Goal: Information Seeking & Learning: Check status

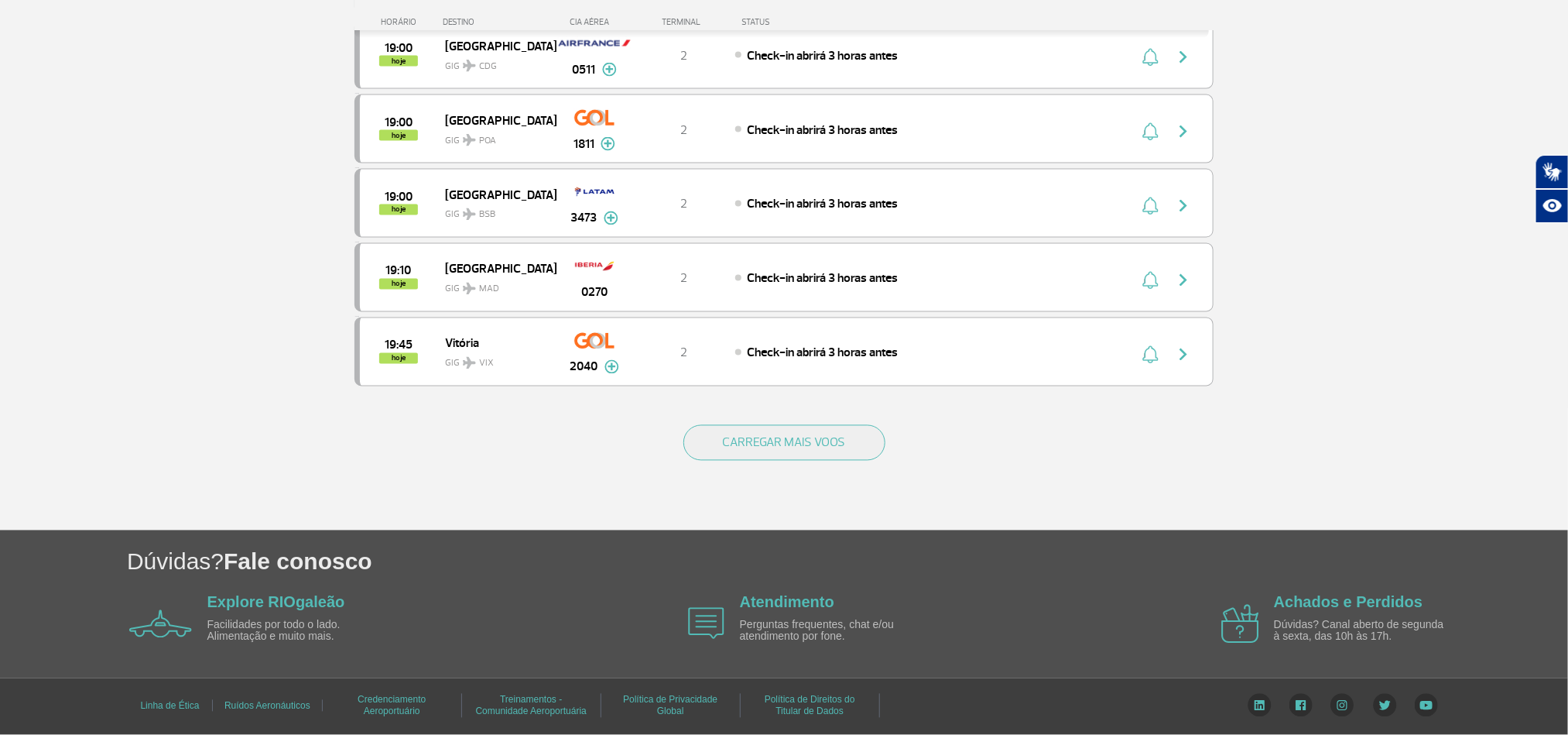
scroll to position [1393, 0]
click at [815, 449] on button "CARREGAR MAIS VOOS" at bounding box center [784, 443] width 202 height 36
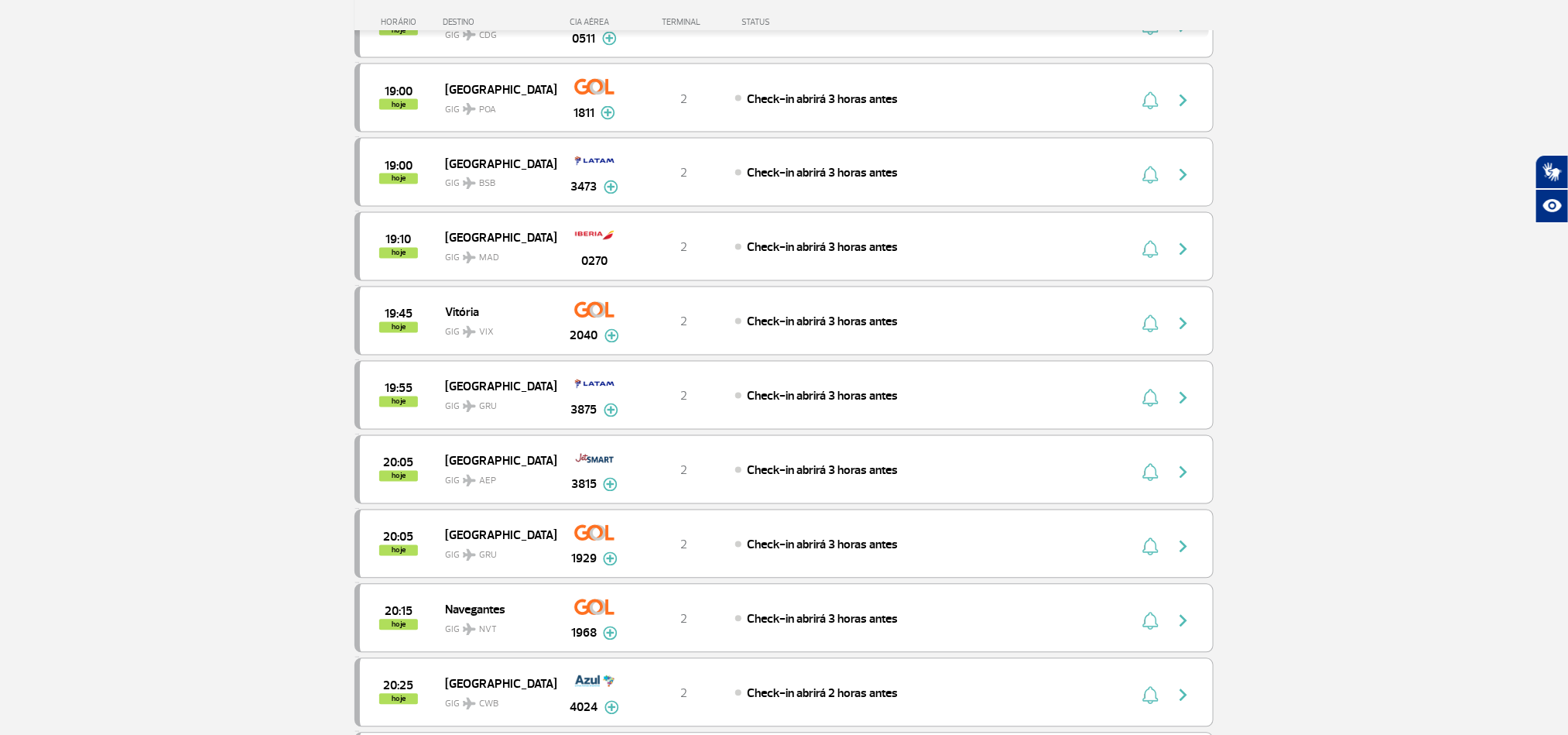
click at [197, 317] on section "Página Inicial > Voos > Painel de Voos Painel de Voos Partidas Chegadas 17:30 1…" at bounding box center [784, 335] width 1568 height 3302
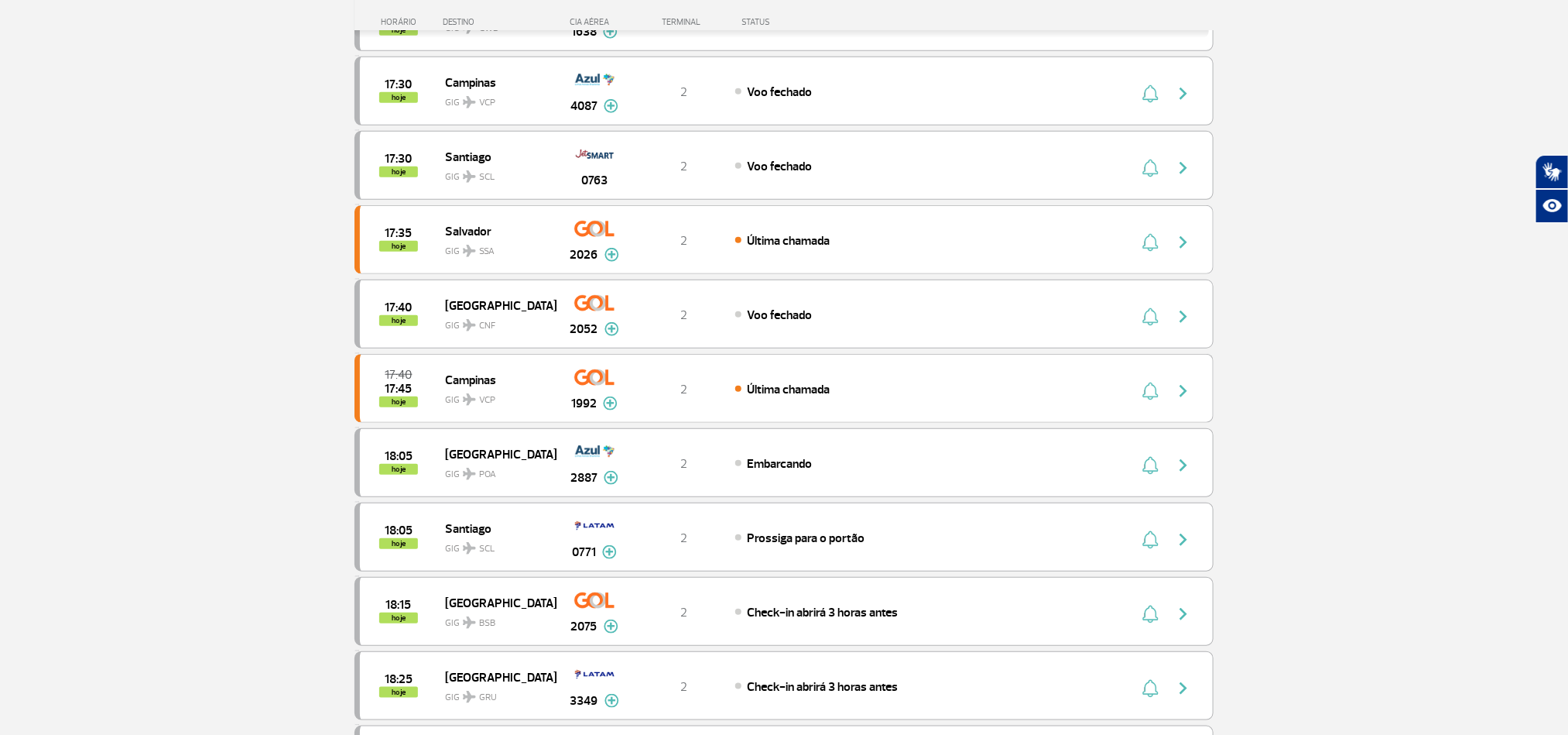
scroll to position [232, 0]
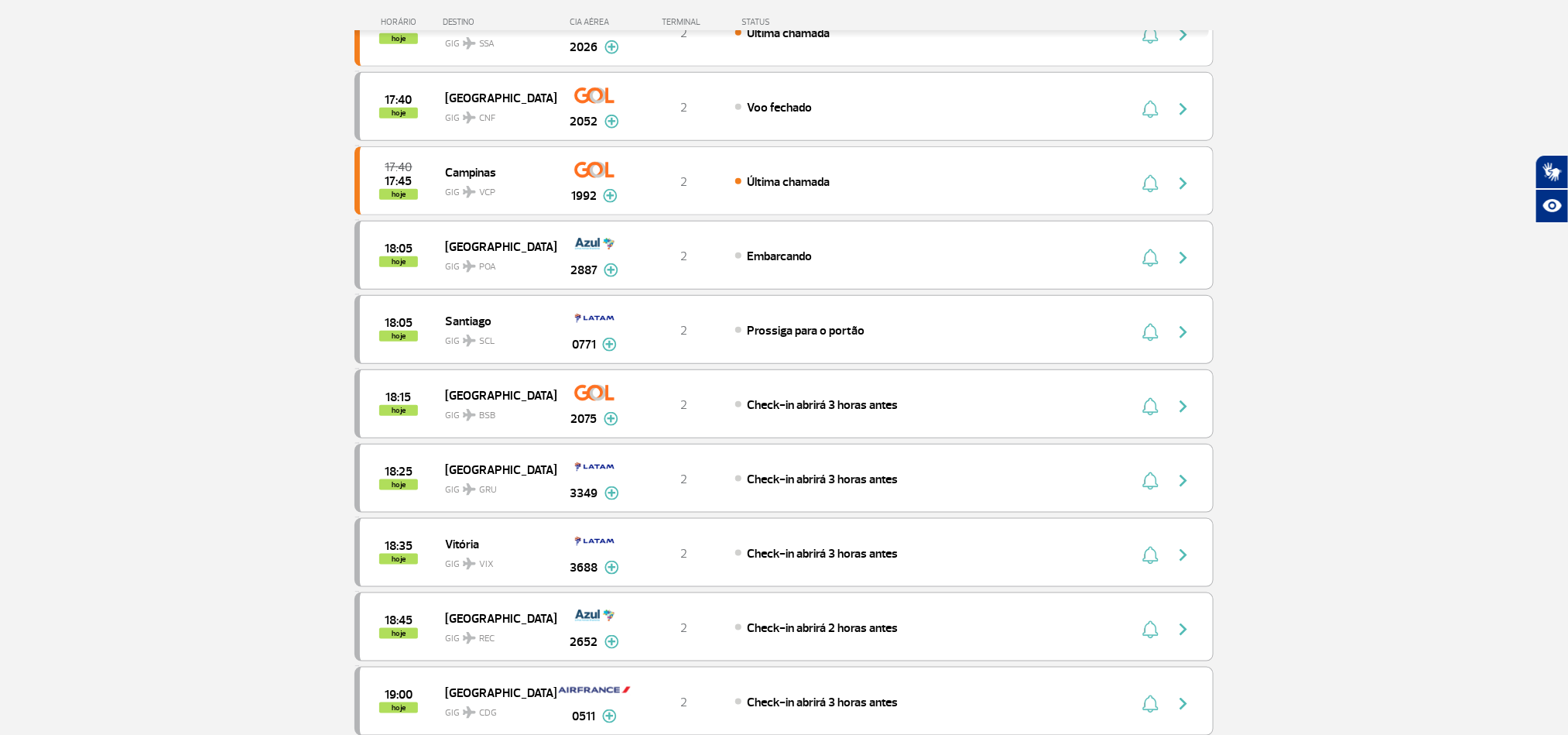
scroll to position [697, 0]
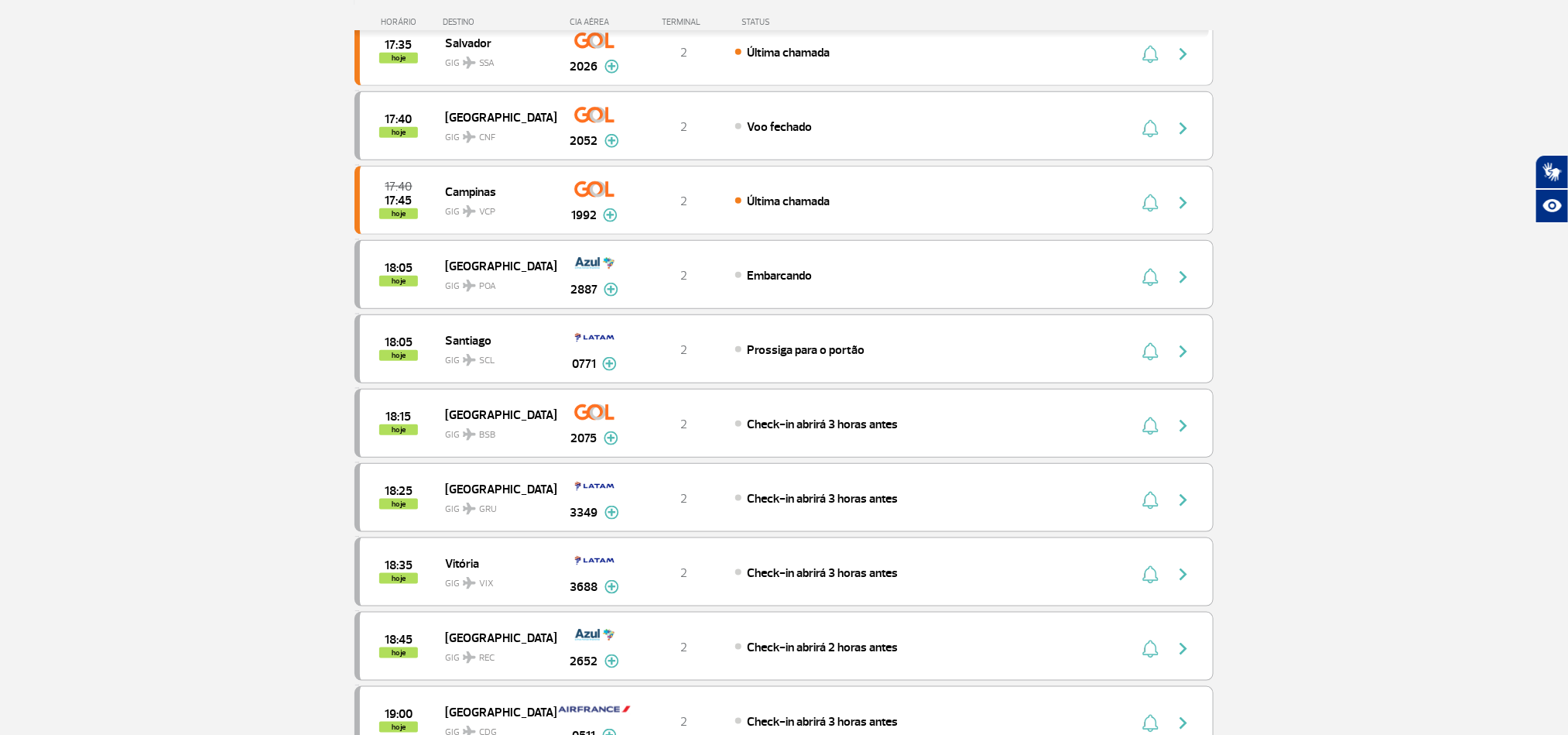
click at [1525, 335] on section "Página Inicial > Voos > Painel de Voos Painel de Voos Partidas Chegadas 17:30 1…" at bounding box center [784, 287] width 1568 height 1816
drag, startPoint x: 1364, startPoint y: 409, endPoint x: 1408, endPoint y: 317, distance: 102.0
click at [1365, 407] on section "Página Inicial > Voos > Painel de Voos Painel de Voos Partidas Chegadas 17:30 1…" at bounding box center [784, 287] width 1568 height 1816
click at [1279, 484] on section "Página Inicial > Voos > Painel de Voos Painel de Voos Partidas Chegadas 17:30 1…" at bounding box center [784, 287] width 1568 height 1816
click at [1213, 500] on div "18:25 hoje São Paulo GIG GRU 3349 2 Check-in abrirá 3 horas antes Parcerias: Qu…" at bounding box center [784, 497] width 859 height 69
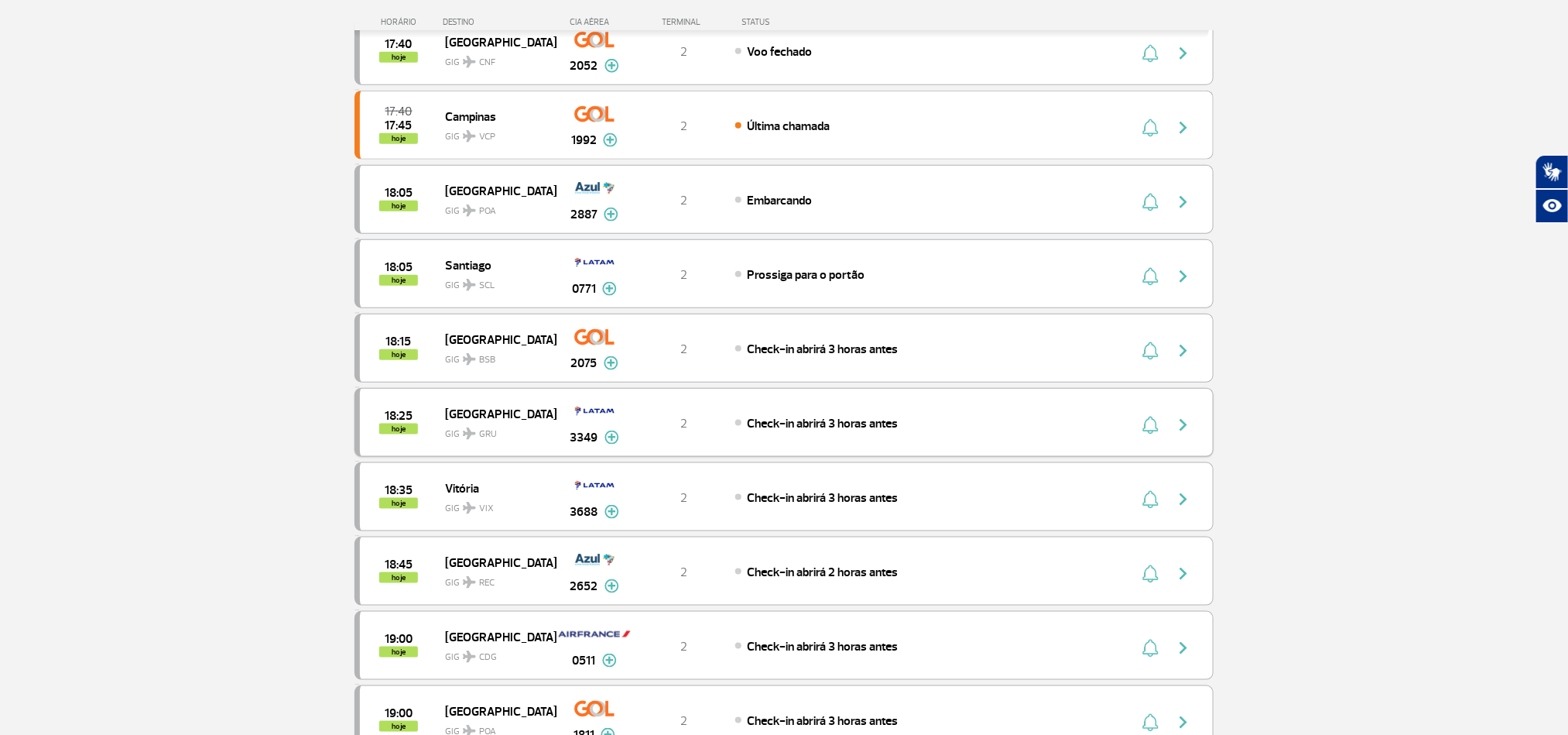
scroll to position [813, 0]
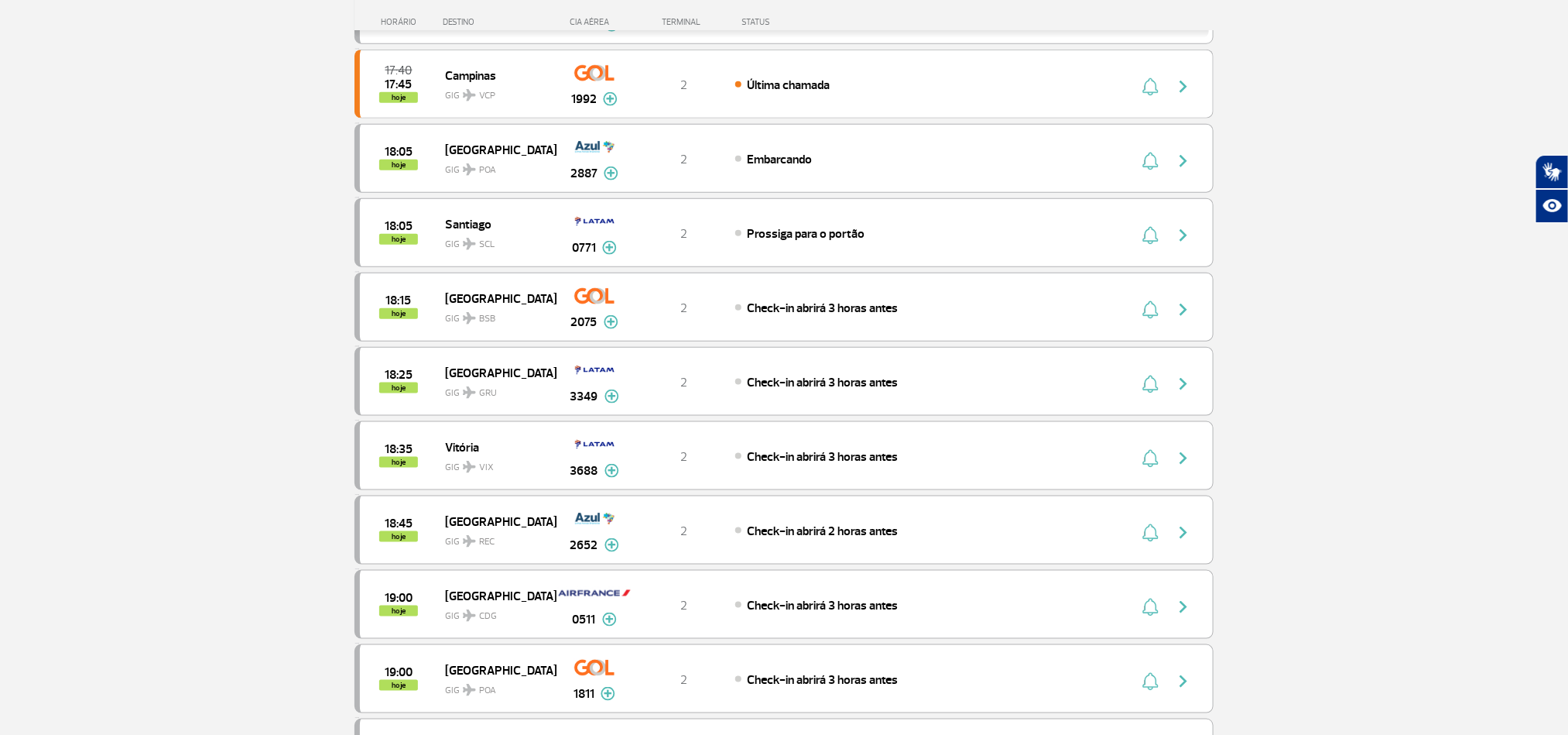
click at [1287, 500] on section "Página Inicial > Voos > Painel de Voos Painel de Voos Partidas Chegadas 17:30 1…" at bounding box center [784, 171] width 1568 height 1816
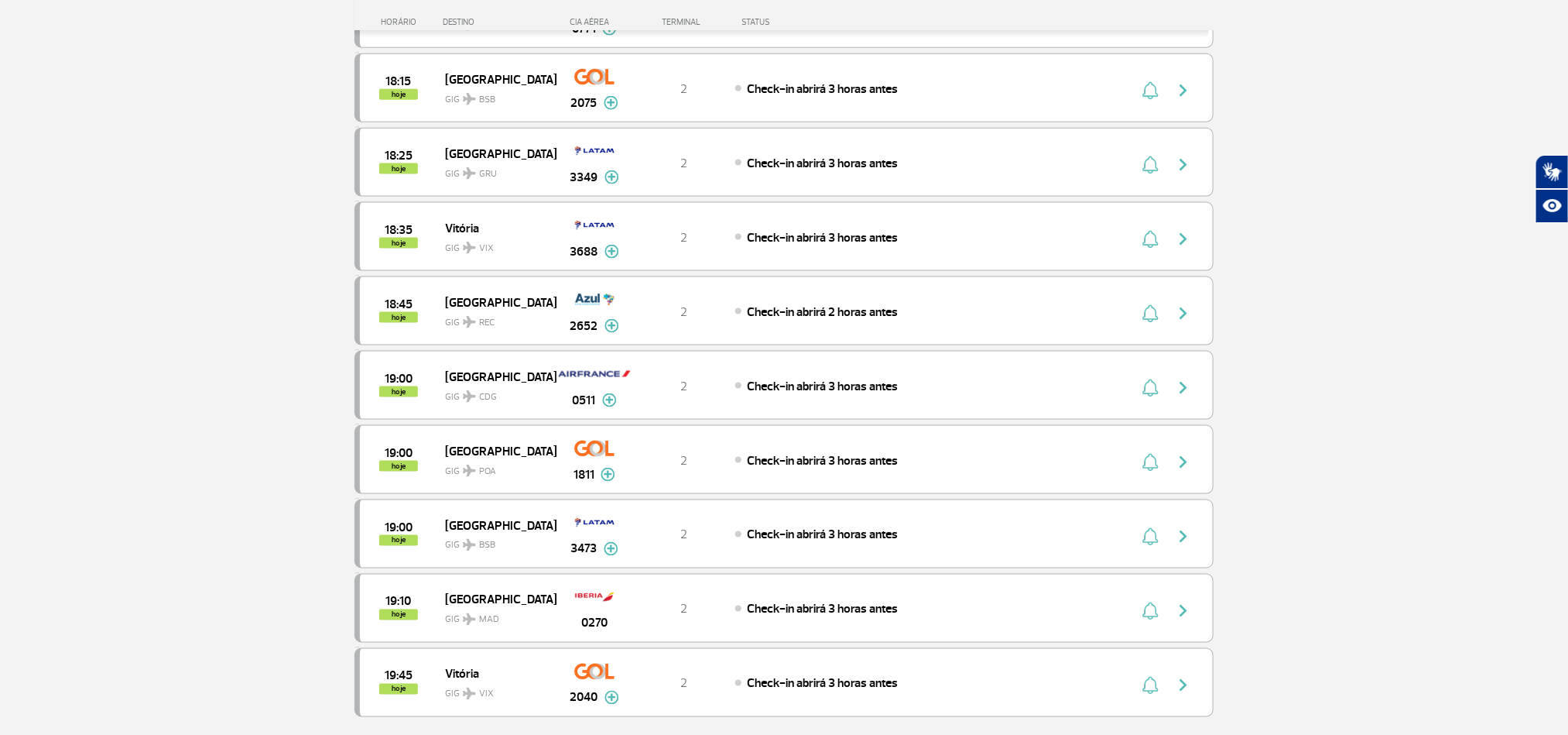
scroll to position [1046, 0]
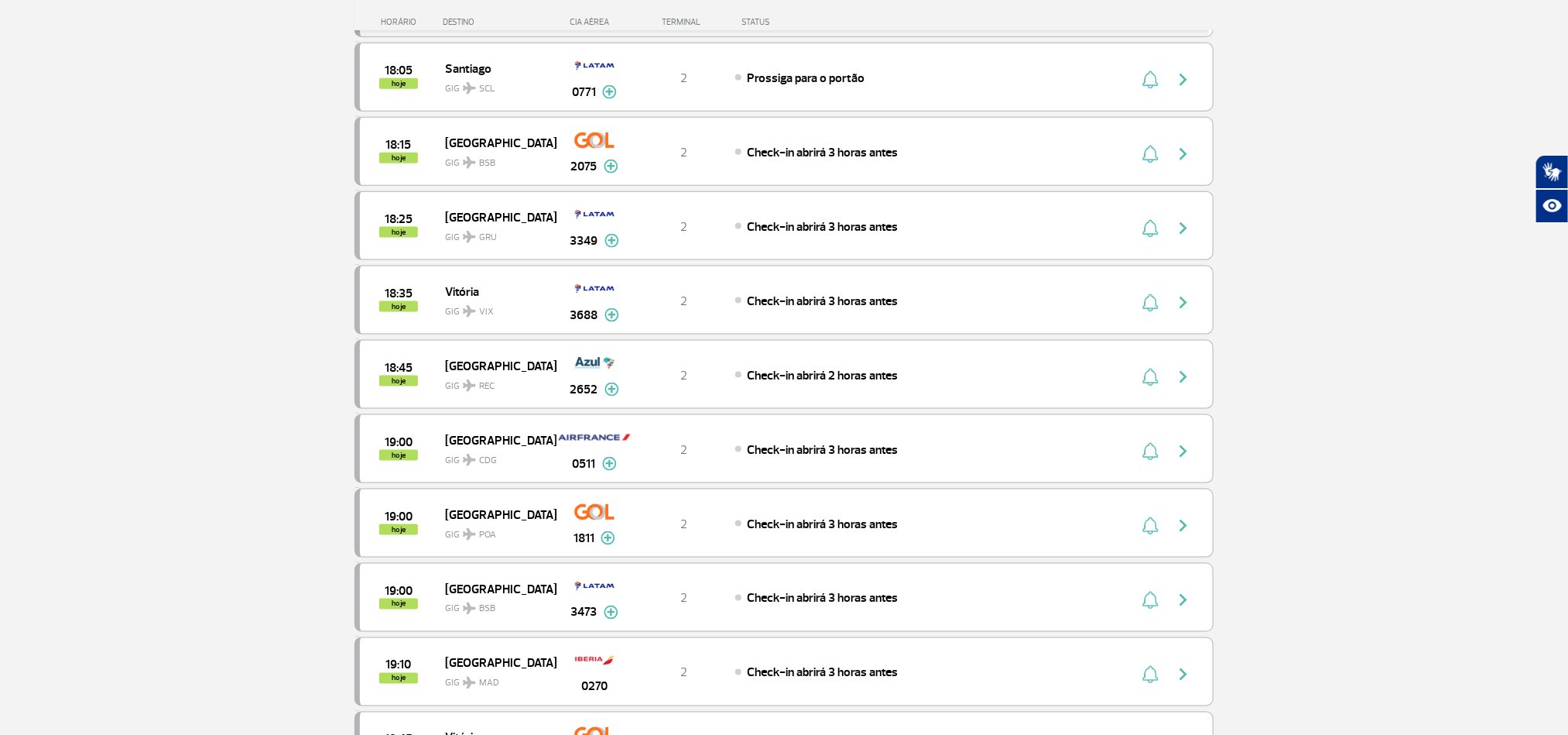
scroll to position [929, 0]
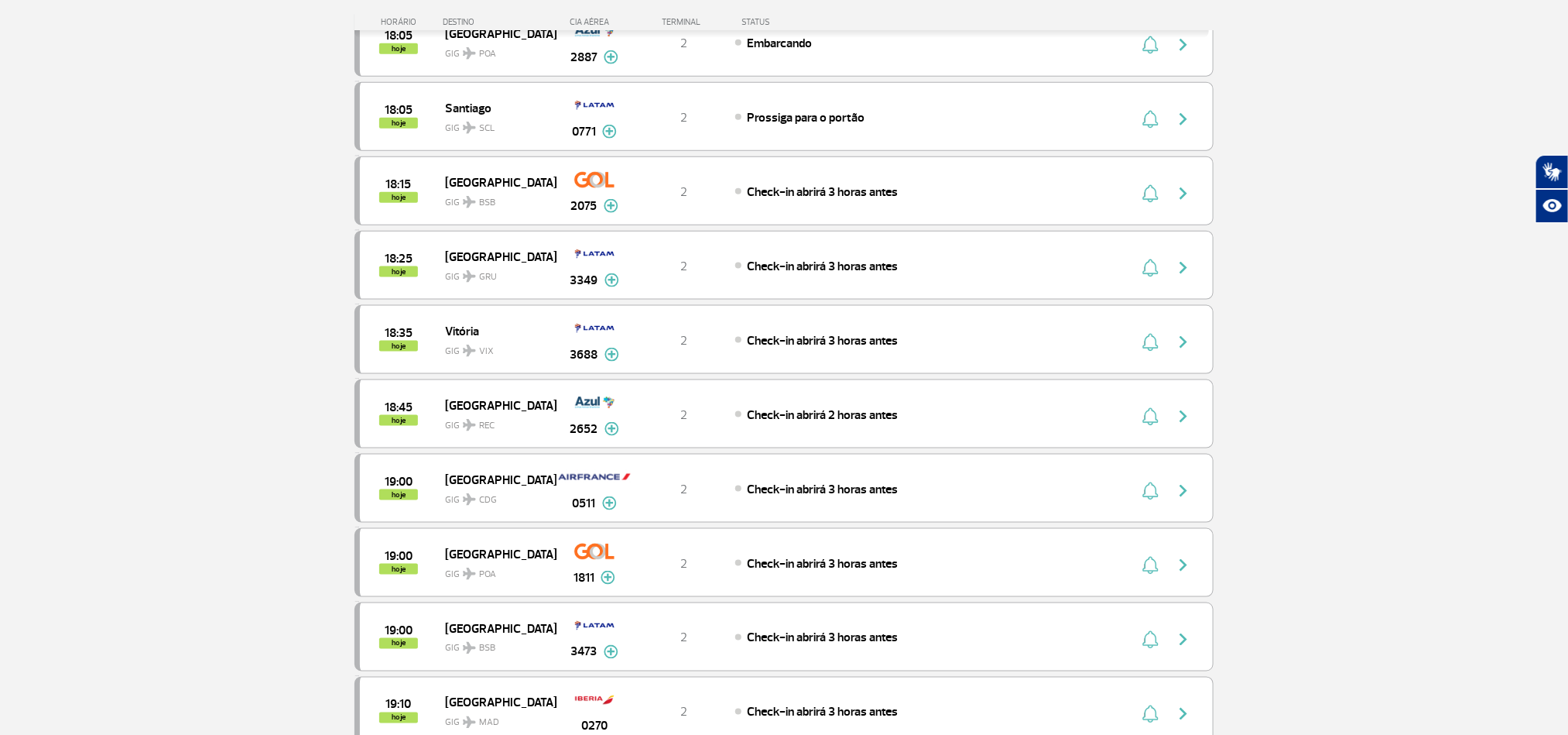
click at [1405, 519] on section "Página Inicial > Voos > Painel de Voos Painel de Voos Partidas Chegadas 17:30 1…" at bounding box center [784, 55] width 1568 height 1816
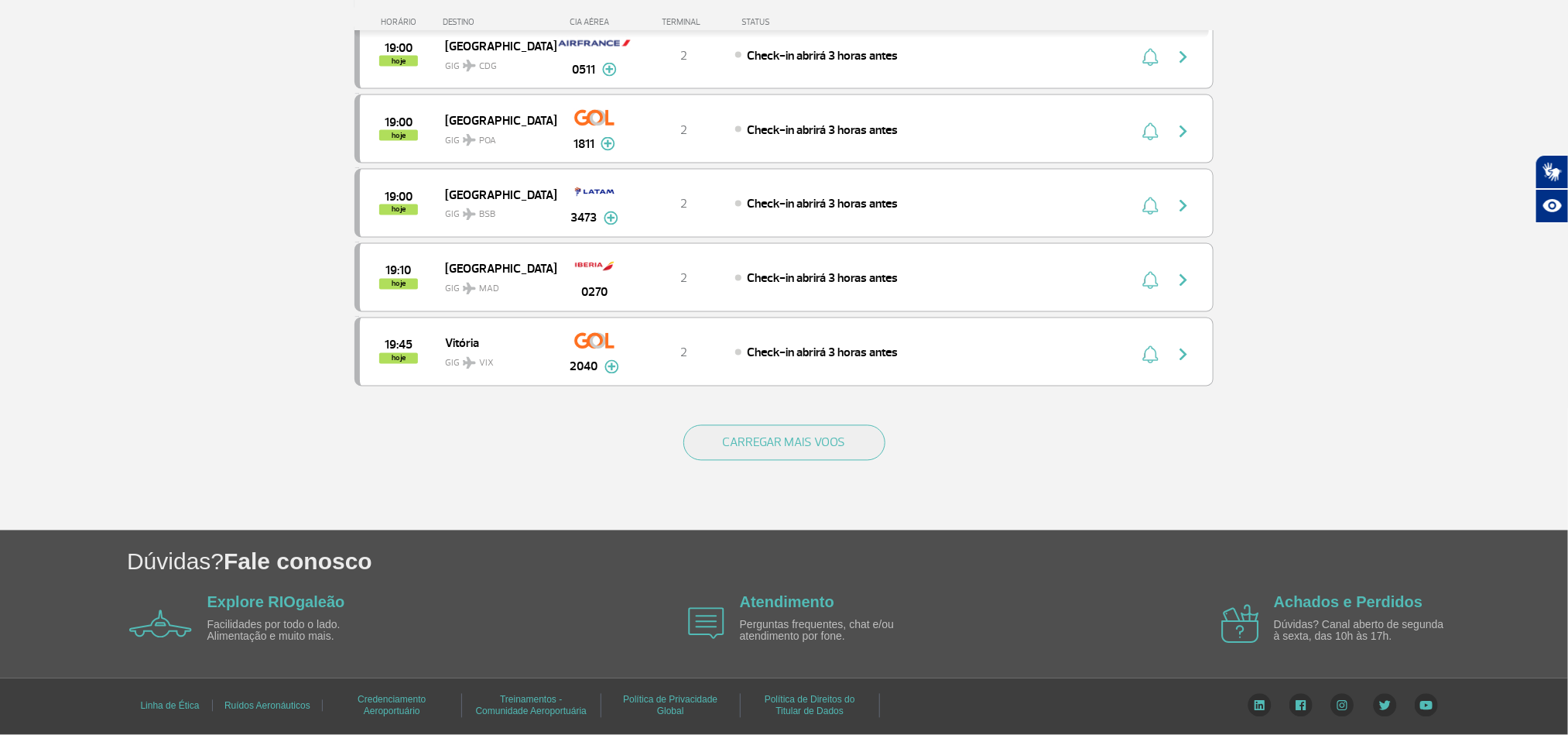
scroll to position [1393, 0]
click at [781, 433] on button "CARREGAR MAIS VOOS" at bounding box center [784, 443] width 202 height 36
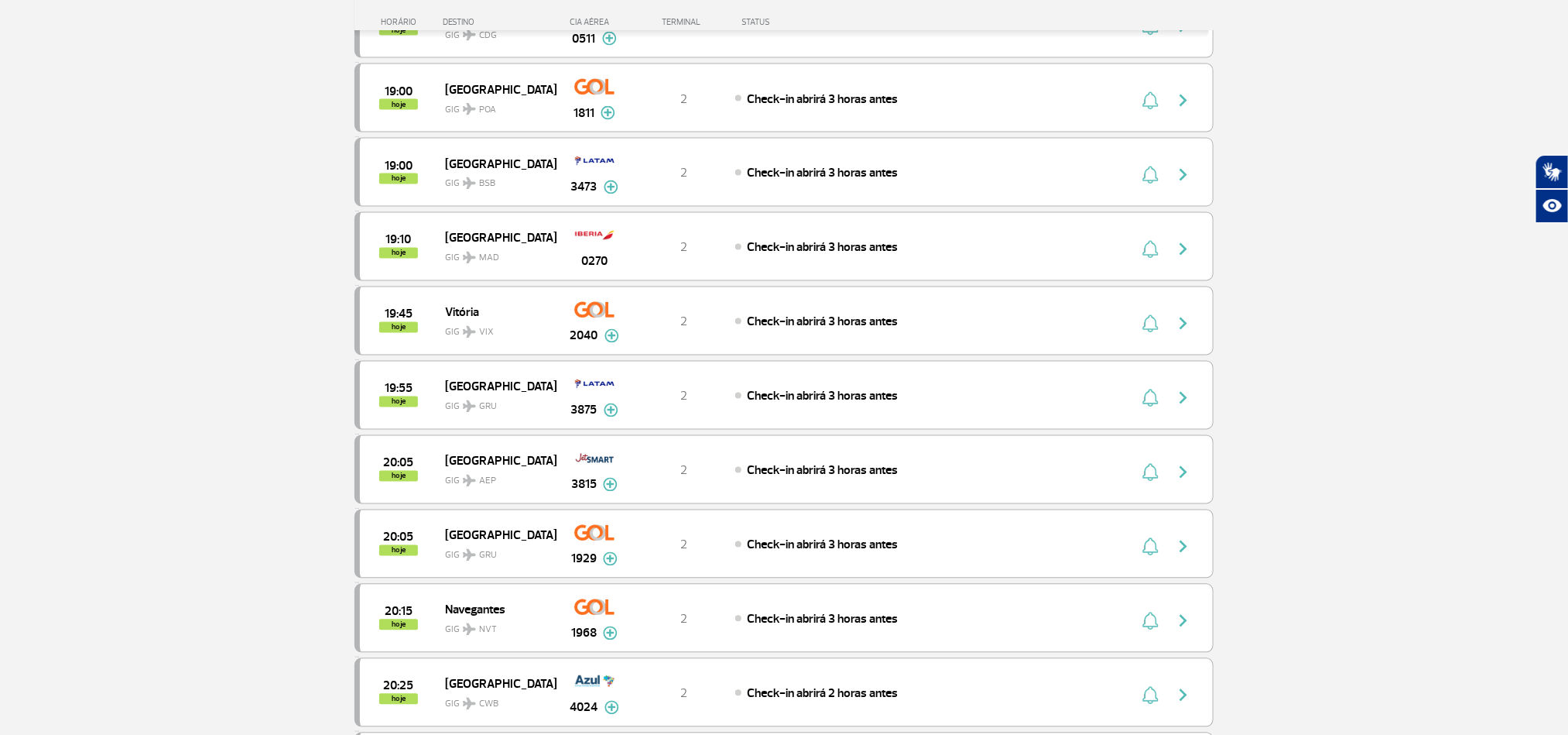
click at [1463, 400] on section "Página Inicial > Voos > Painel de Voos Painel de Voos Partidas Chegadas 17:30 1…" at bounding box center [784, 335] width 1568 height 3302
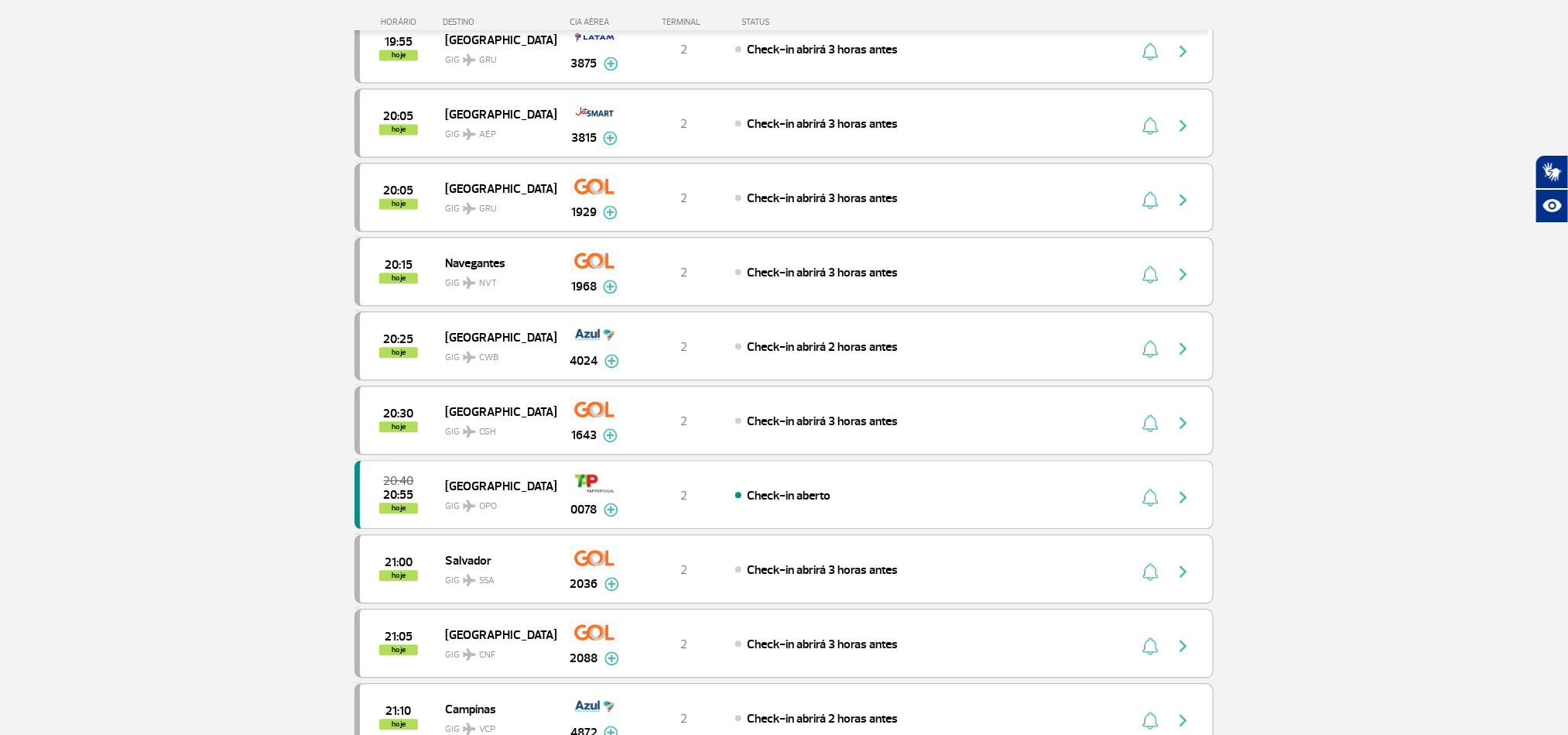
scroll to position [1742, 0]
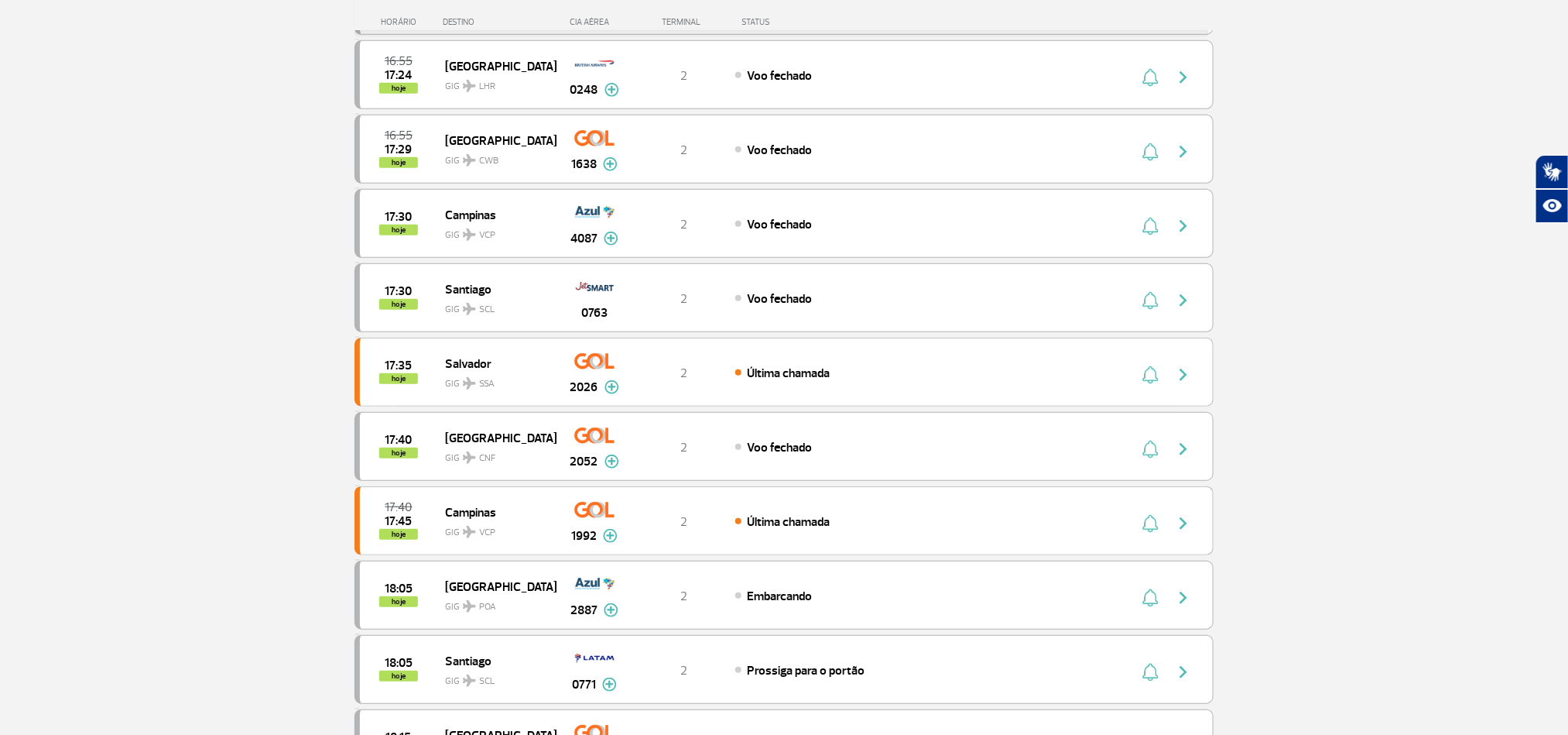
scroll to position [349, 0]
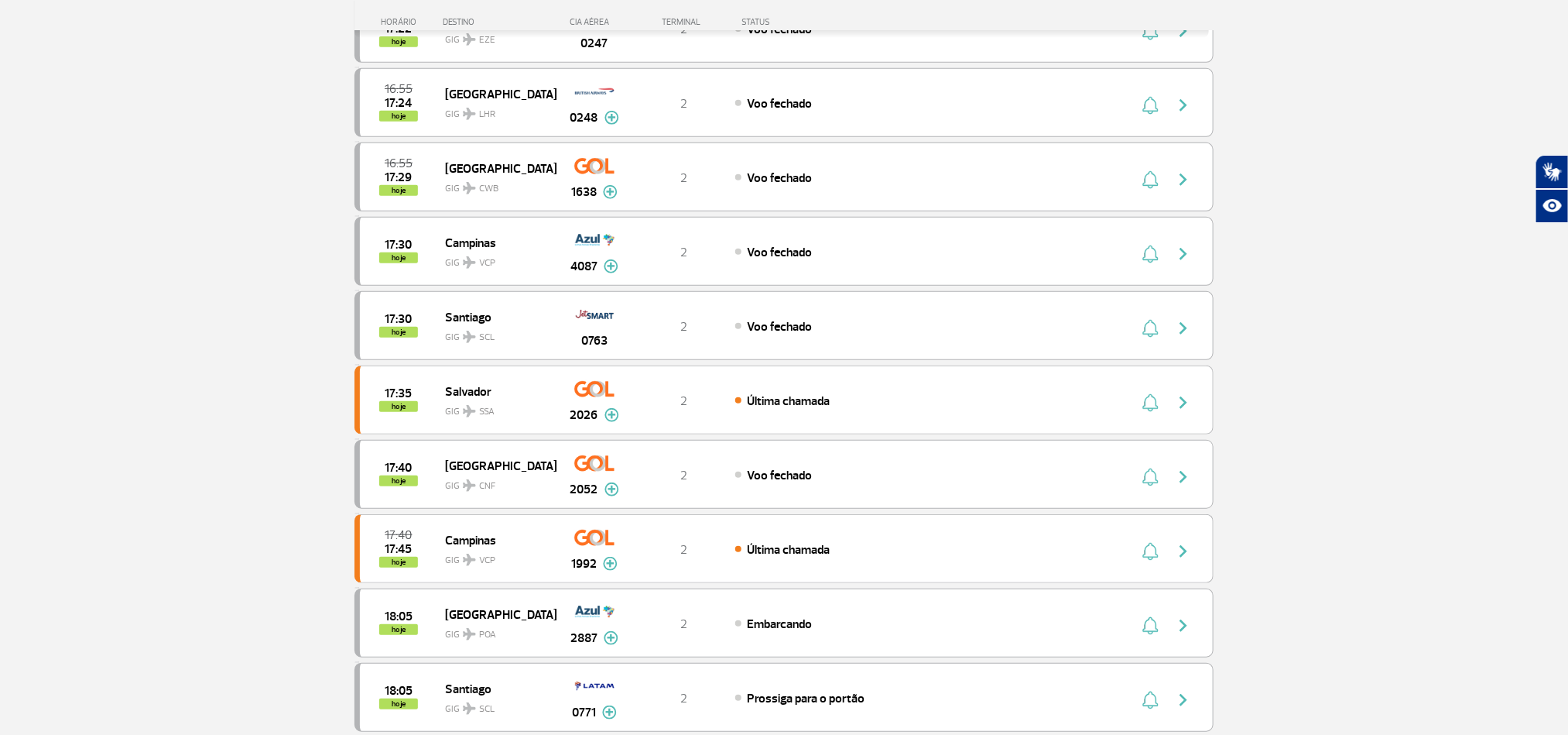
click at [1375, 418] on section "Página Inicial > Voos > Painel de Voos Painel de Voos Partidas Chegadas 17:30 1…" at bounding box center [784, 636] width 1568 height 1816
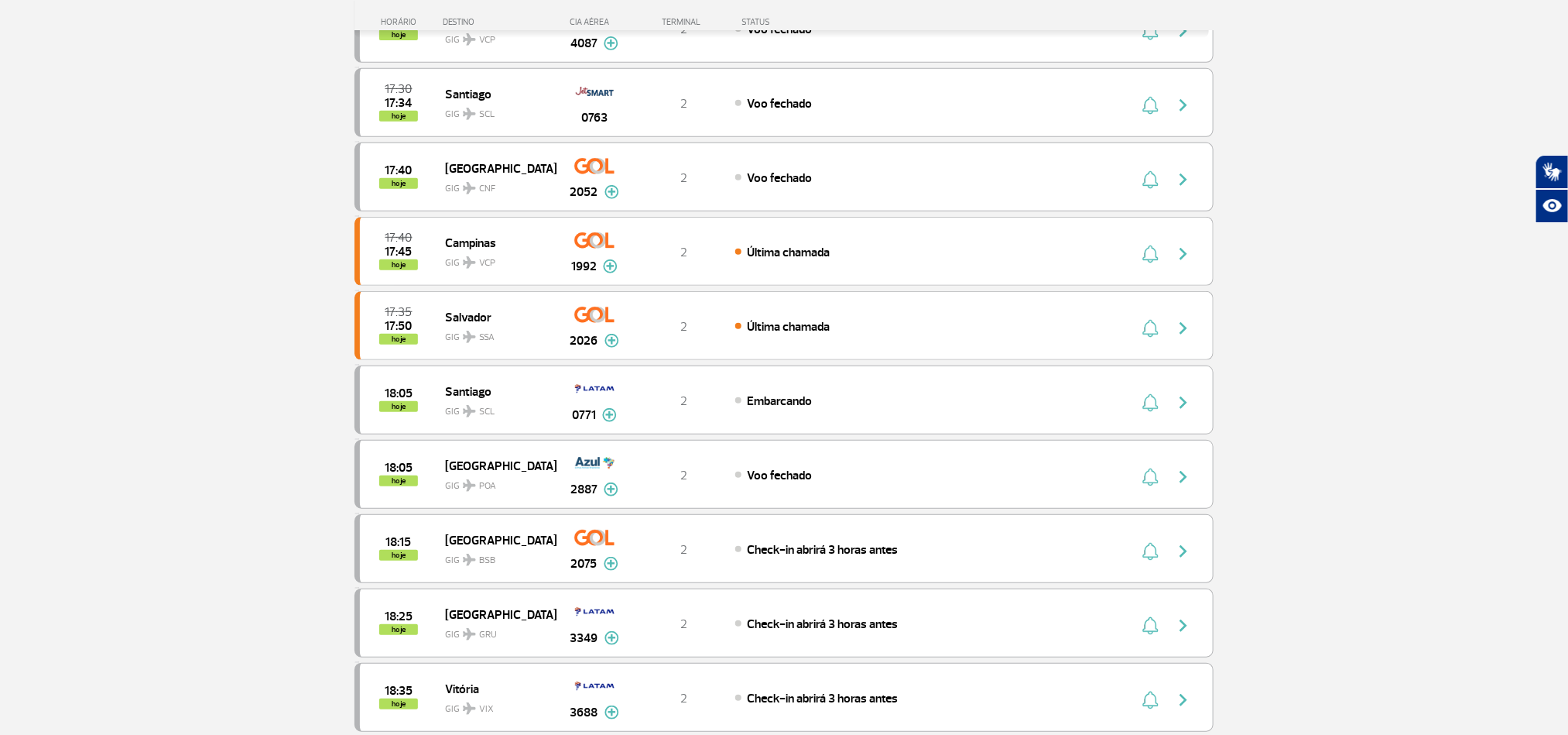
click at [136, 372] on section "Página Inicial > Voos > Painel de Voos Painel de Voos Partidas Chegadas 16:55 1…" at bounding box center [784, 636] width 1568 height 1816
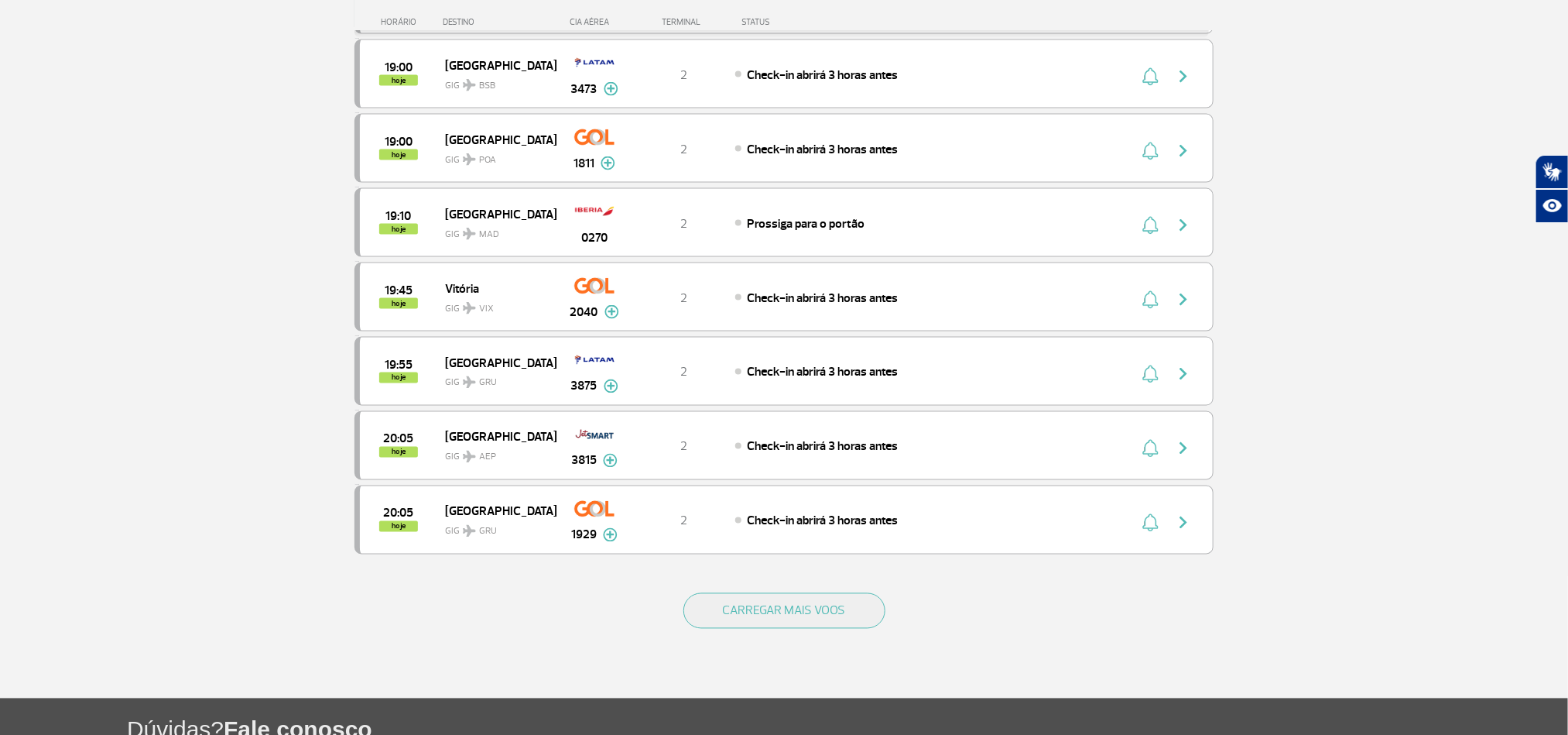
scroll to position [1393, 0]
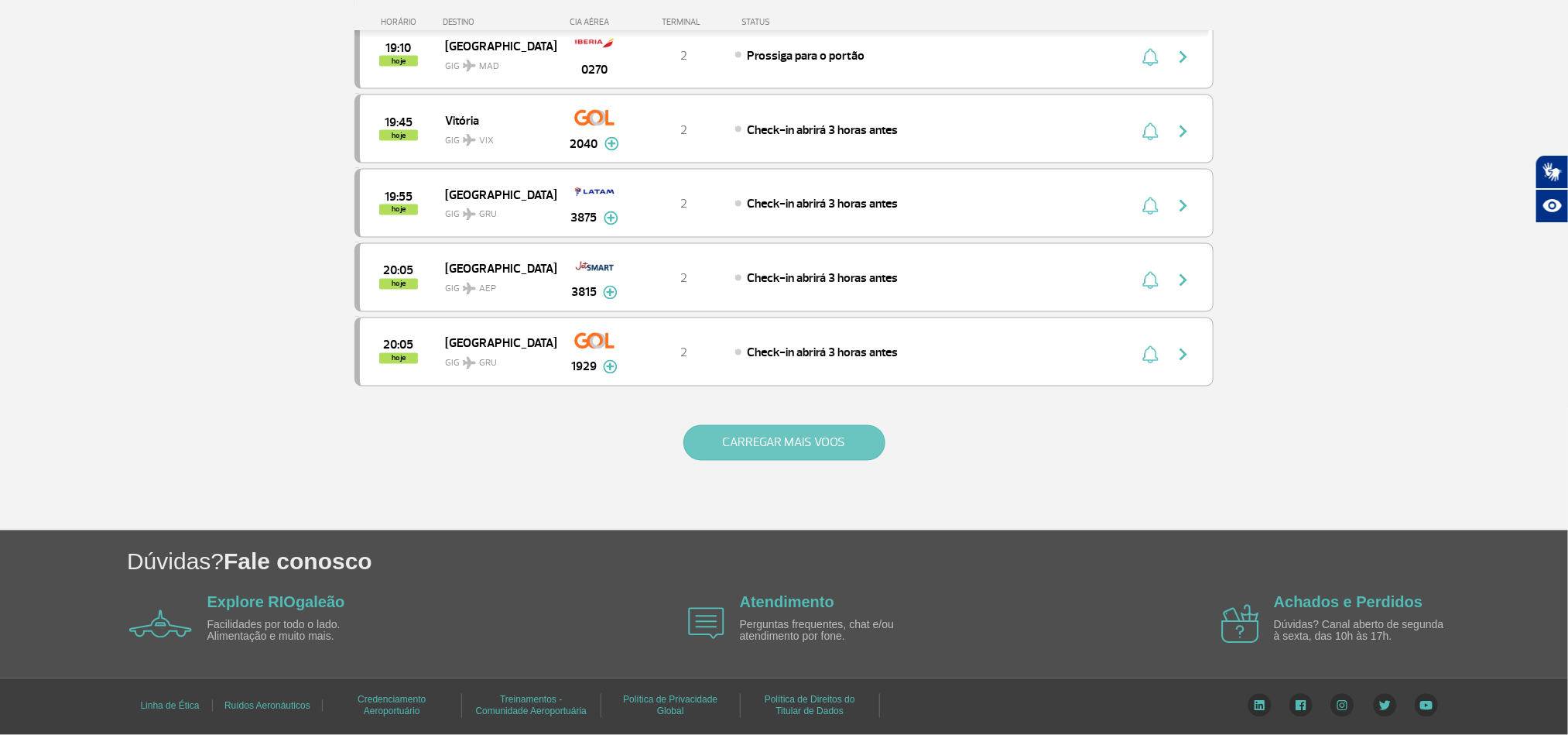
click at [762, 428] on button "CARREGAR MAIS VOOS" at bounding box center [784, 443] width 202 height 36
click at [1001, 470] on div "CARREGAR MAIS VOOS" at bounding box center [784, 468] width 859 height 125
click at [853, 461] on button "CARREGAR MAIS VOOS" at bounding box center [784, 443] width 202 height 36
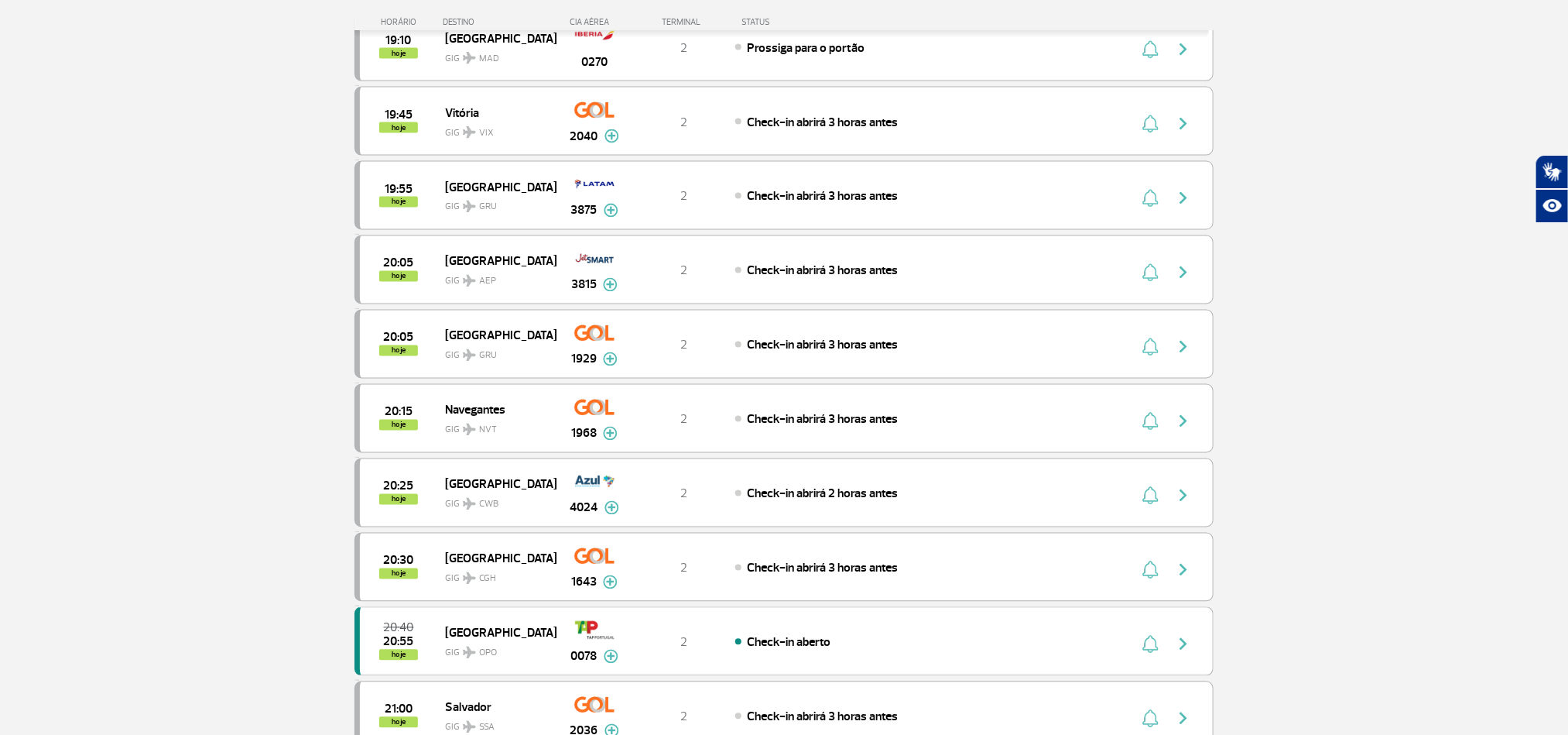
click at [132, 240] on section "Página Inicial > Voos > Painel de Voos Painel de Voos Partidas Chegadas 16:55 1…" at bounding box center [784, 358] width 1568 height 3302
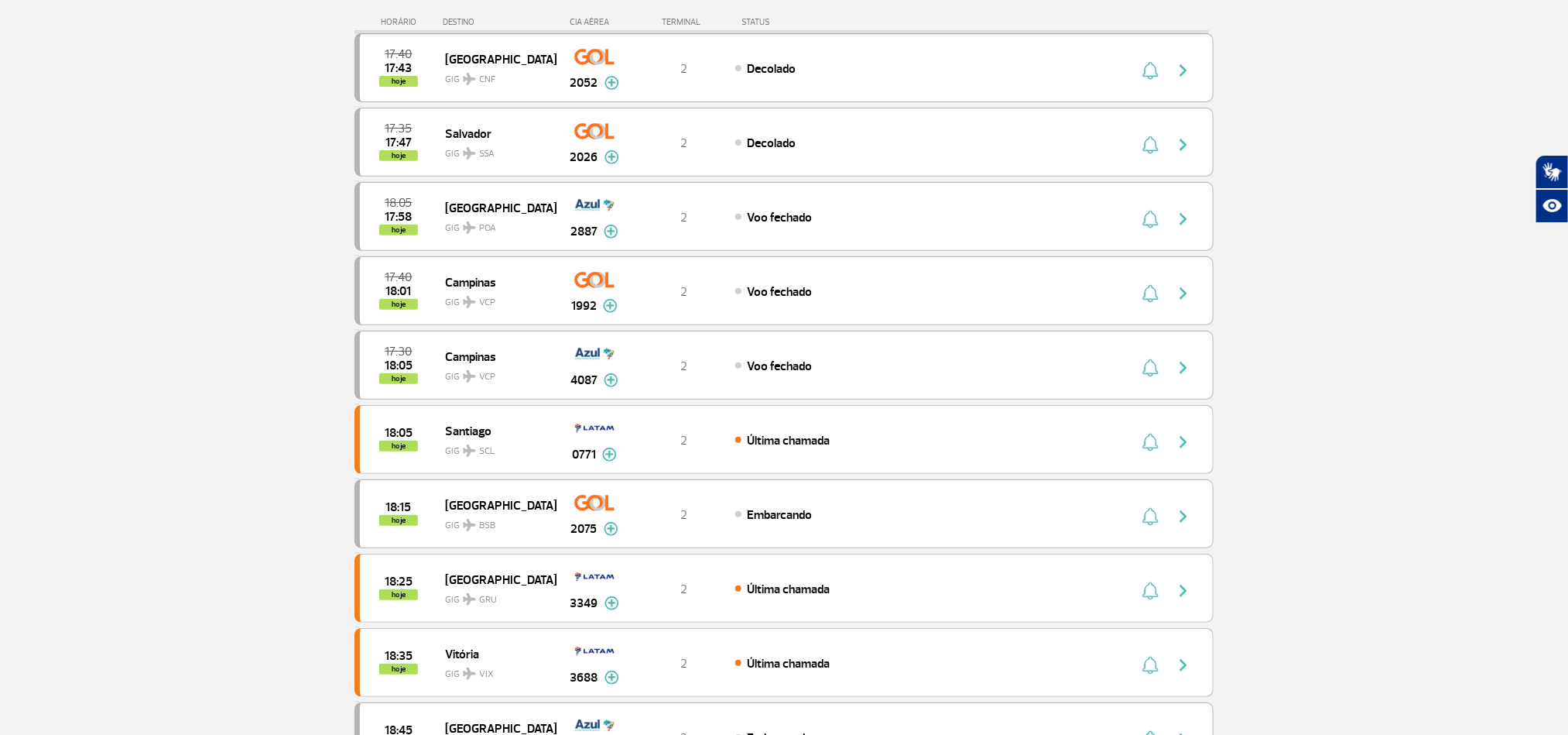
scroll to position [232, 0]
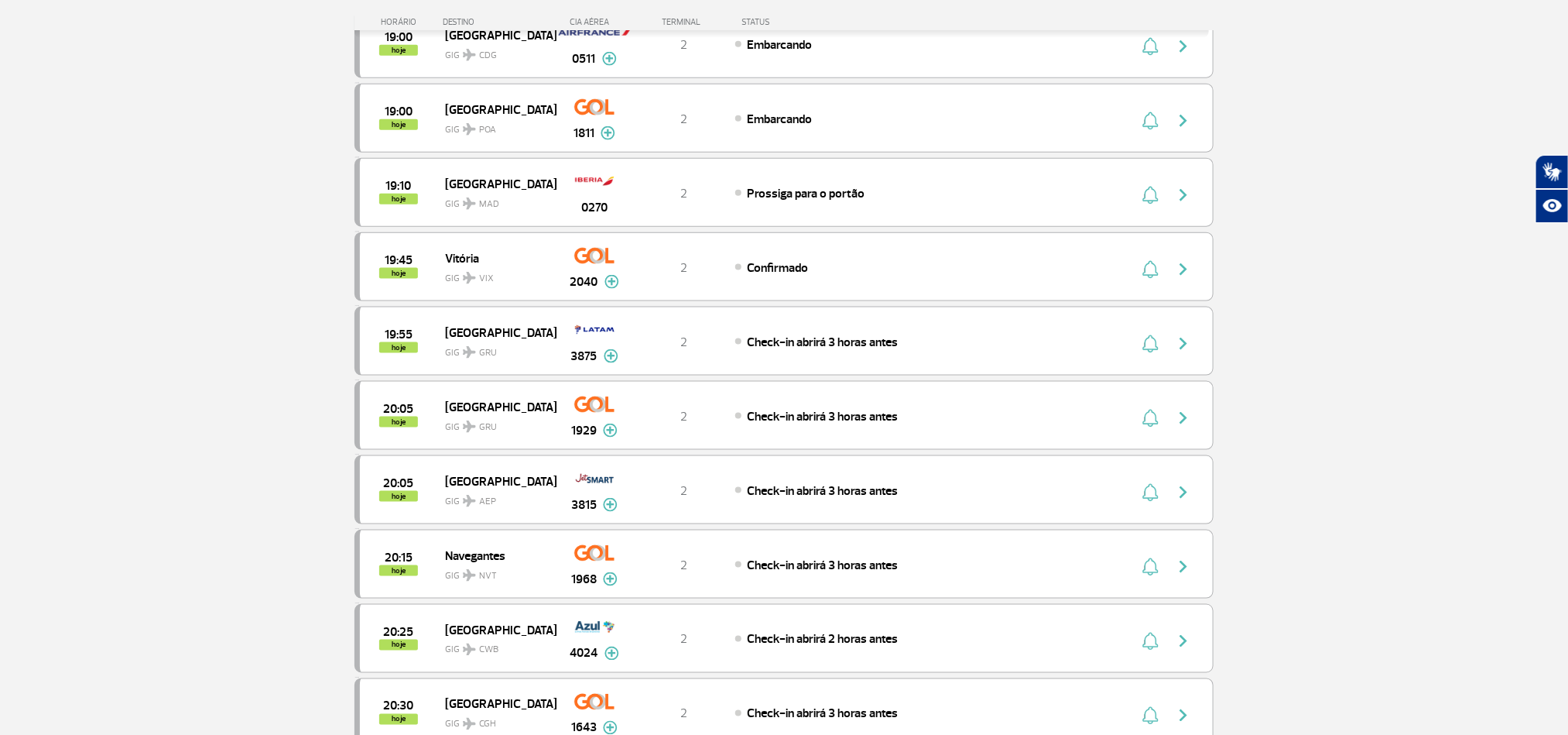
scroll to position [929, 0]
click at [177, 383] on section "Página Inicial > Voos > Painel de Voos Painel de Voos Partidas Chegadas 18:05 1…" at bounding box center [784, 55] width 1568 height 1816
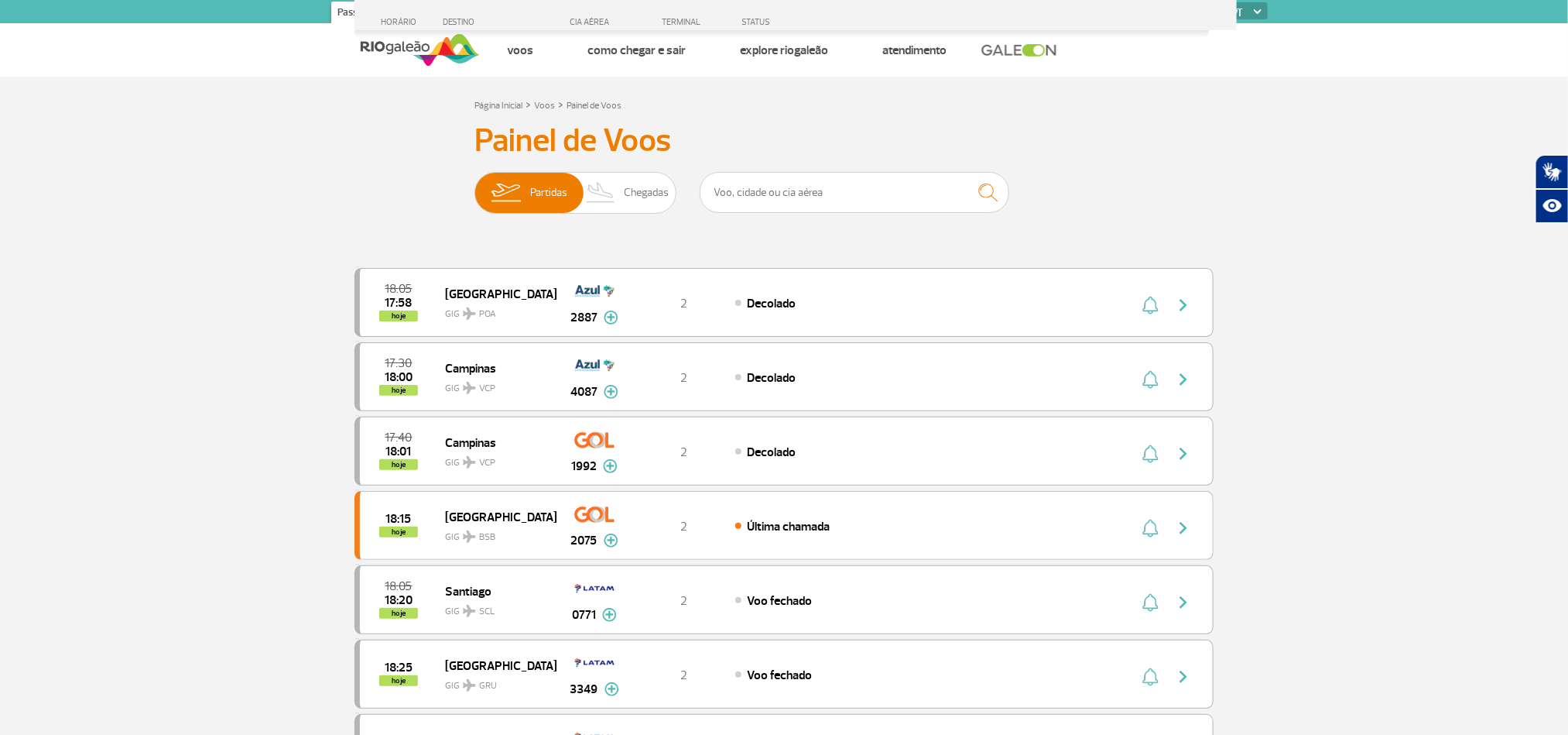
scroll to position [1043, 0]
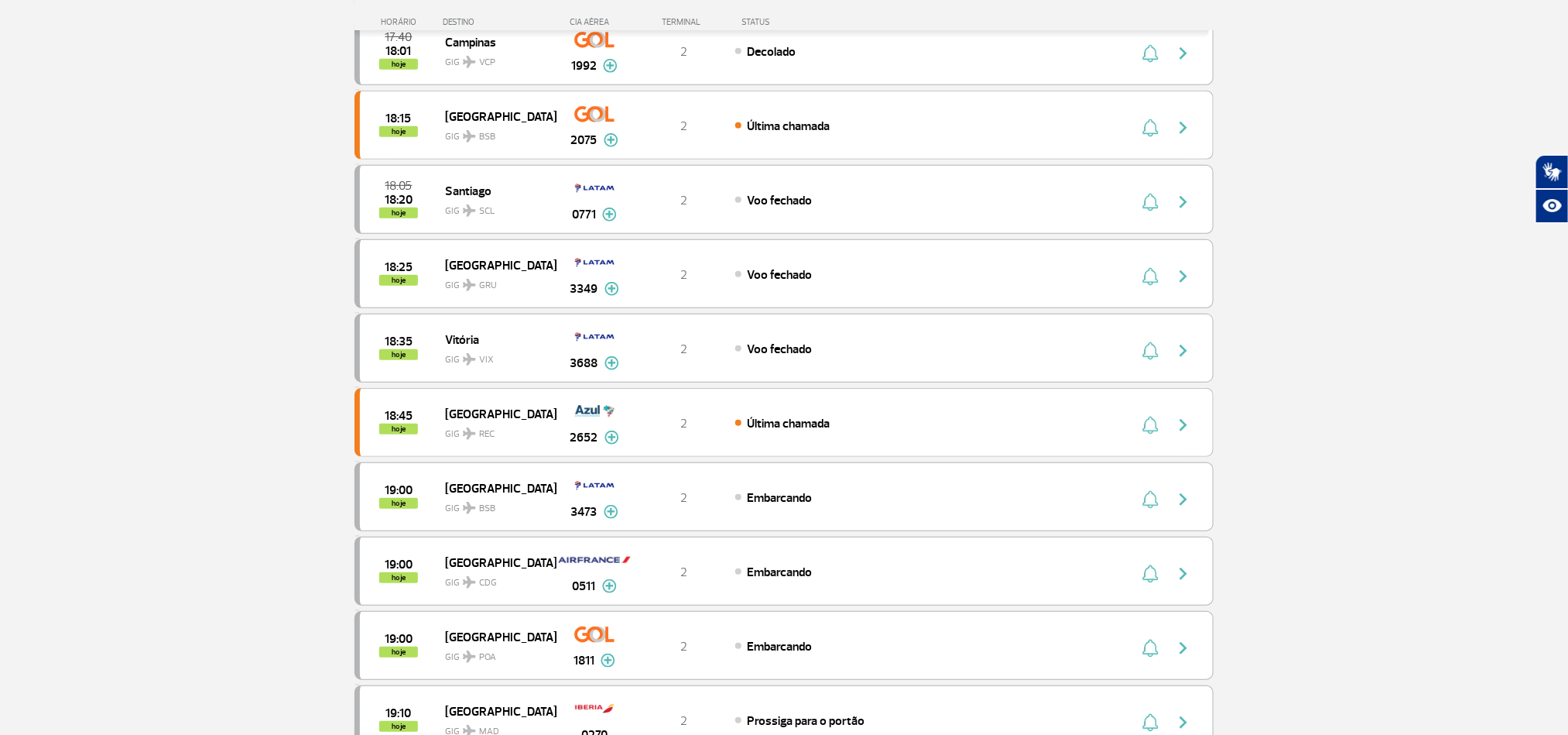
scroll to position [230, 0]
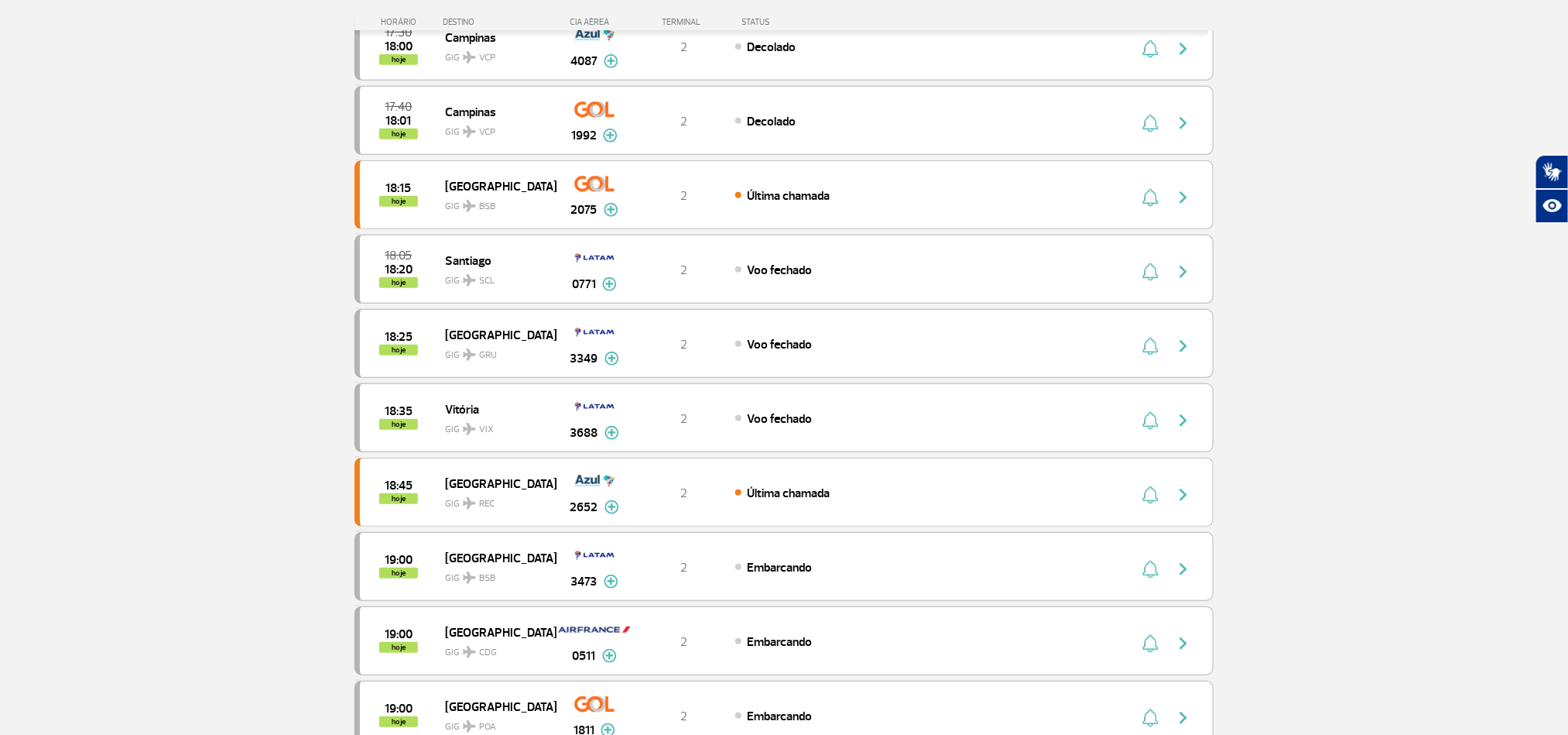
scroll to position [462, 0]
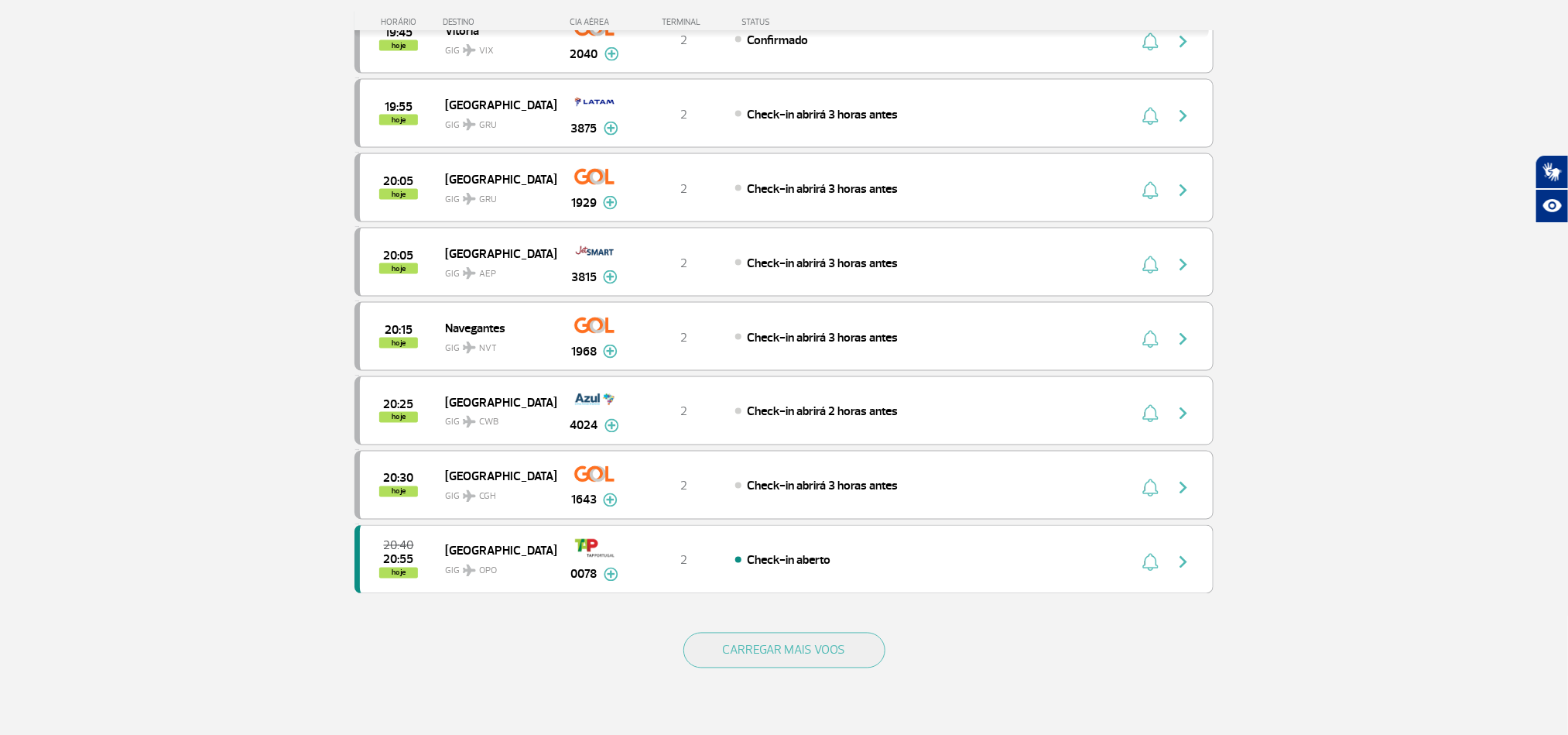
scroll to position [1391, 0]
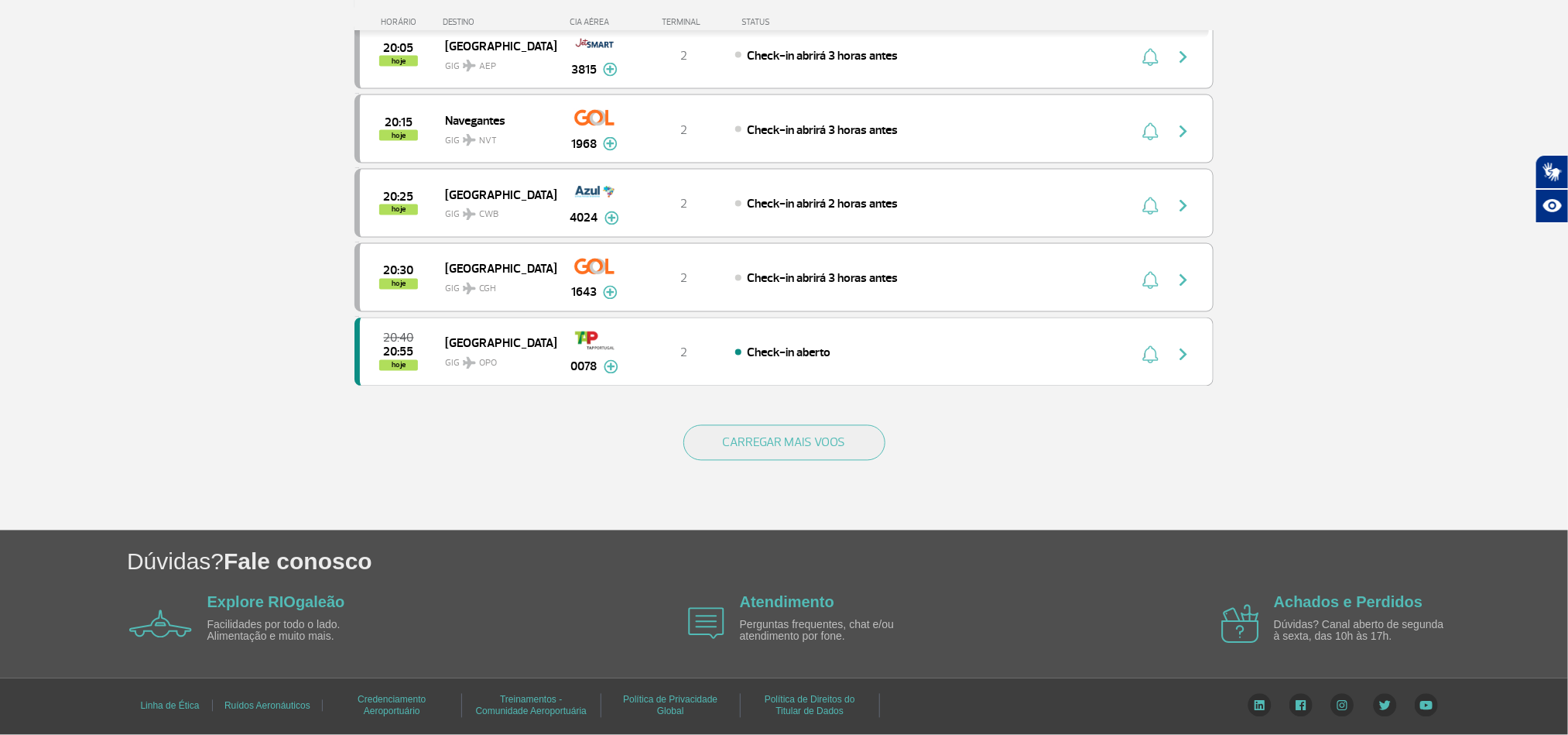
click at [862, 459] on button "CARREGAR MAIS VOOS" at bounding box center [784, 443] width 202 height 36
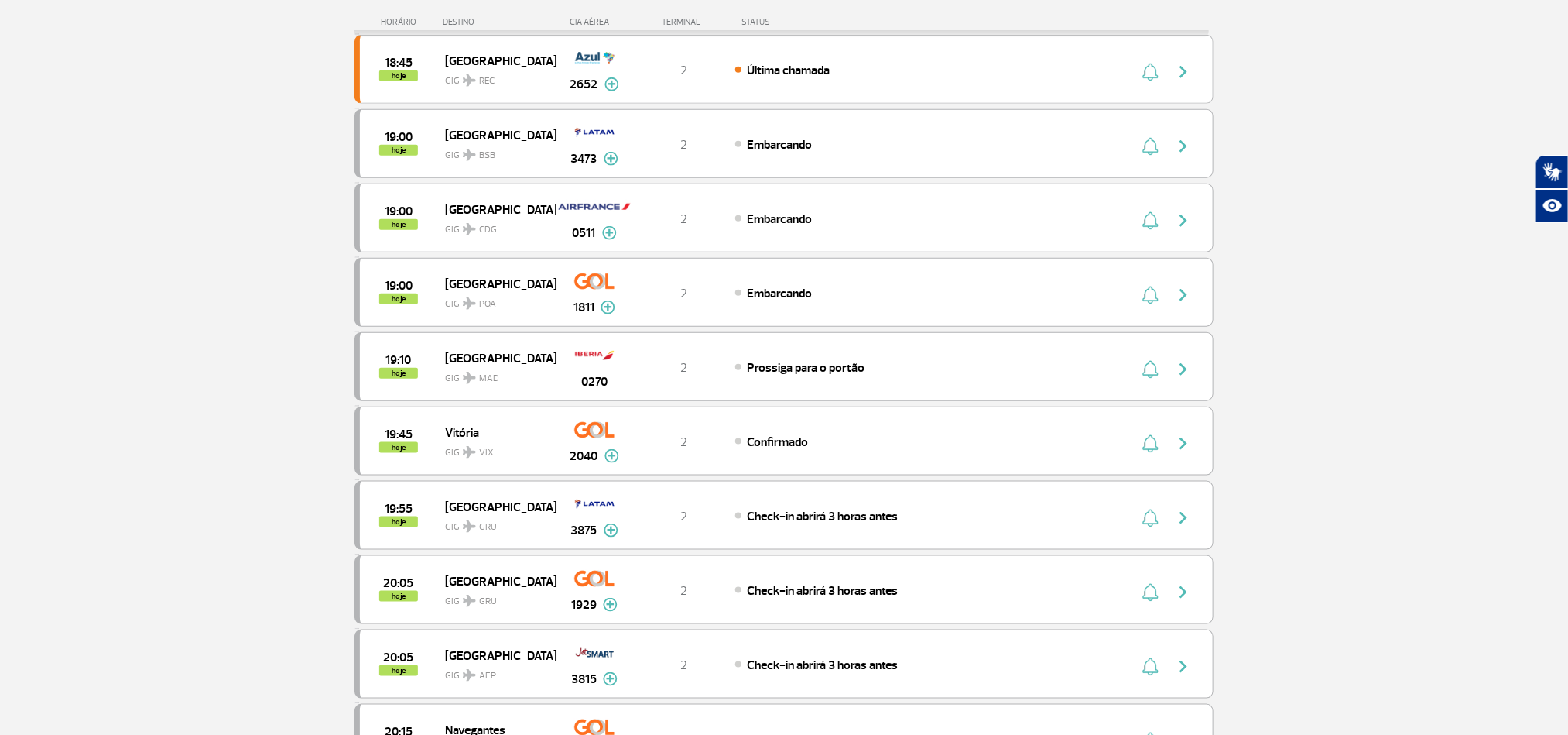
scroll to position [579, 0]
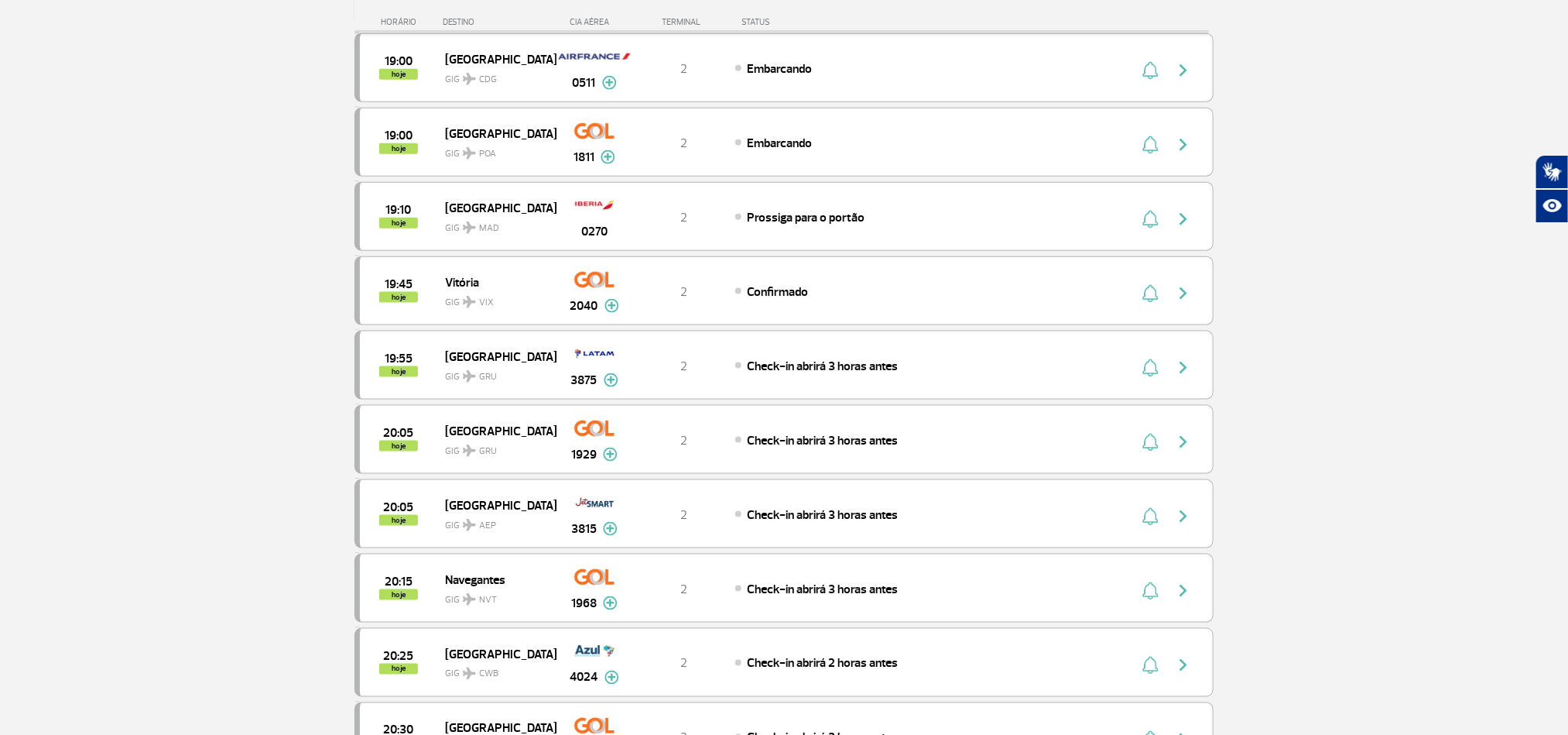
scroll to position [929, 0]
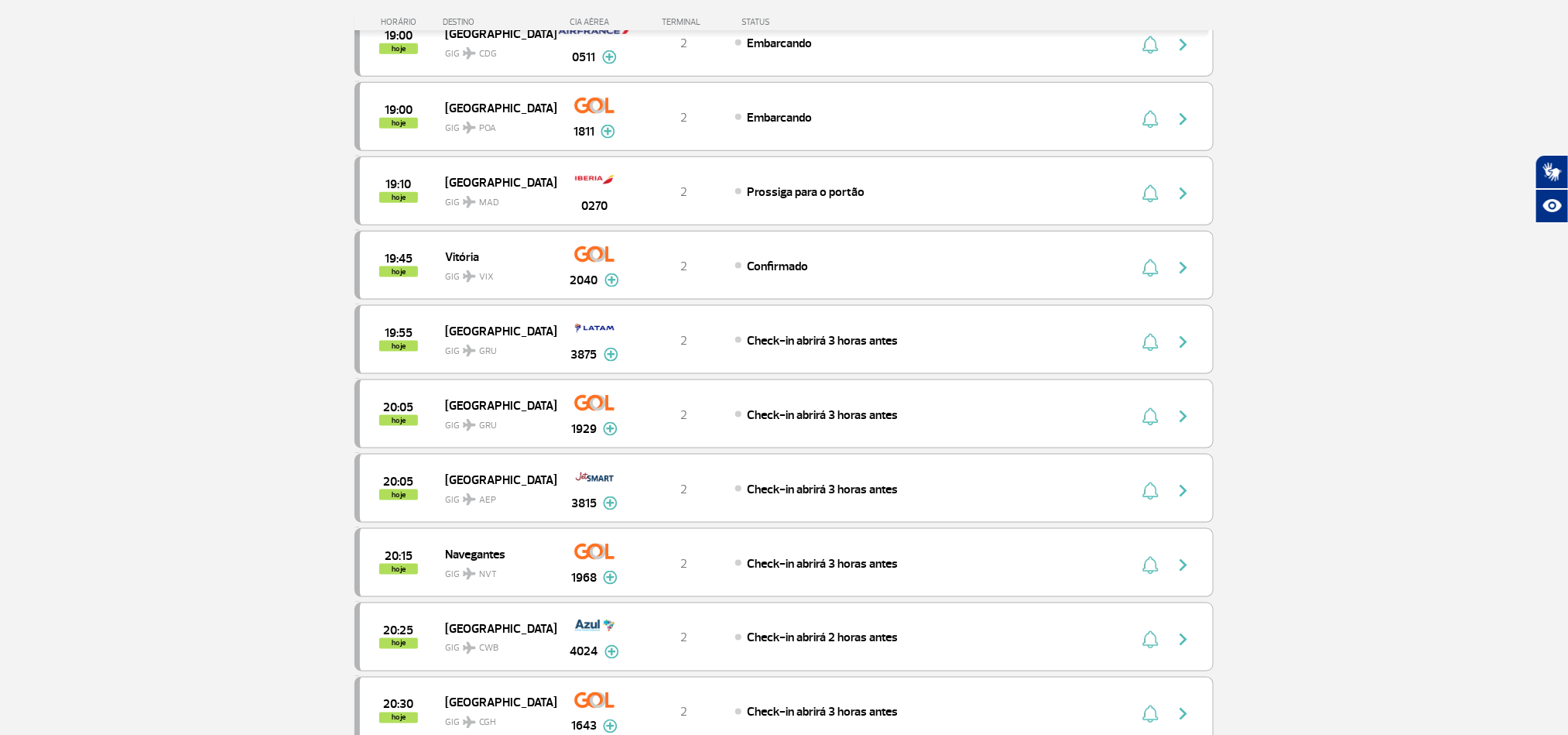
click at [212, 263] on section "Página Inicial > Voos > Painel de Voos Painel de Voos Partidas Chegadas 18:05 1…" at bounding box center [784, 55] width 1568 height 1816
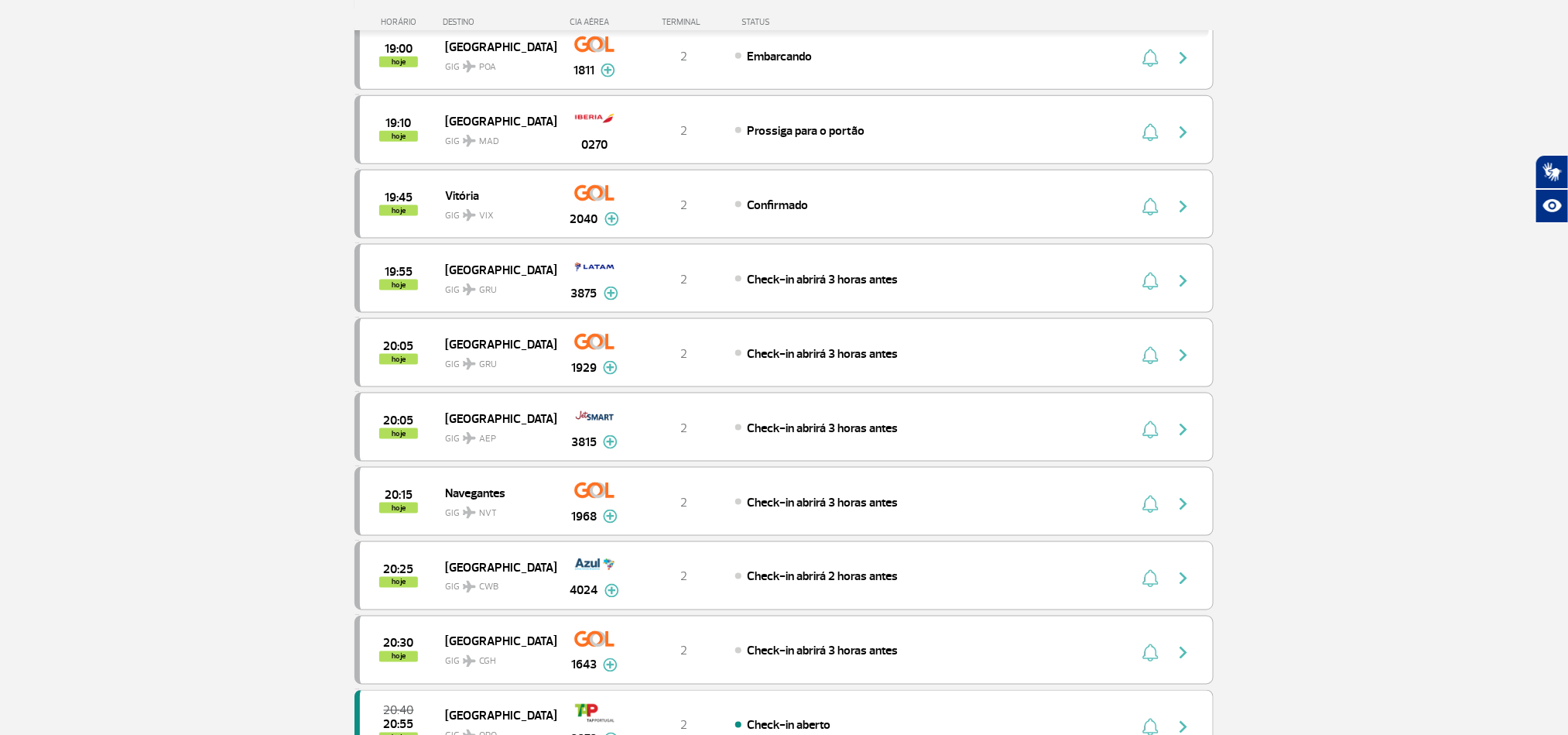
scroll to position [1046, 0]
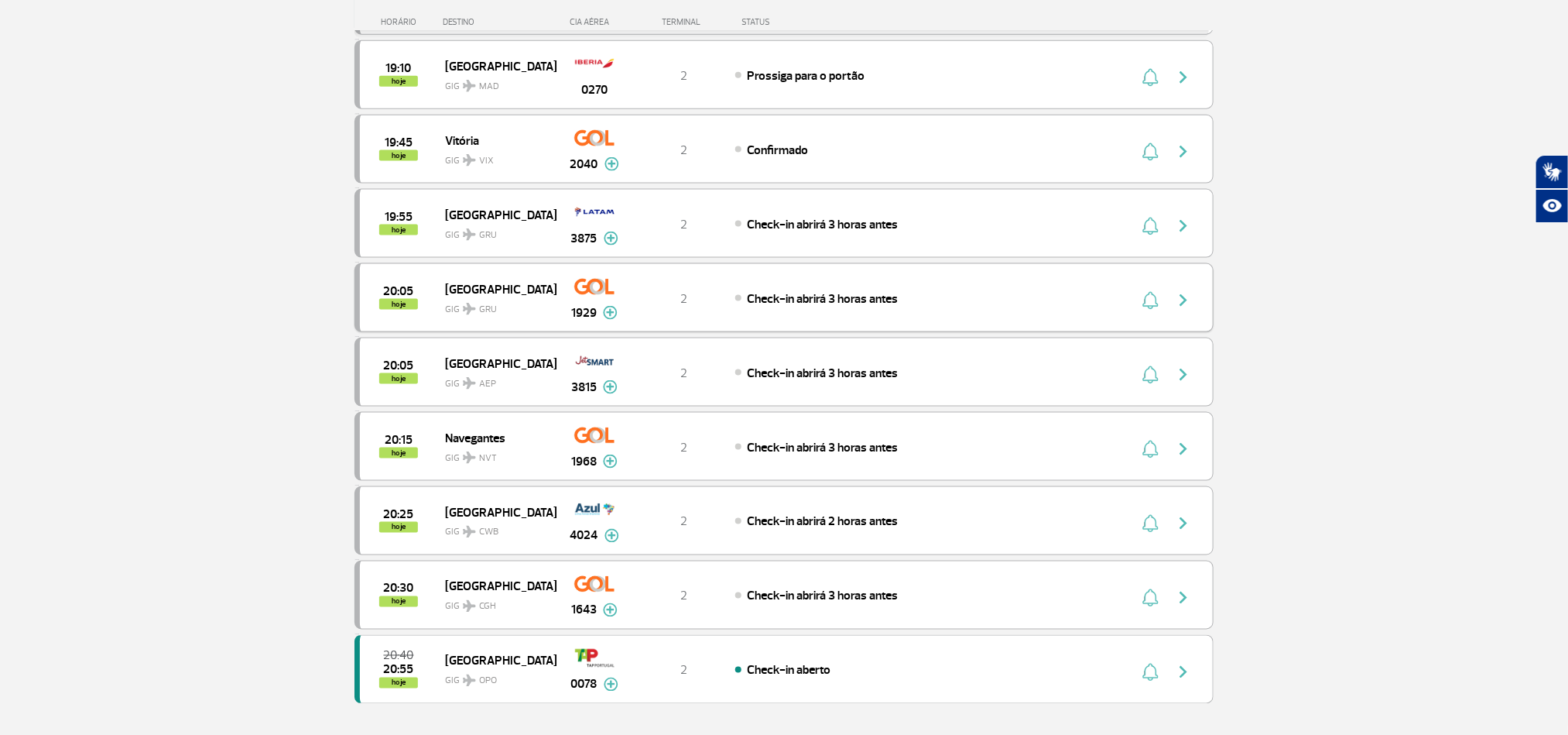
click at [1187, 310] on img "button" at bounding box center [1183, 301] width 19 height 19
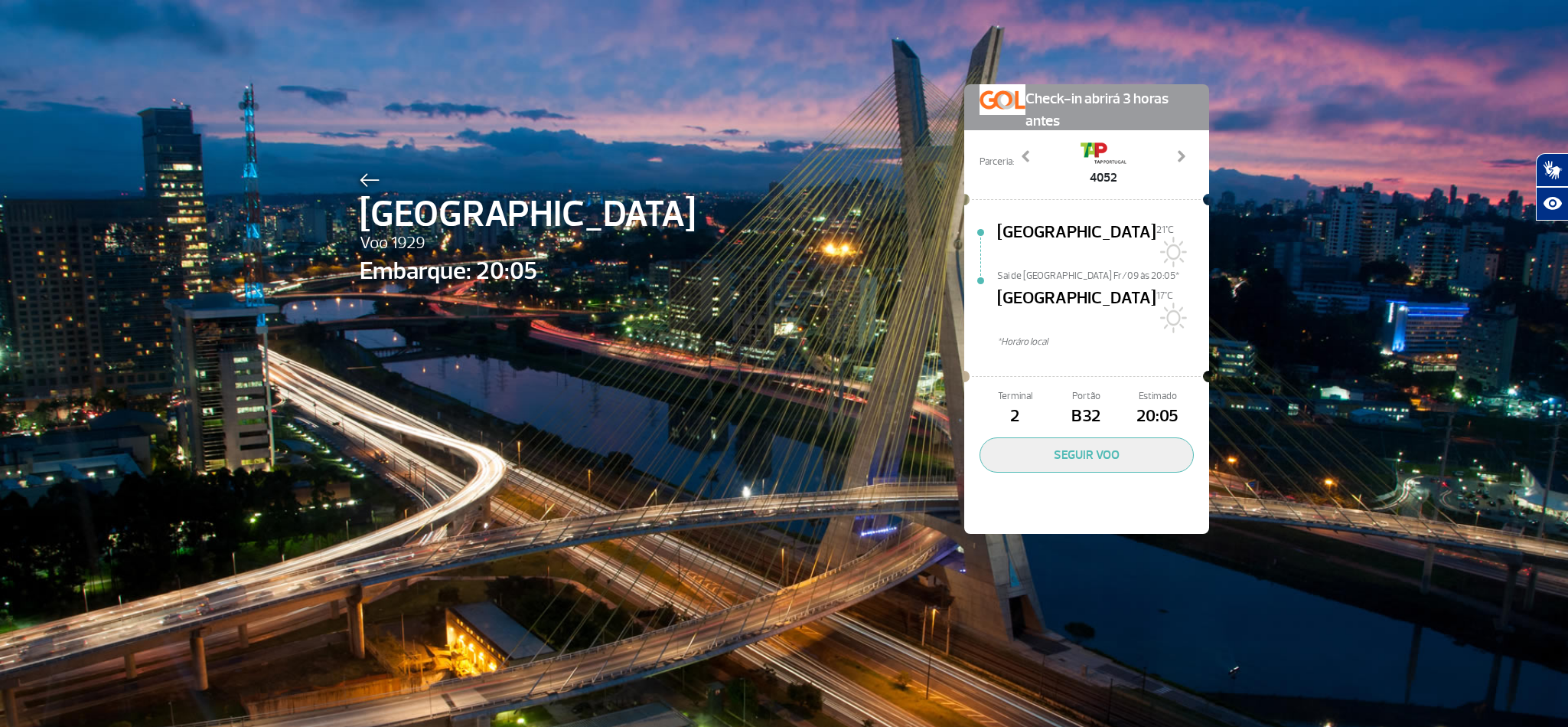
click at [360, 175] on img at bounding box center [370, 180] width 20 height 14
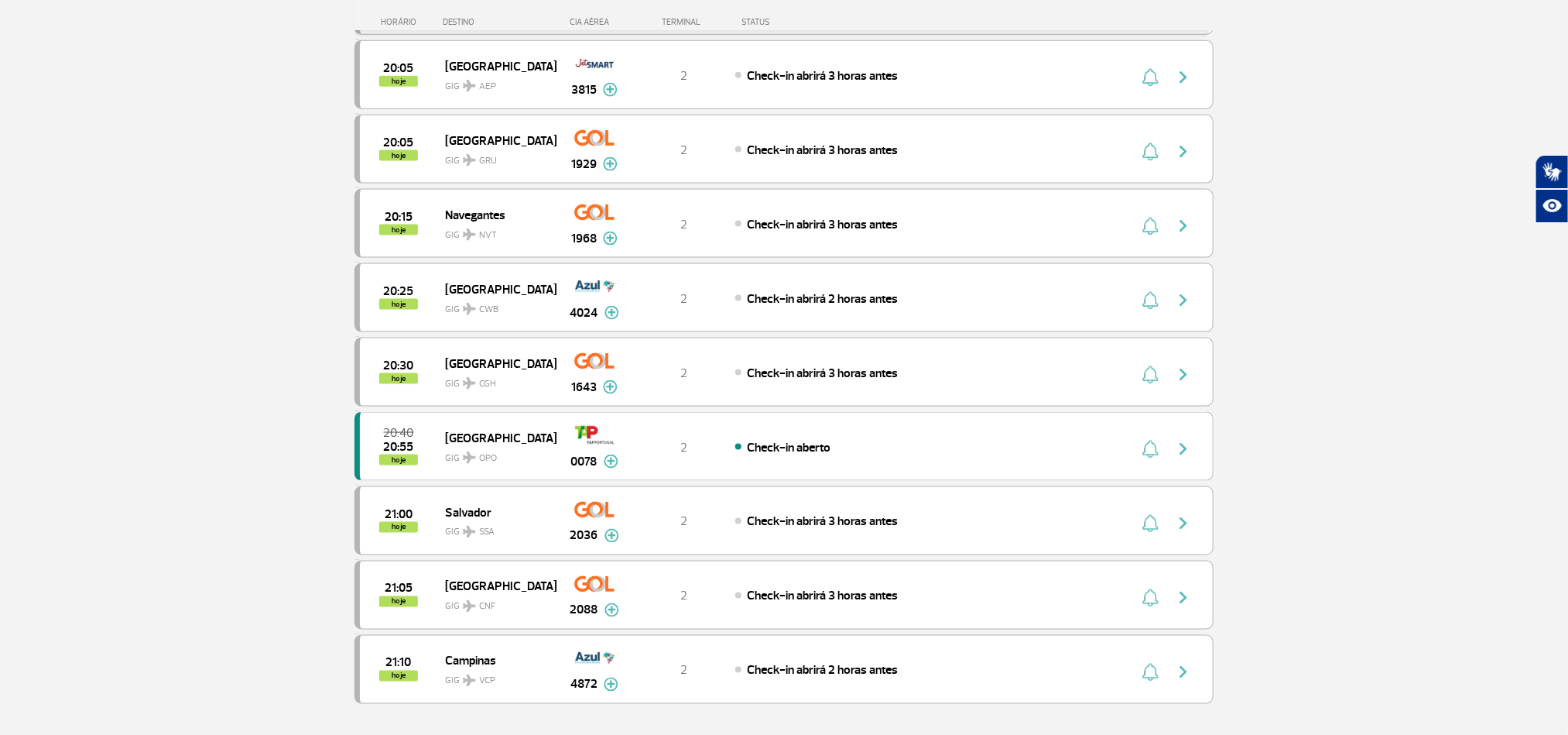
scroll to position [1161, 0]
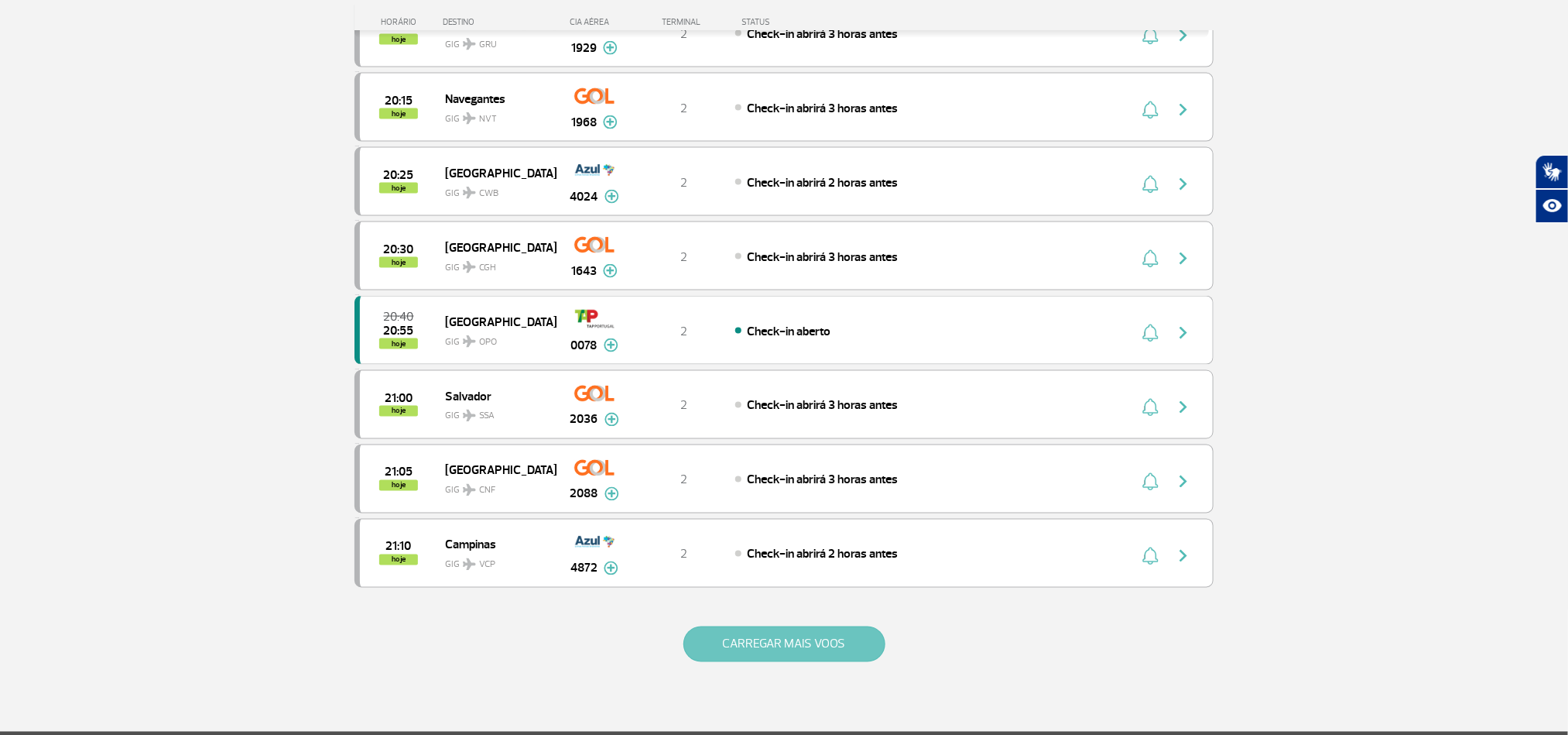
click at [736, 656] on button "CARREGAR MAIS VOOS" at bounding box center [784, 644] width 202 height 36
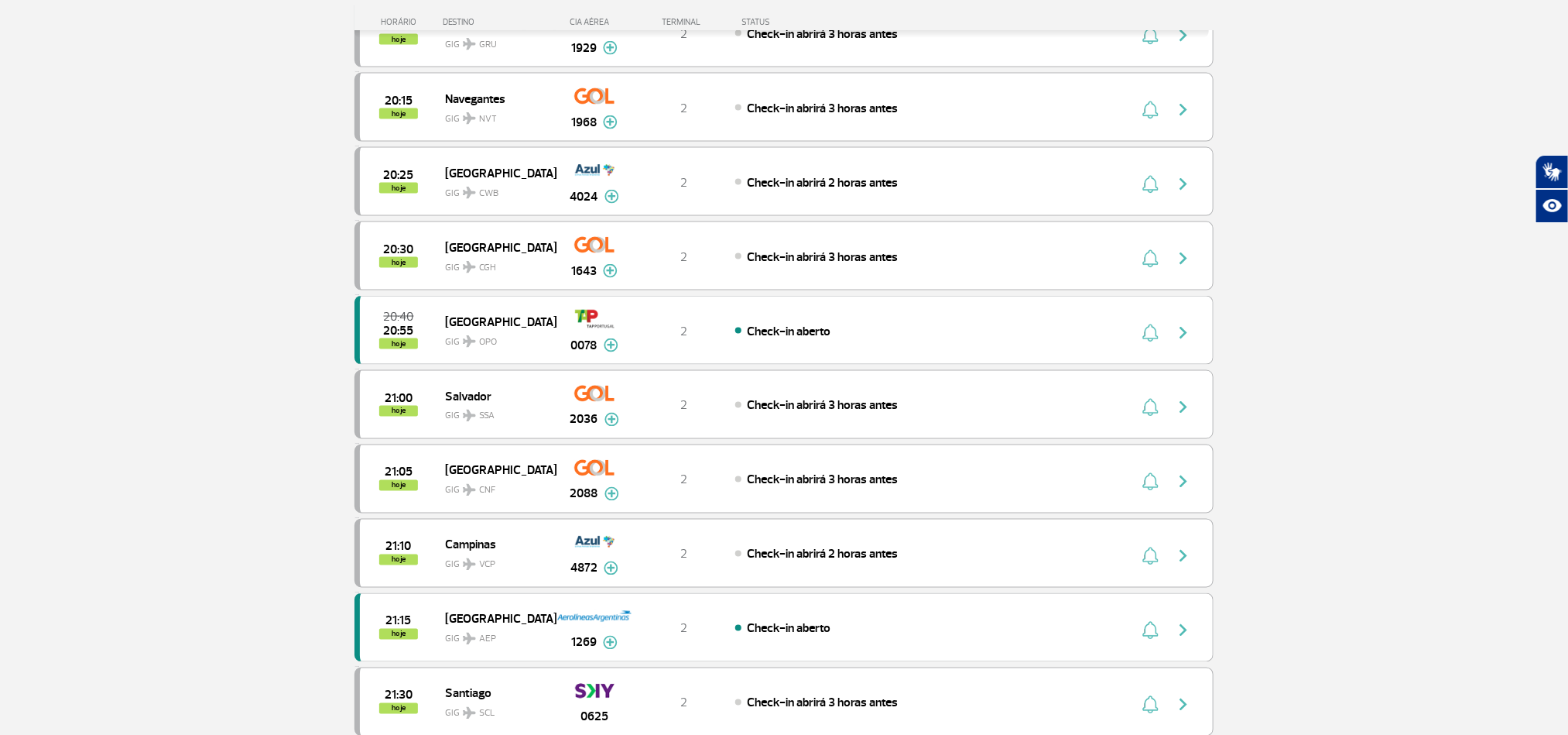
click at [273, 339] on section "Página Inicial > Voos > Painel de Voos Painel de Voos Partidas Chegadas 18:25 1…" at bounding box center [784, 567] width 1568 height 3302
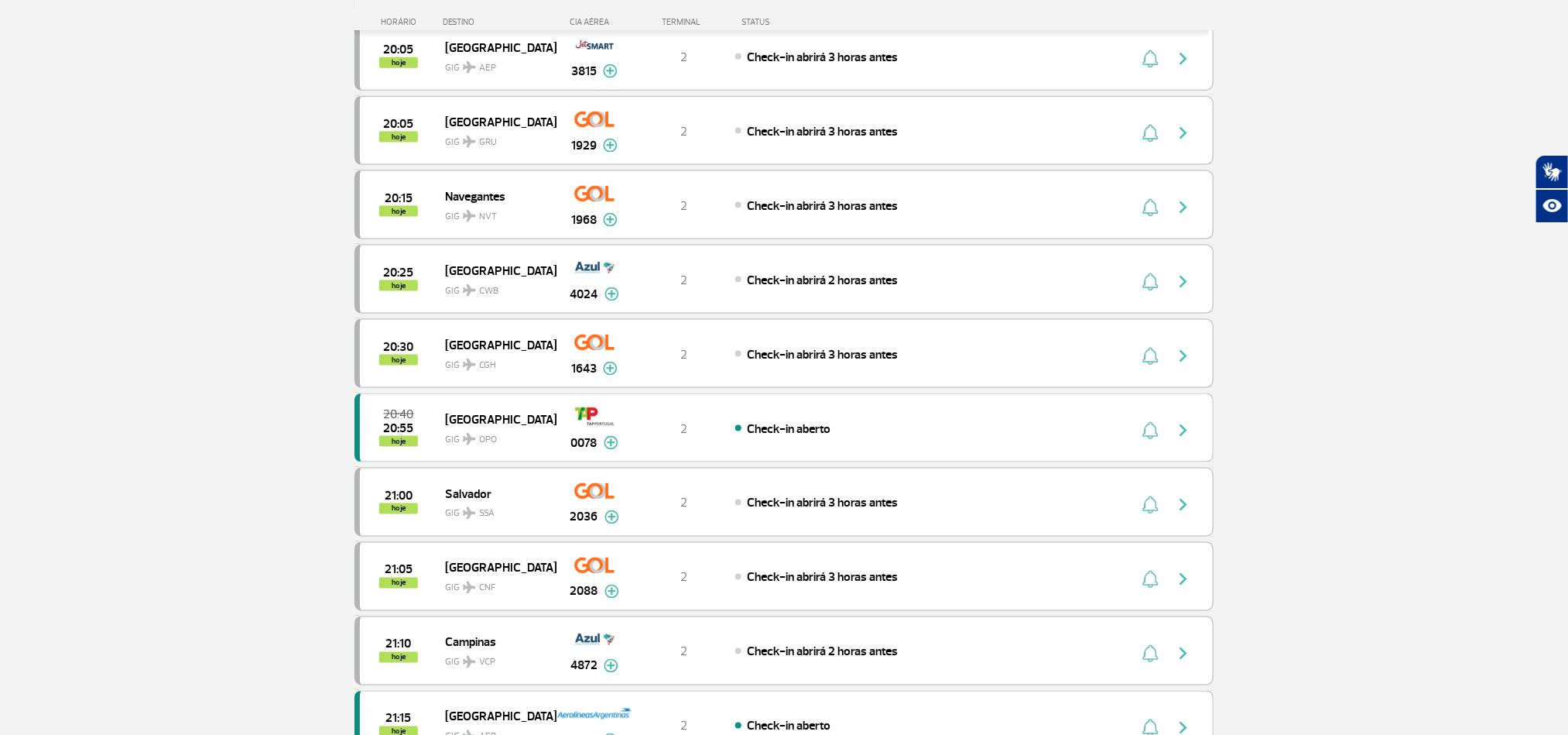
scroll to position [929, 0]
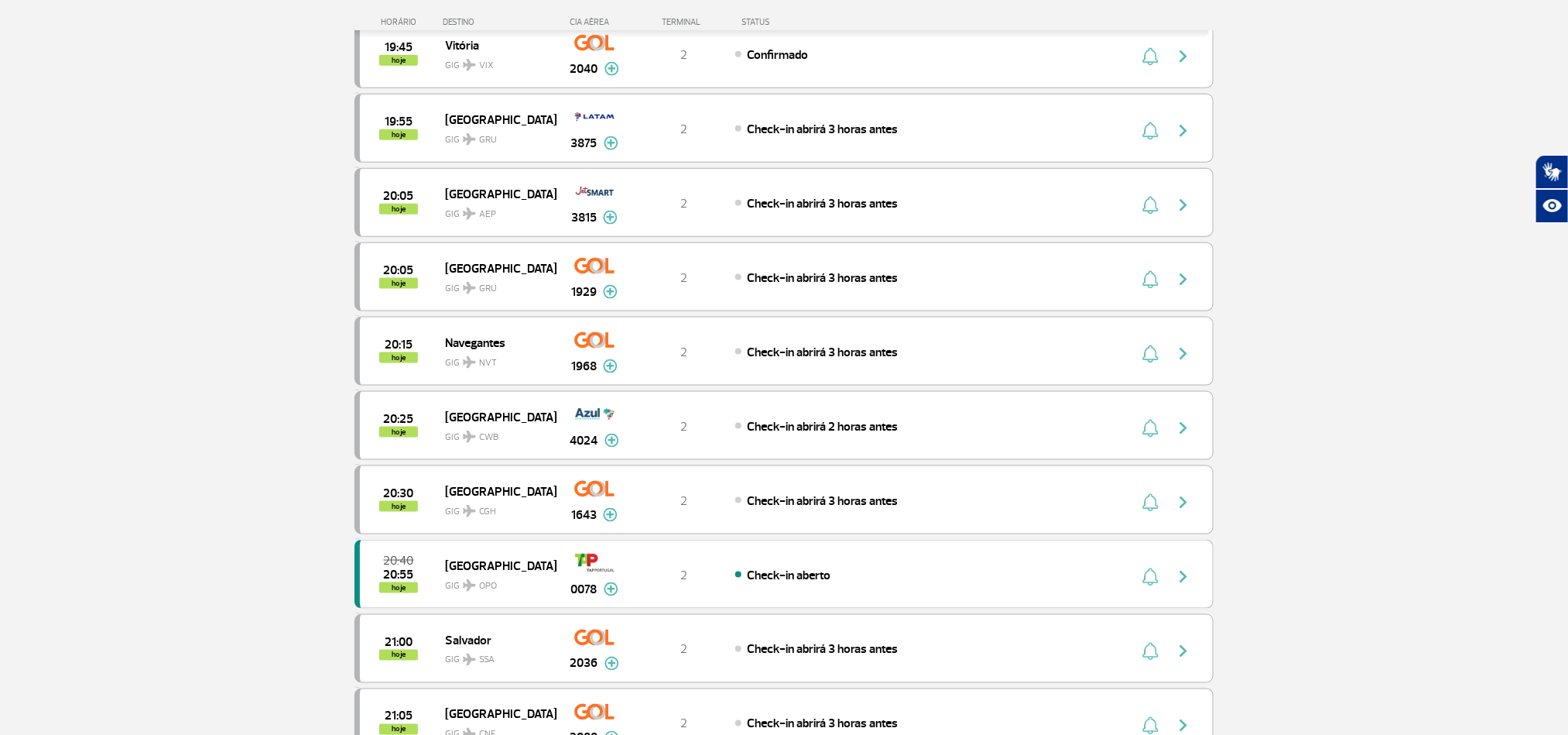
scroll to position [802, 0]
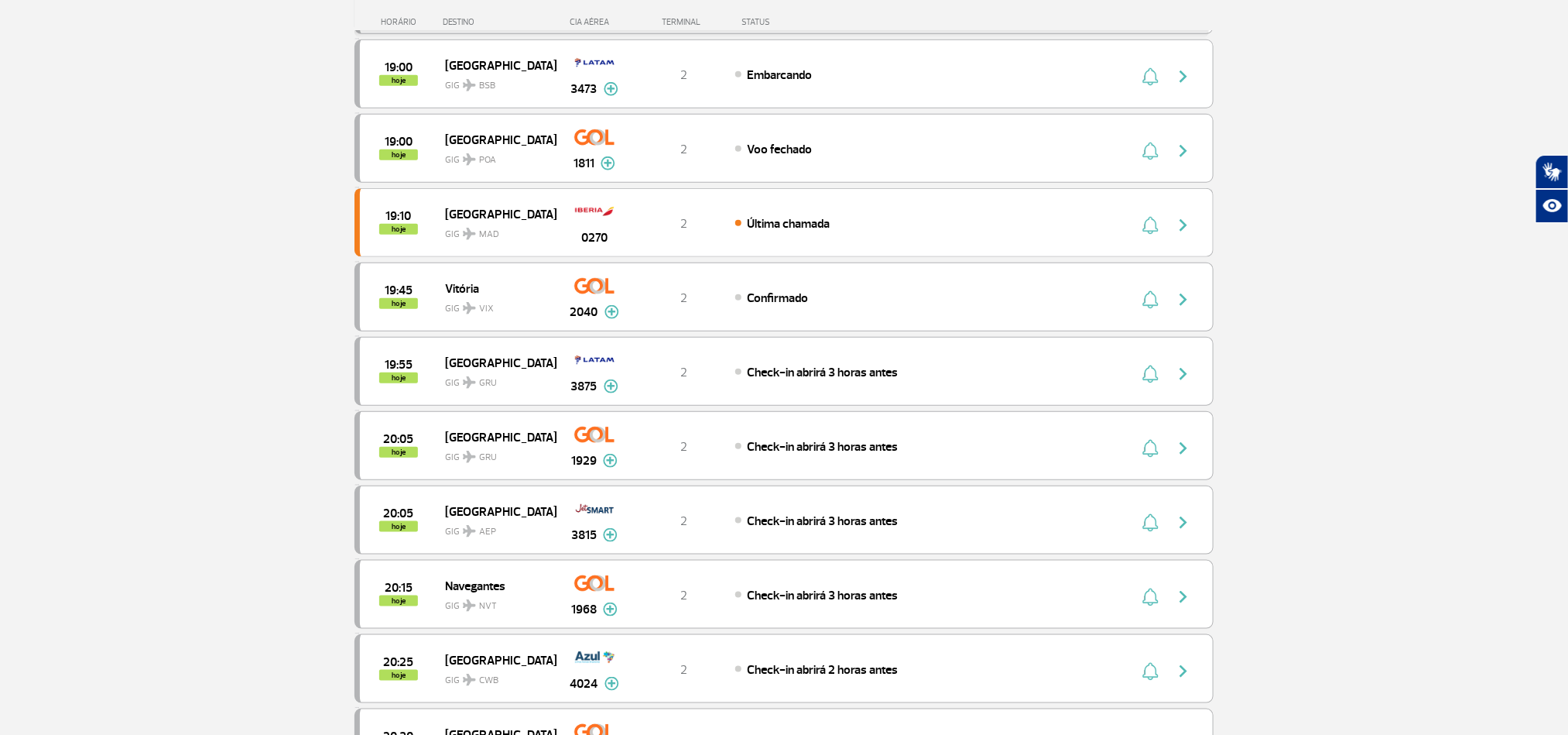
scroll to position [697, 0]
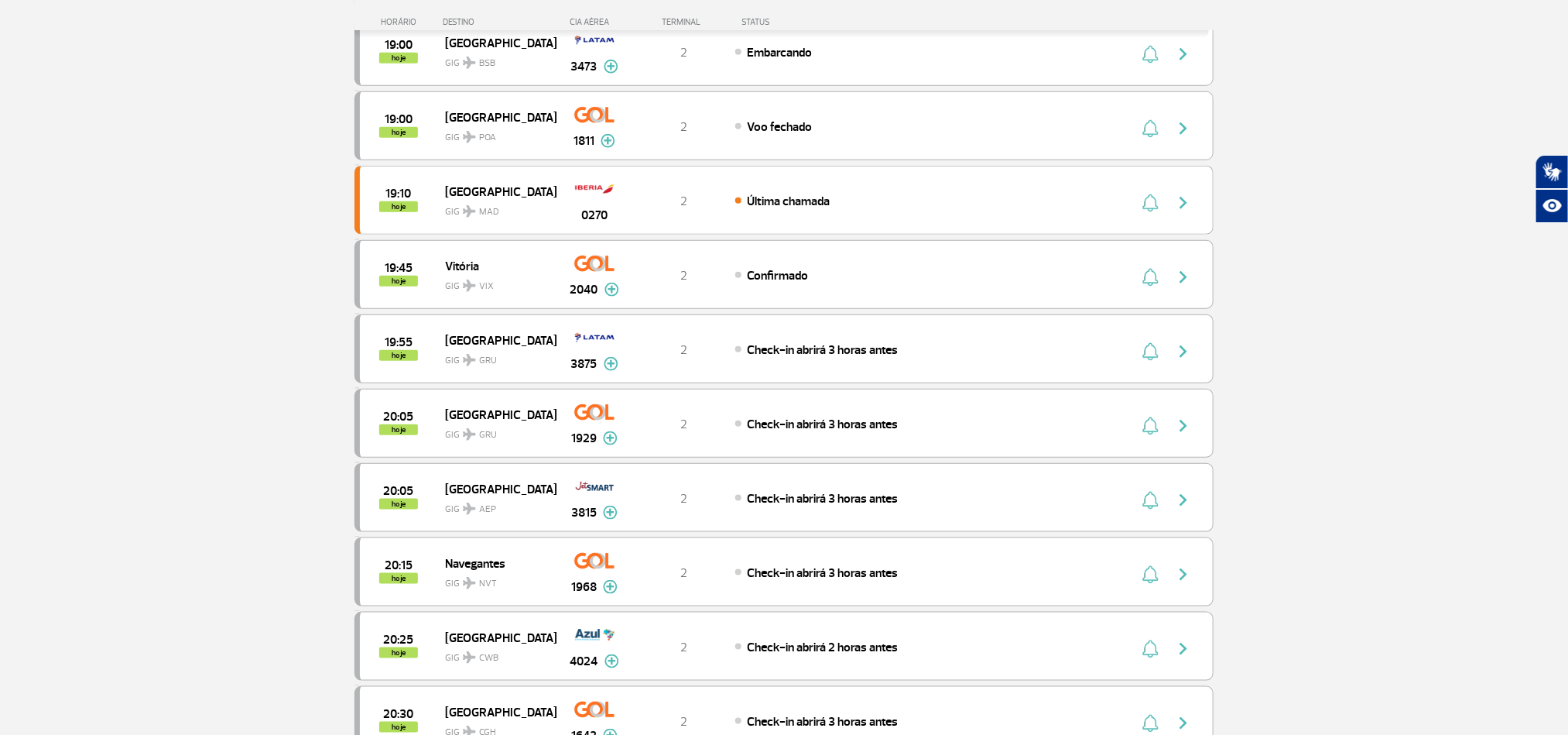
click at [170, 287] on section "Página Inicial > Voos > Painel de Voos Painel de Voos Partidas Chegadas 18:25 1…" at bounding box center [784, 287] width 1568 height 1816
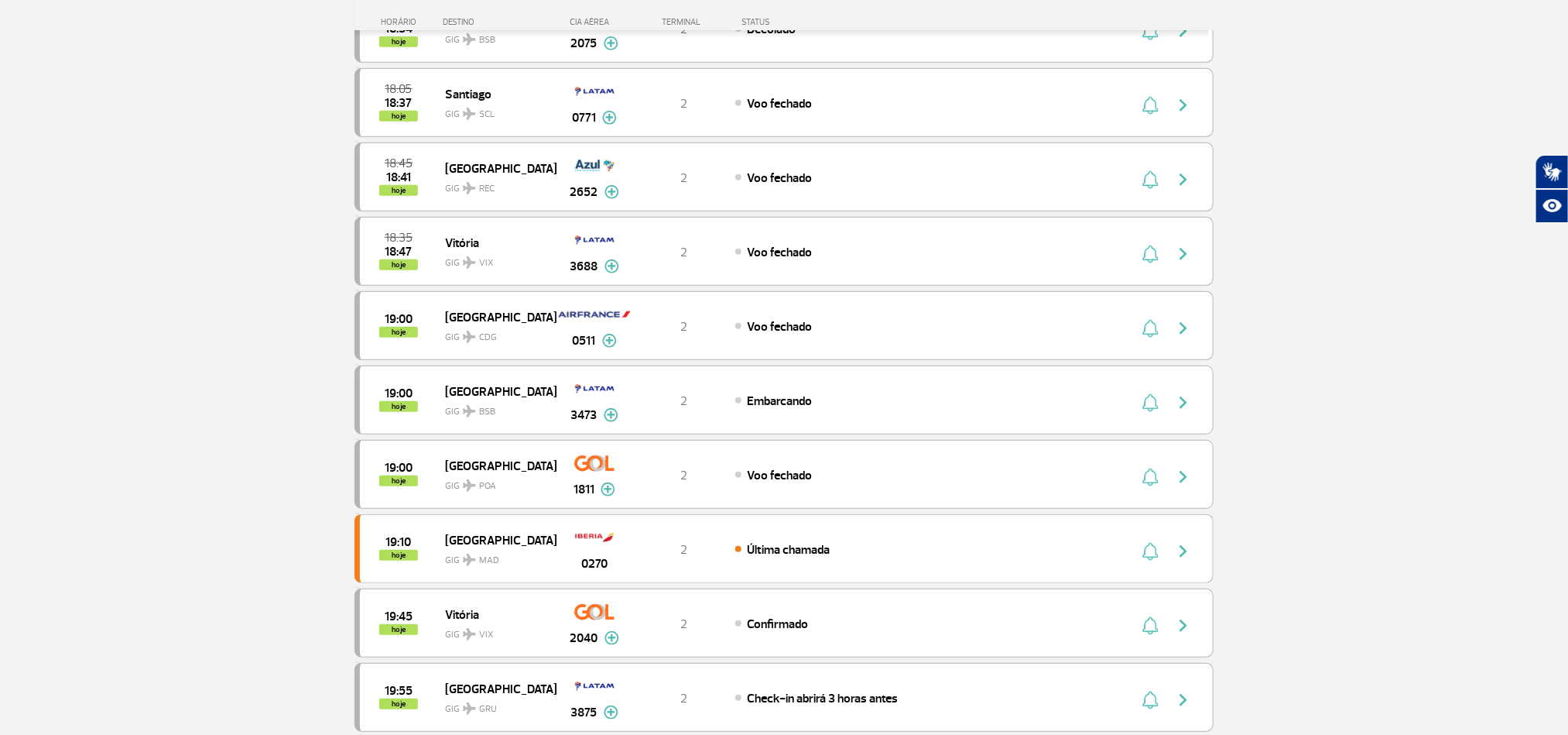
scroll to position [0, 0]
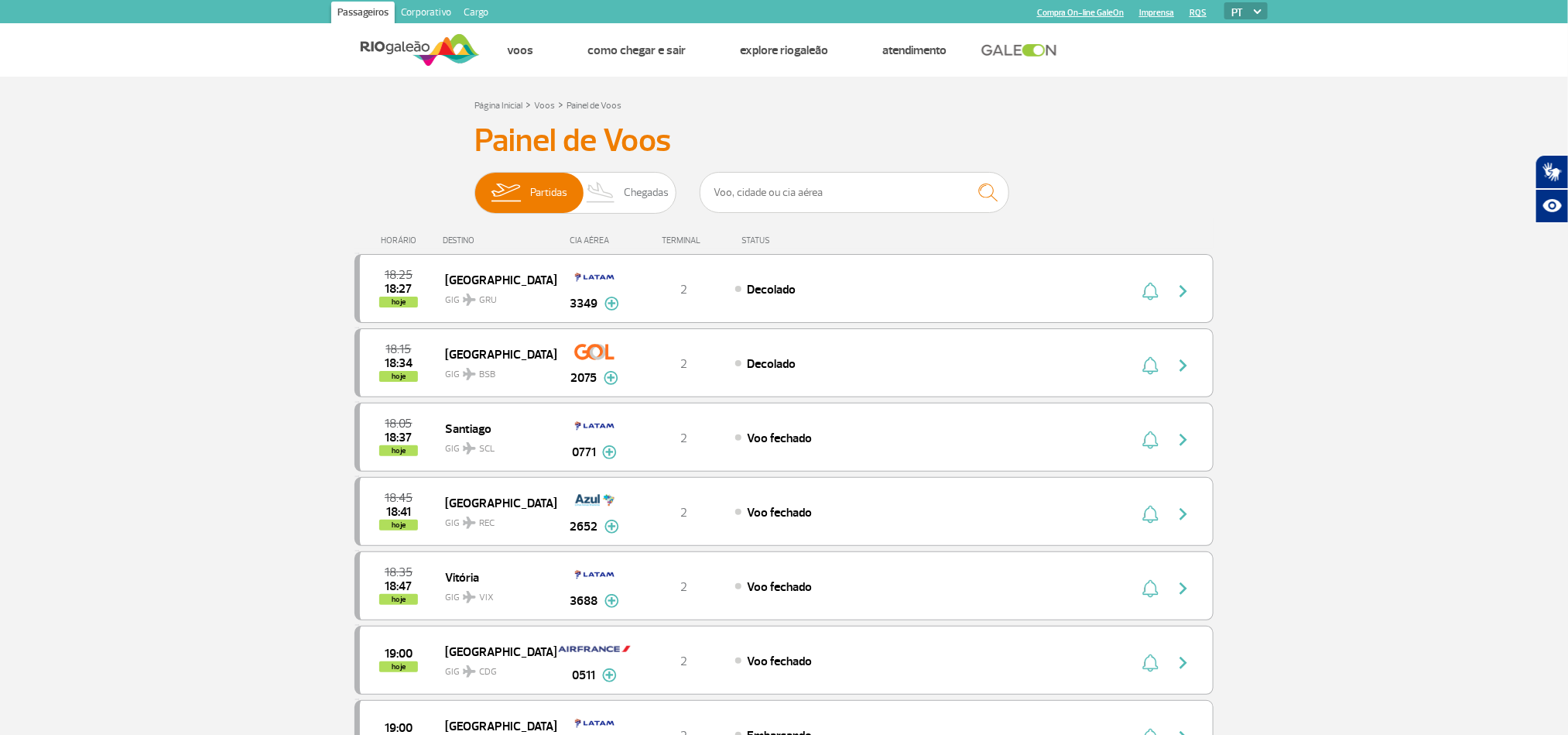
drag, startPoint x: 235, startPoint y: 300, endPoint x: 235, endPoint y: 274, distance: 26.0
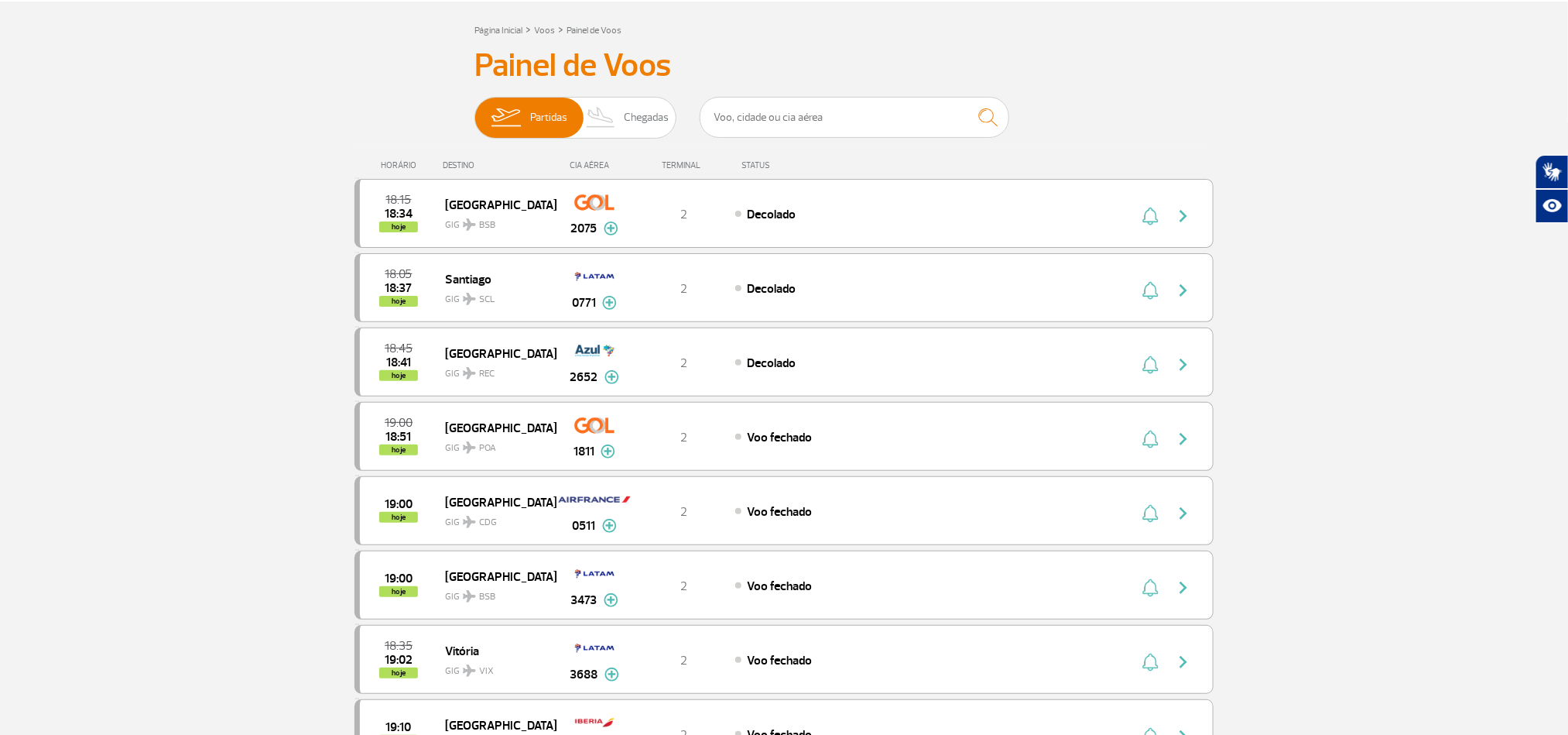
scroll to position [116, 0]
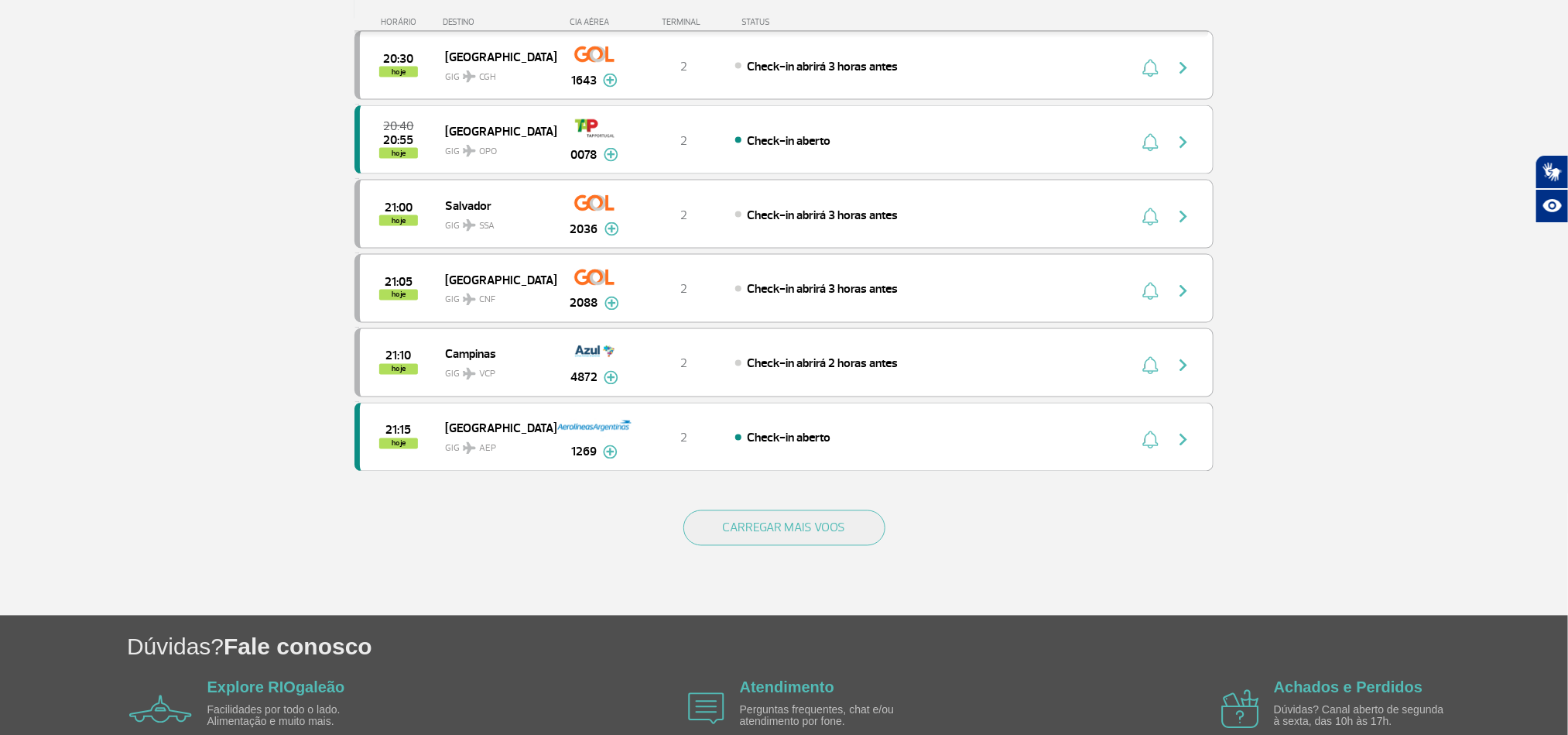
scroll to position [1393, 0]
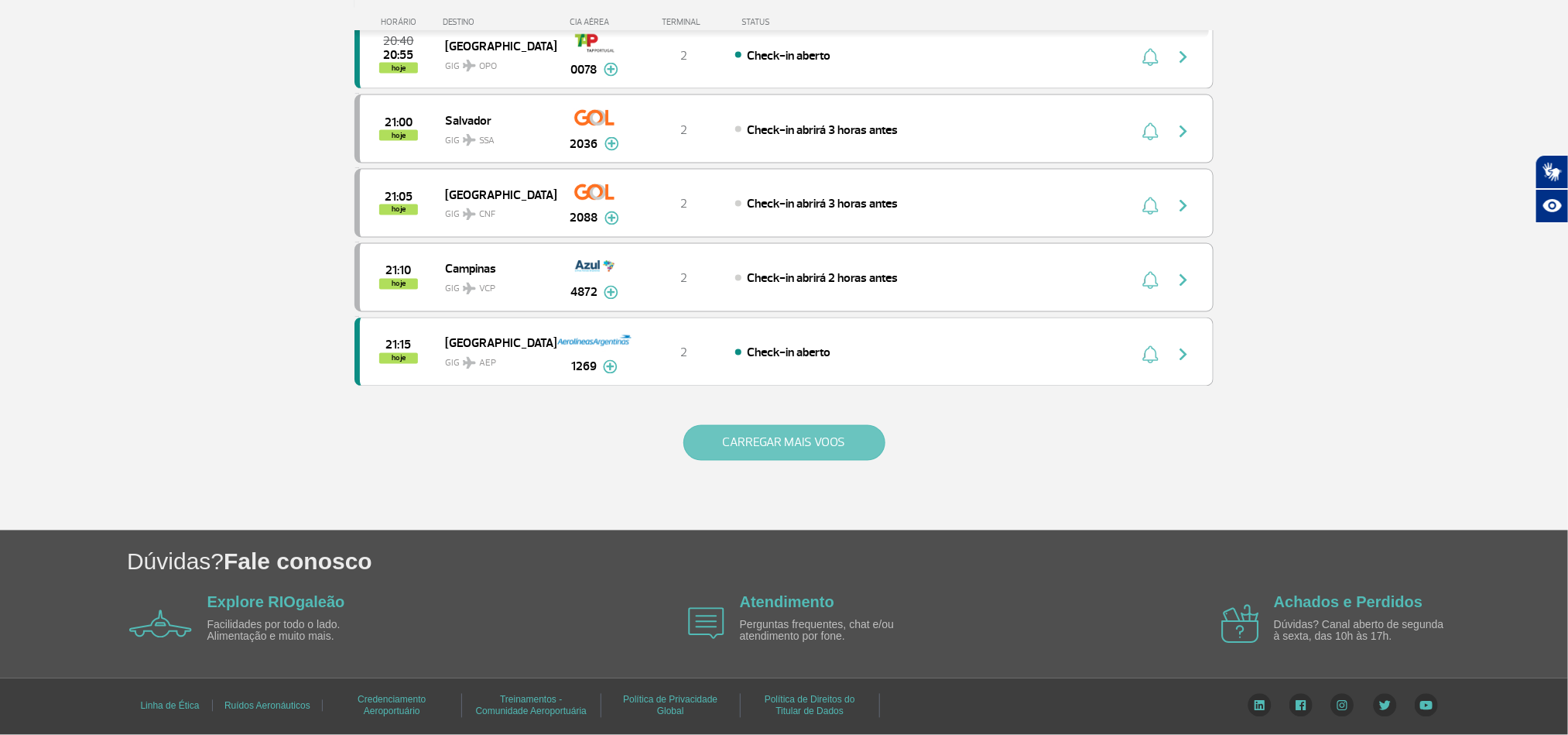
click at [792, 453] on button "CARREGAR MAIS VOOS" at bounding box center [784, 443] width 202 height 36
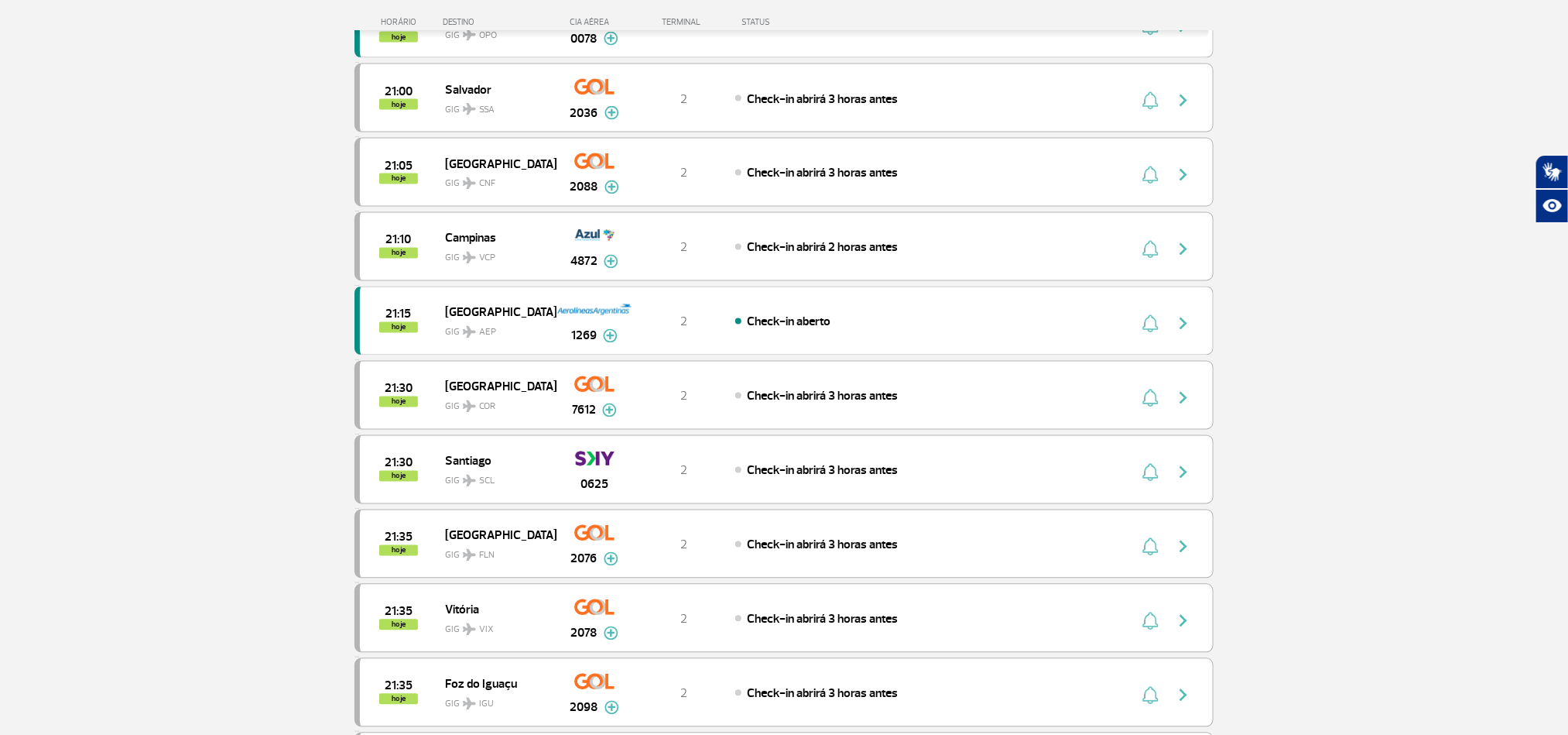
click at [107, 294] on section "Página Inicial > Voos > Painel de Voos Painel de Voos Partidas Chegadas 18:15 1…" at bounding box center [784, 335] width 1568 height 3302
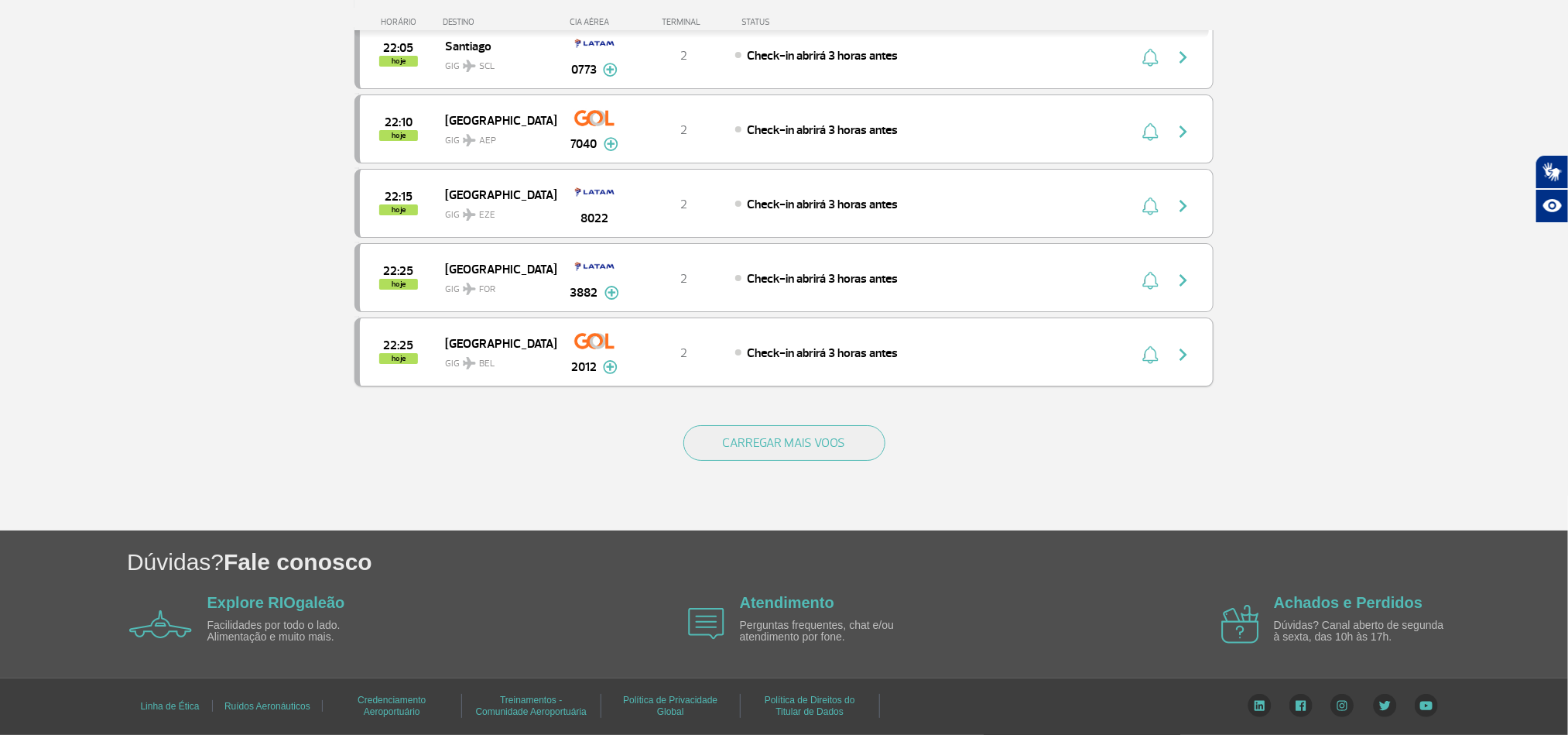
scroll to position [2904, 0]
click at [781, 437] on button "CARREGAR MAIS VOOS" at bounding box center [784, 443] width 202 height 36
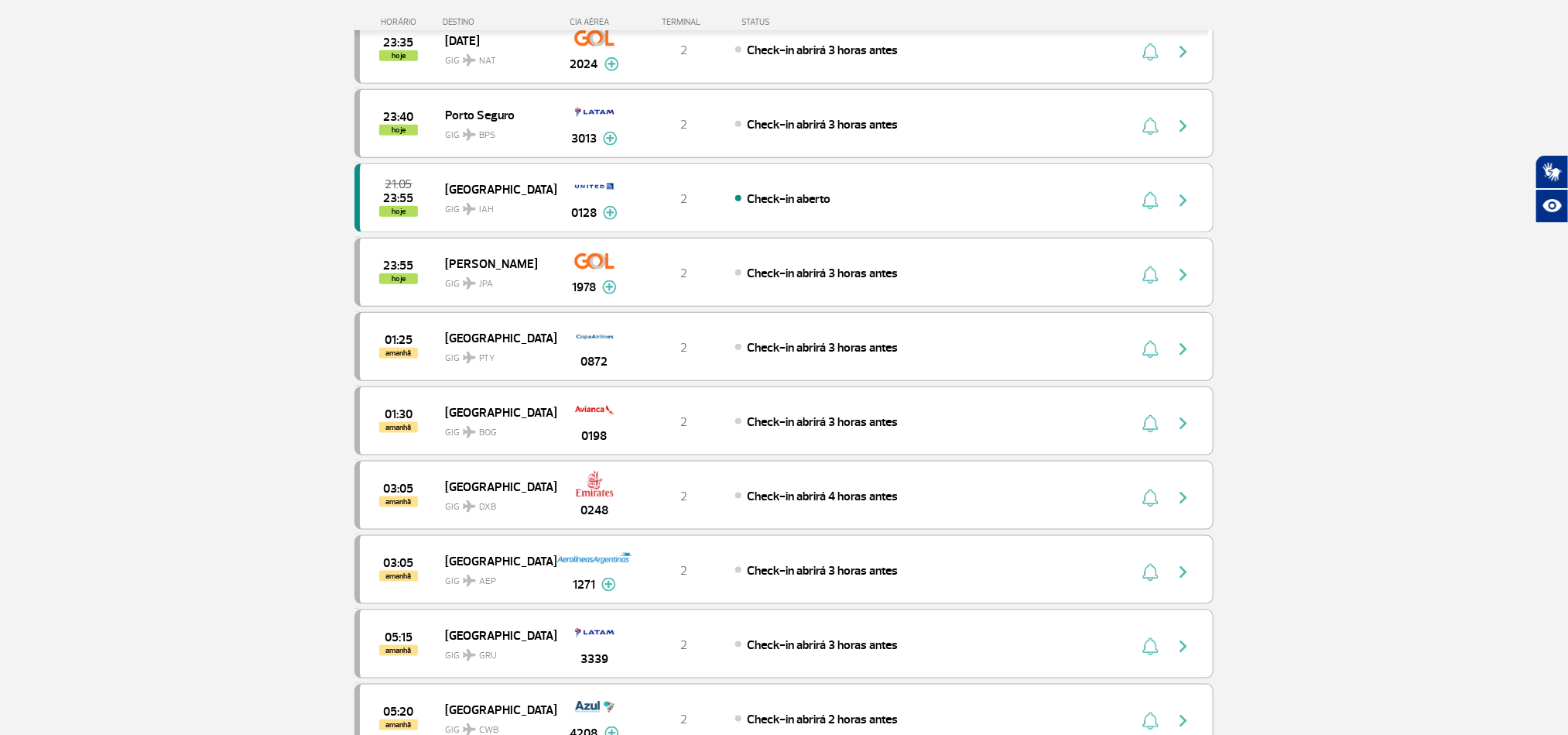
scroll to position [4065, 0]
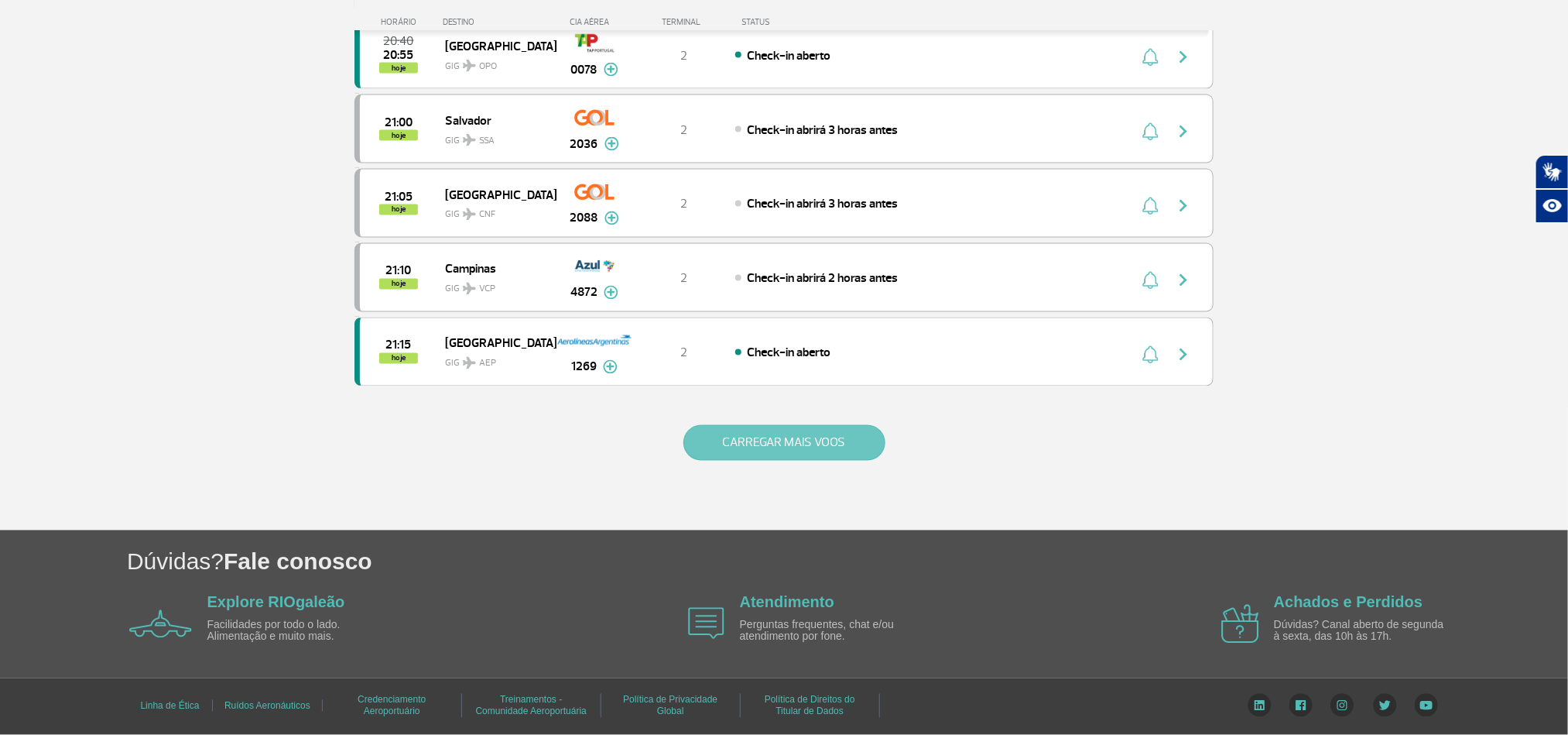
click at [786, 446] on button "CARREGAR MAIS VOOS" at bounding box center [784, 443] width 202 height 36
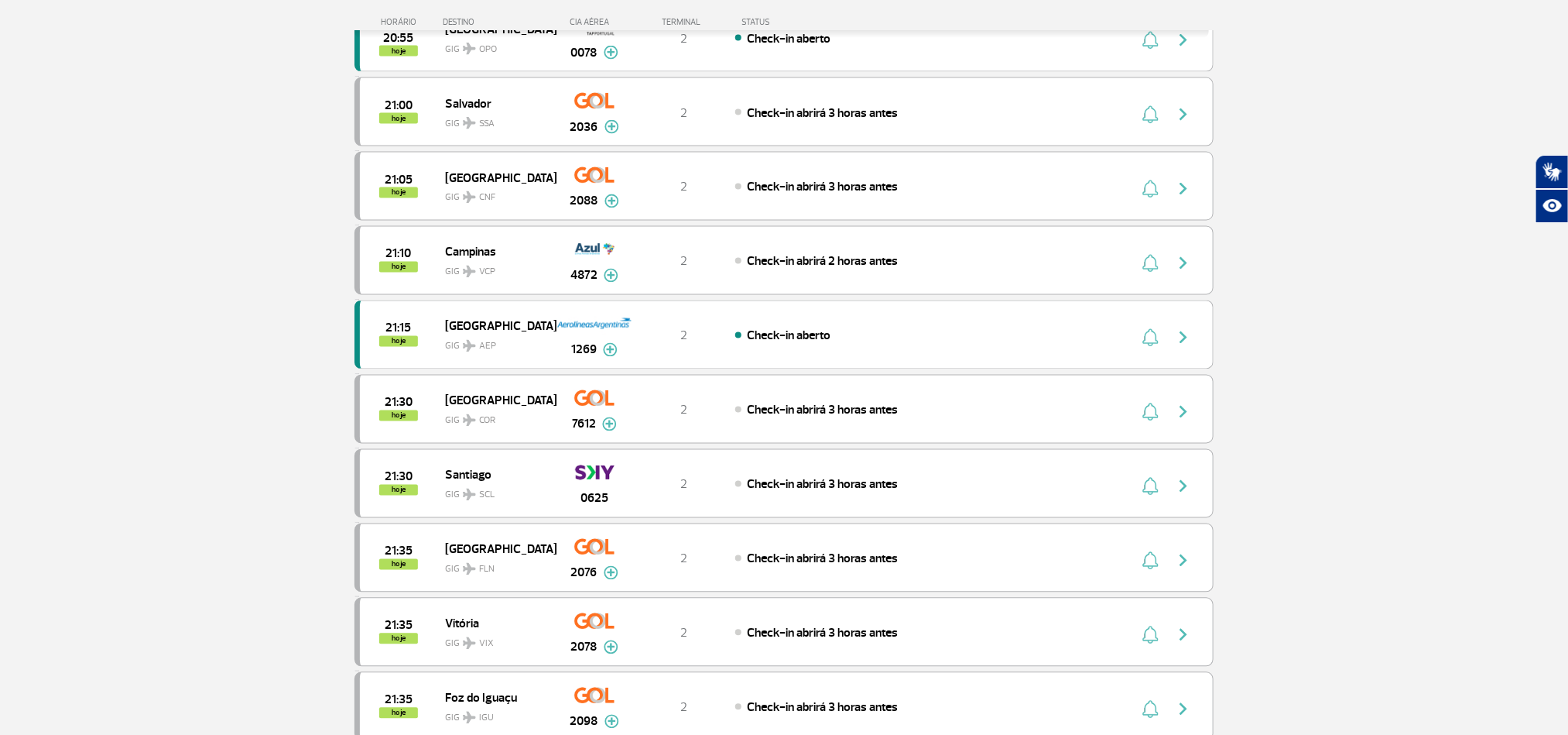
click at [167, 379] on section "Página Inicial > Voos > Painel de Voos Painel de Voos Partidas Chegadas 18:15 1…" at bounding box center [784, 349] width 1568 height 3302
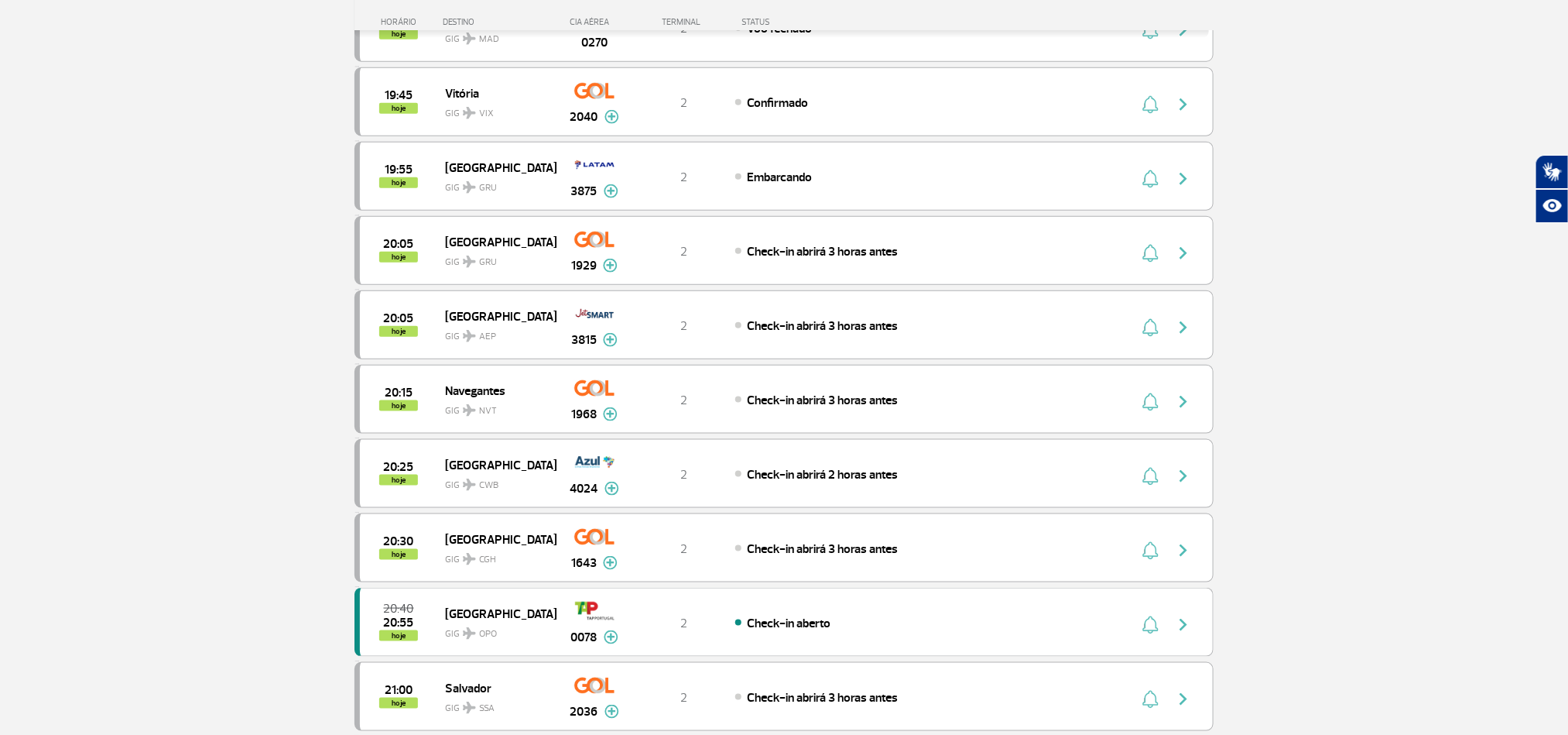
scroll to position [813, 0]
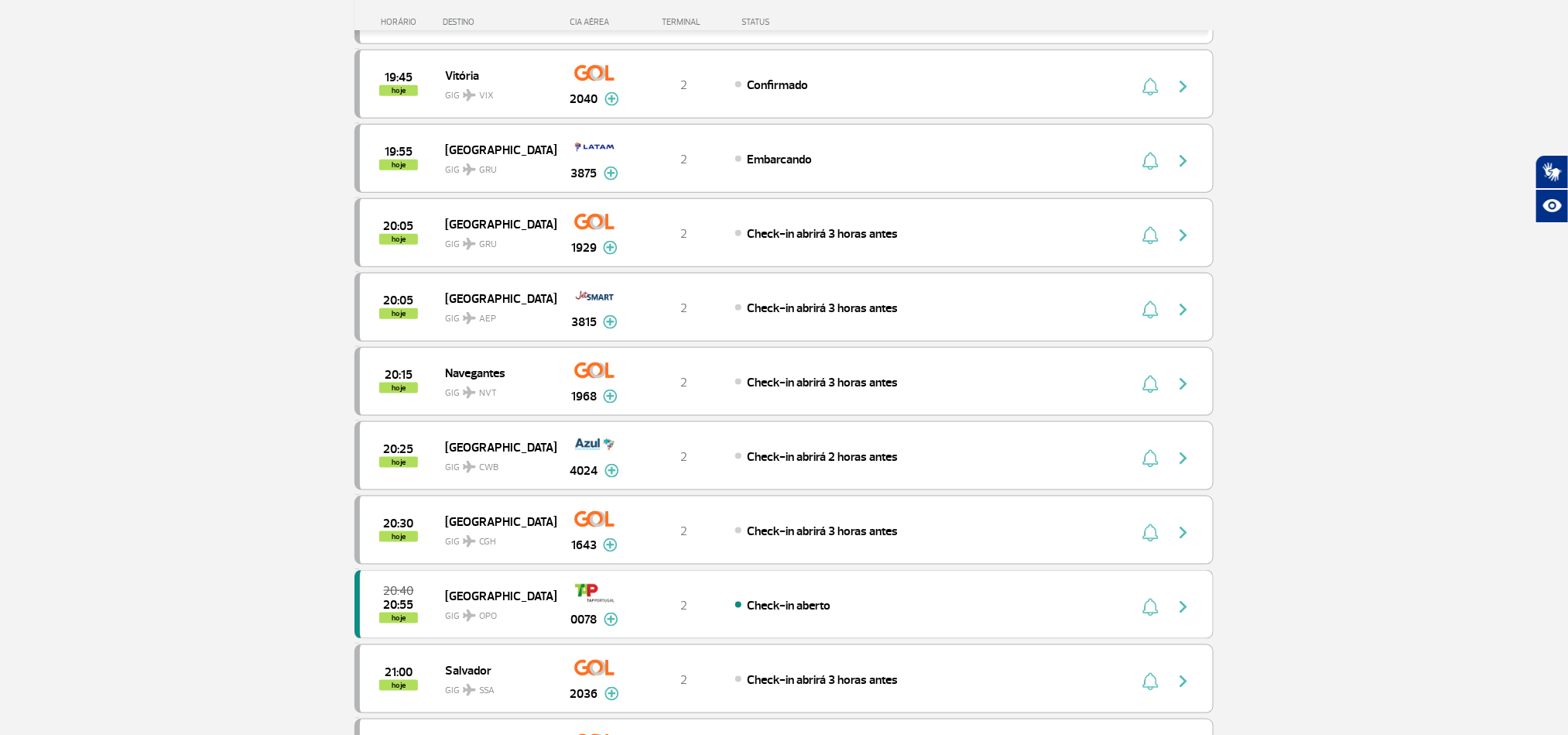
drag, startPoint x: 290, startPoint y: 294, endPoint x: 211, endPoint y: 333, distance: 88.1
click at [288, 293] on section "Página Inicial > Voos > Painel de Voos Painel de Voos Partidas Chegadas 18:15 1…" at bounding box center [784, 171] width 1568 height 1816
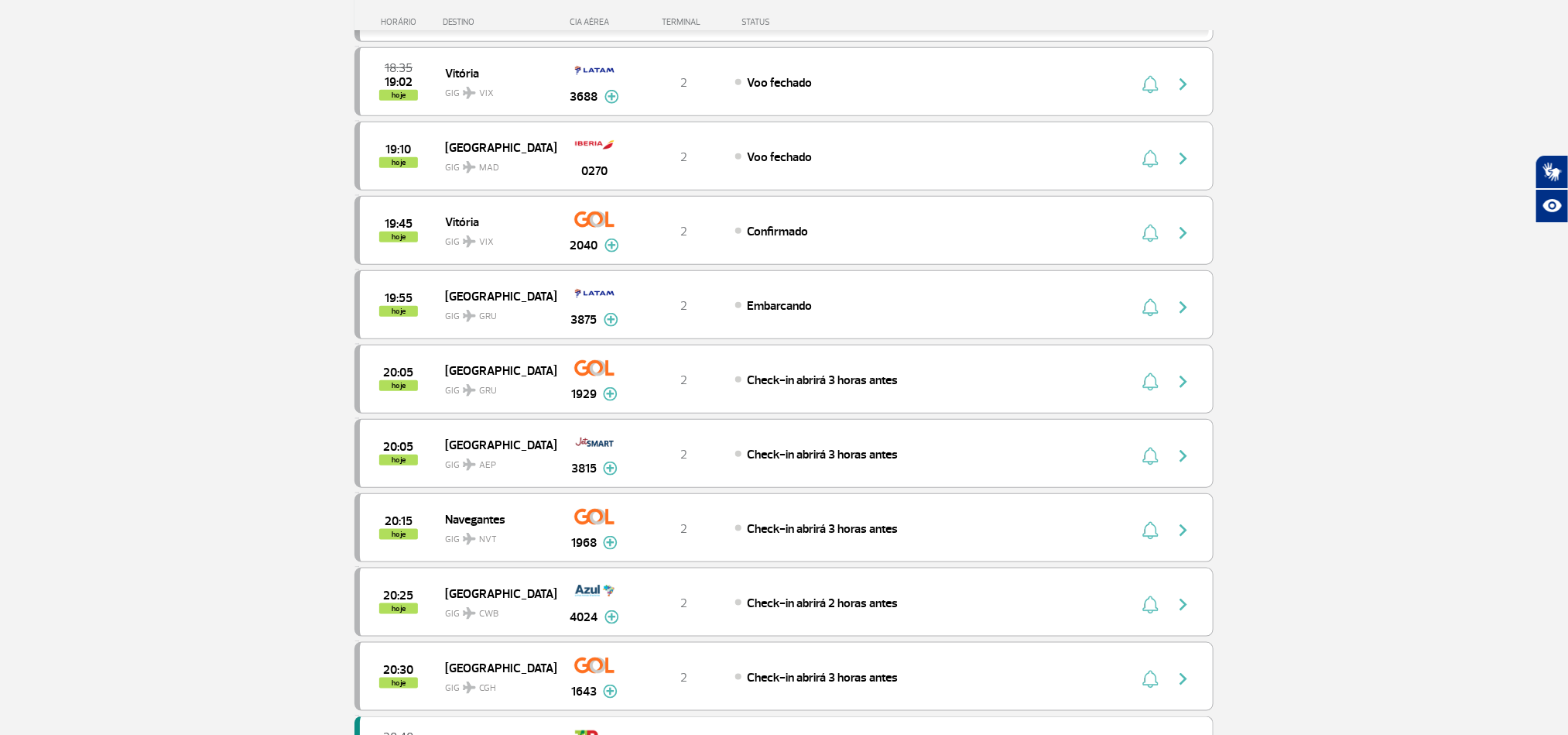
scroll to position [465, 0]
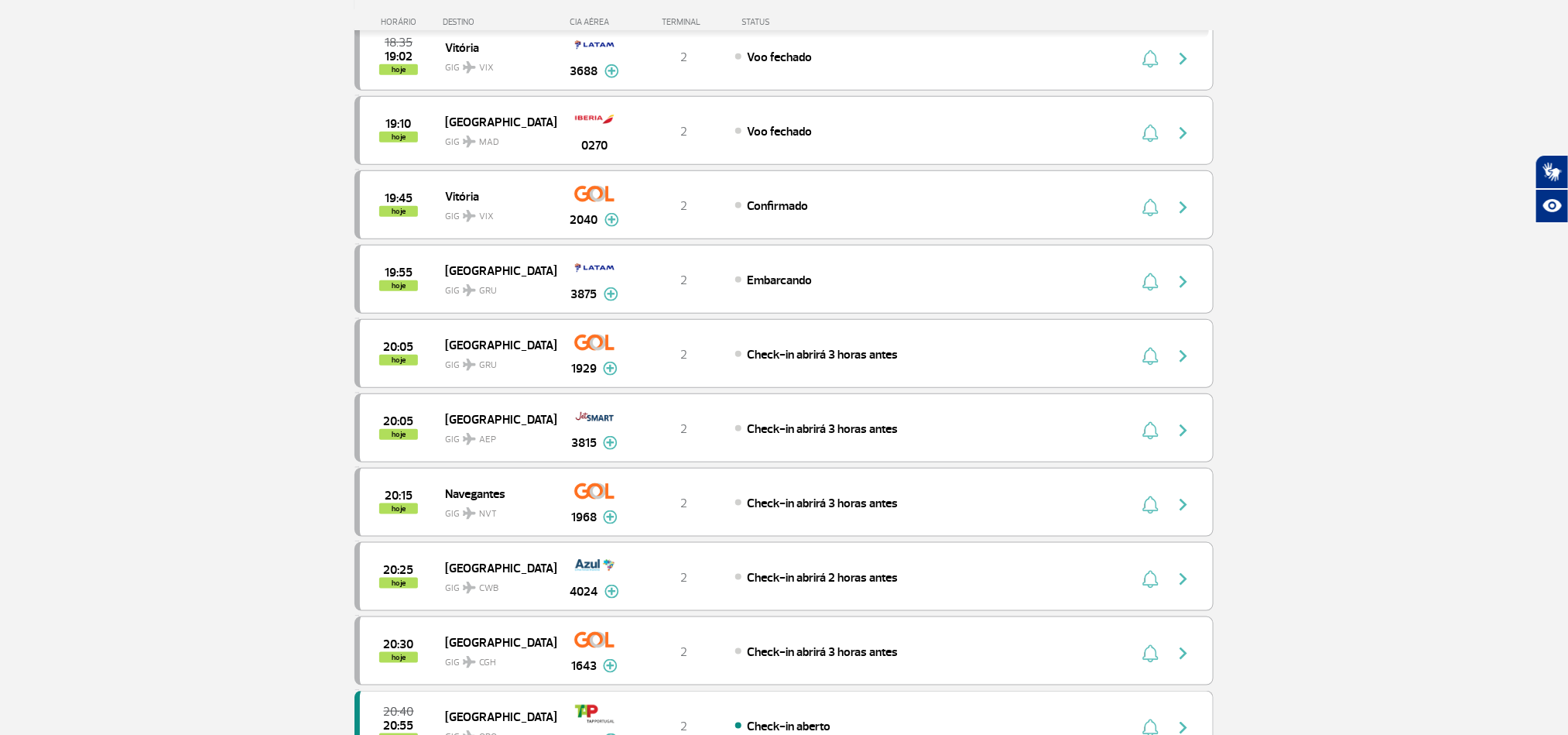
scroll to position [697, 0]
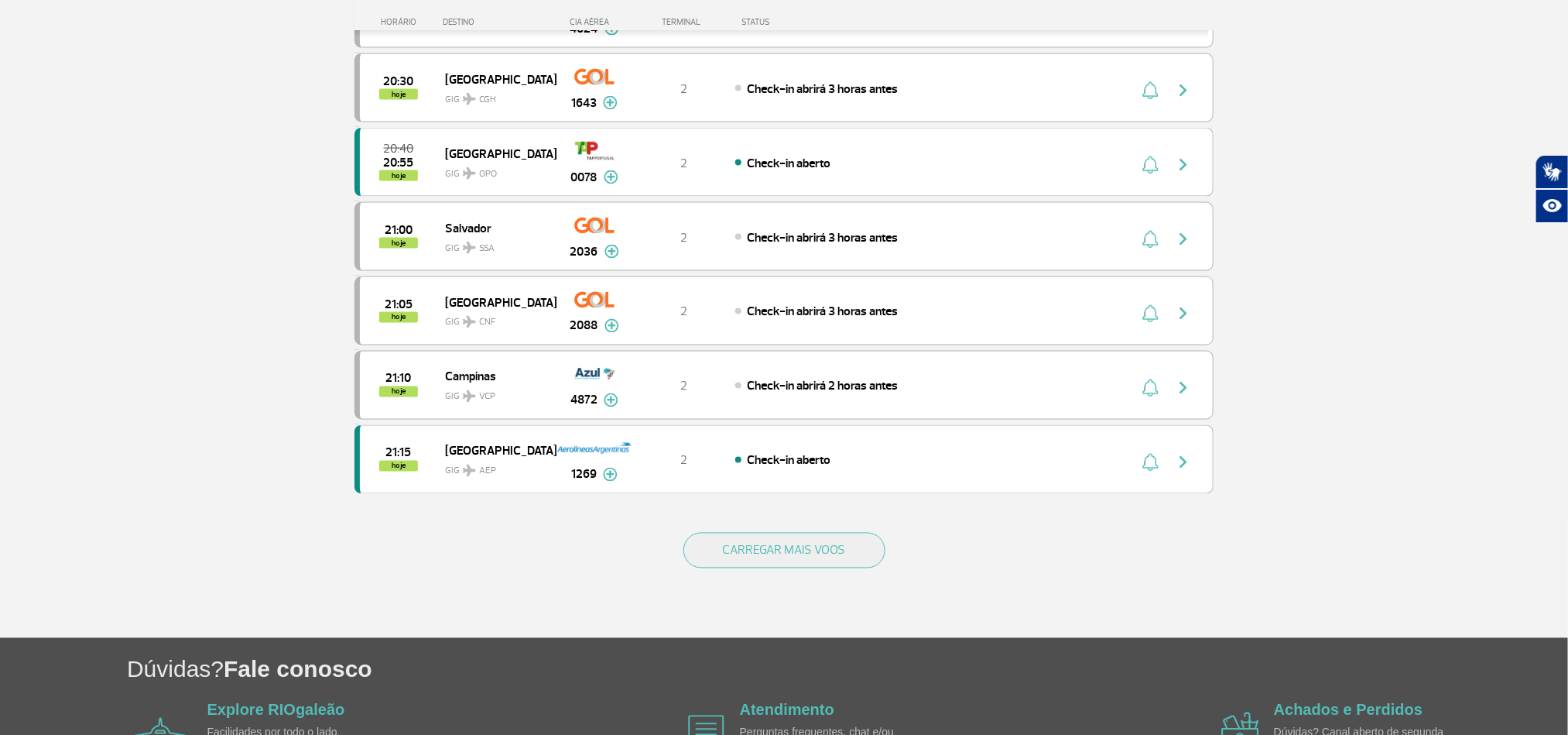
scroll to position [1277, 0]
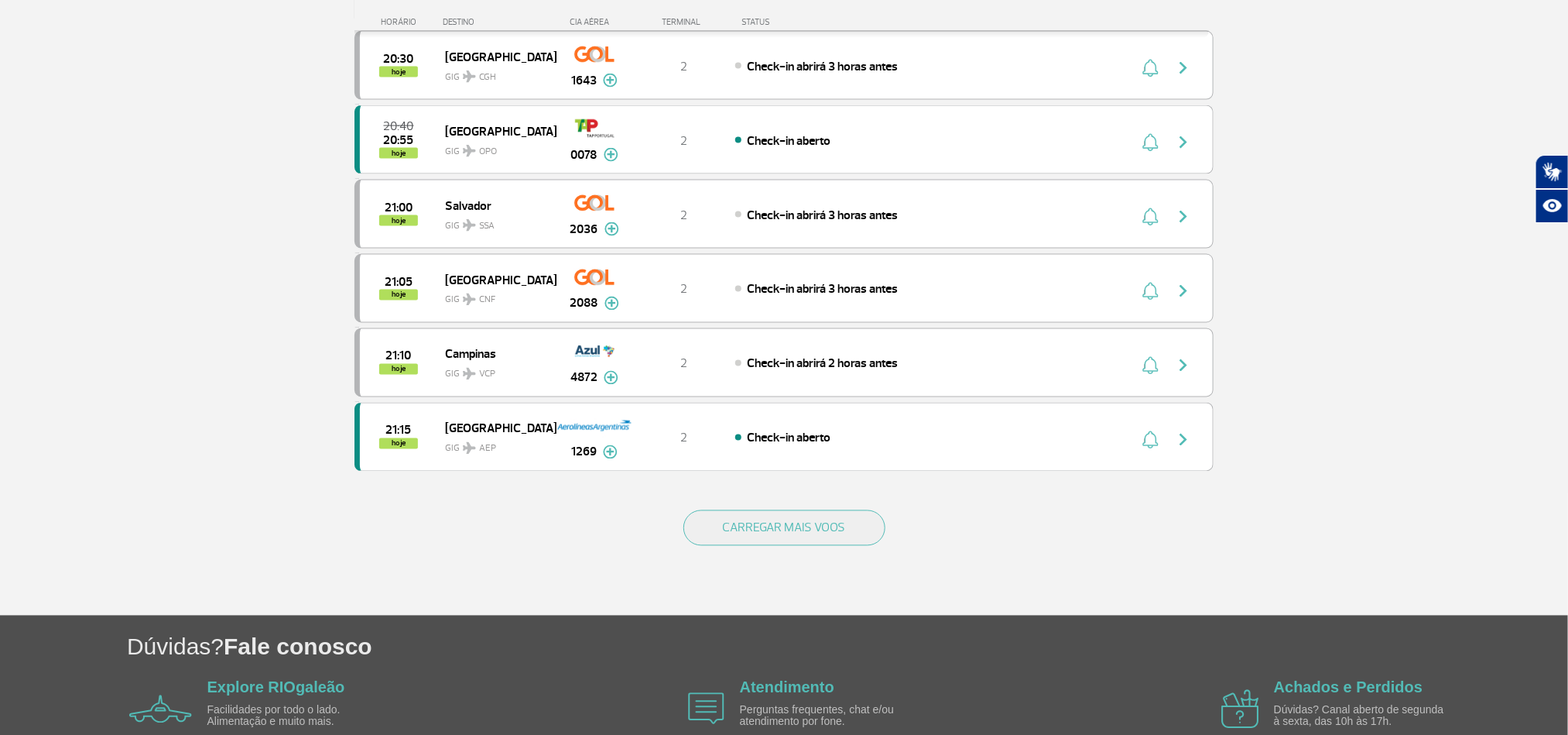
click at [697, 540] on div "CARREGAR MAIS VOOS" at bounding box center [784, 553] width 859 height 125
click at [722, 546] on button "CARREGAR MAIS VOOS" at bounding box center [784, 528] width 202 height 36
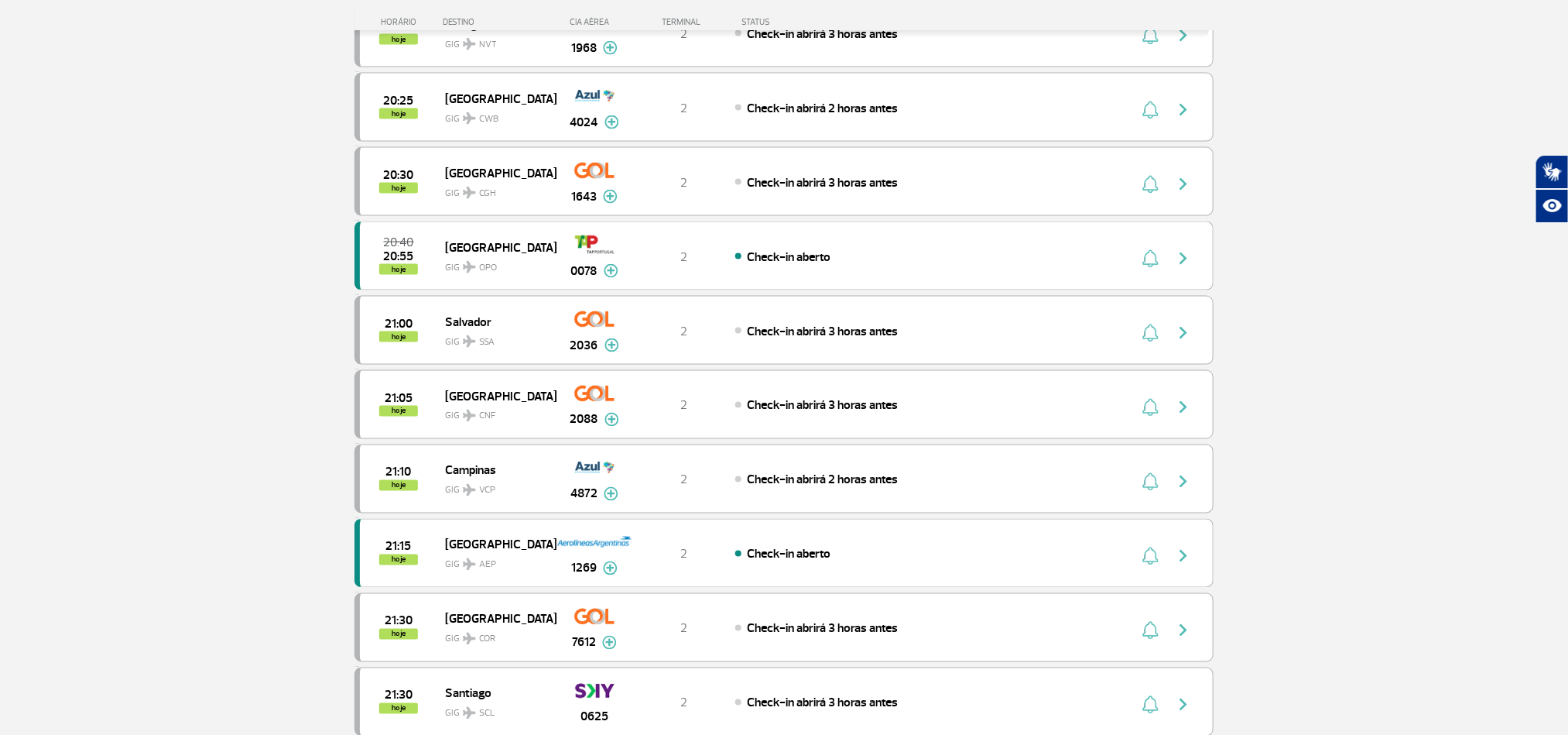
scroll to position [1046, 0]
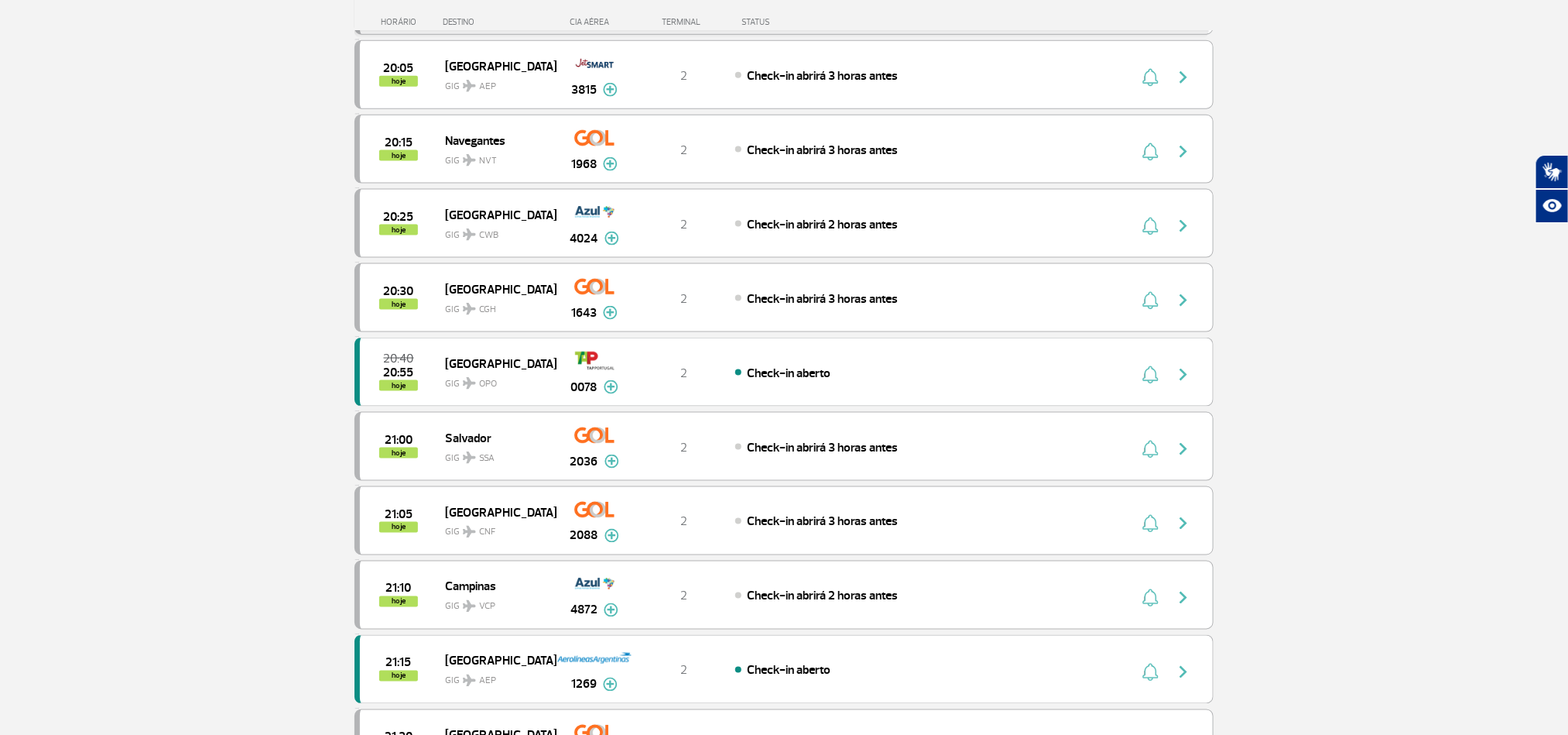
click at [105, 365] on section "Página Inicial > Voos > Painel de Voos Painel de Voos Partidas Chegadas 18:15 1…" at bounding box center [784, 682] width 1568 height 3302
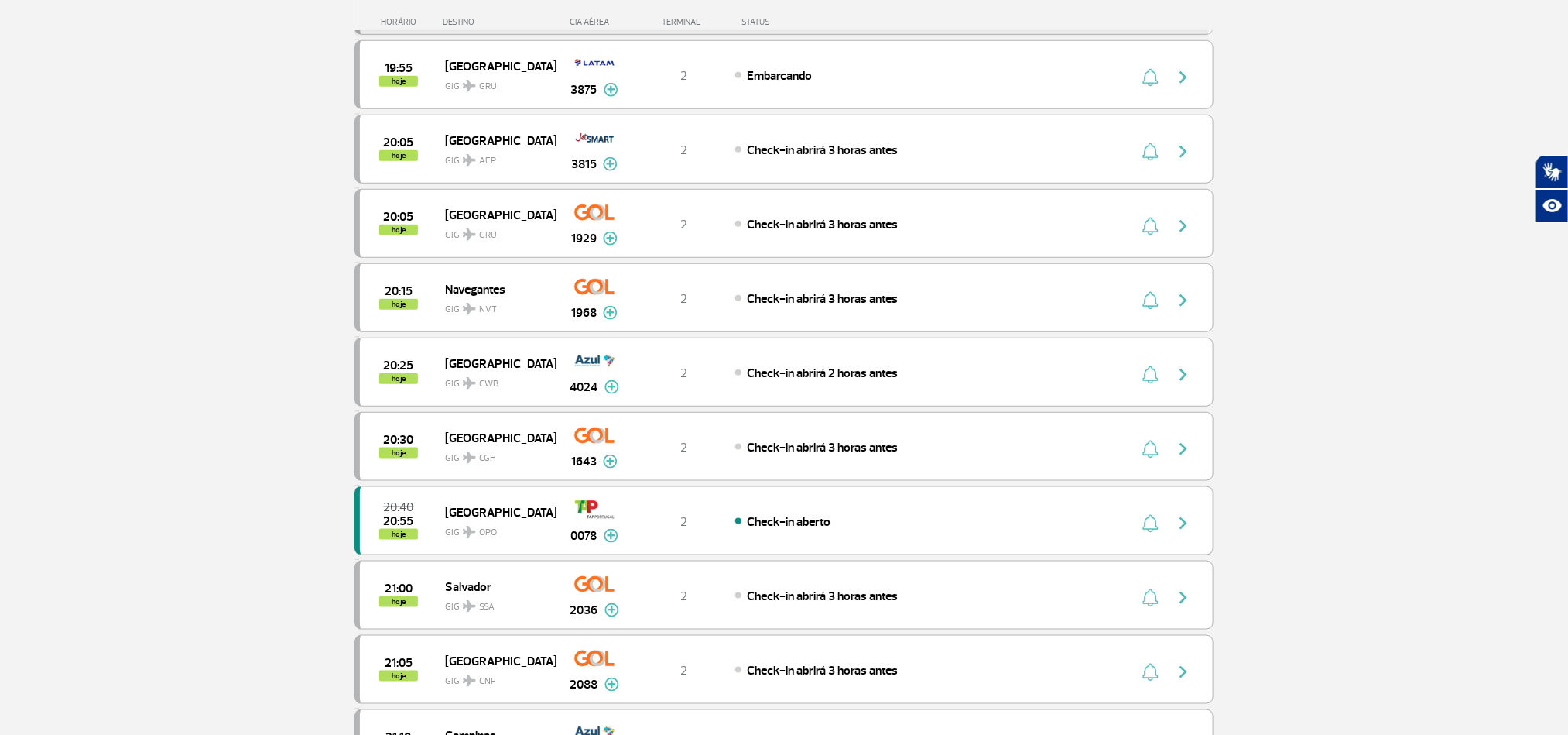
click at [125, 370] on section "Página Inicial > Voos > Painel de Voos Painel de Voos Partidas Chegadas 18:45 1…" at bounding box center [784, 236] width 1568 height 1816
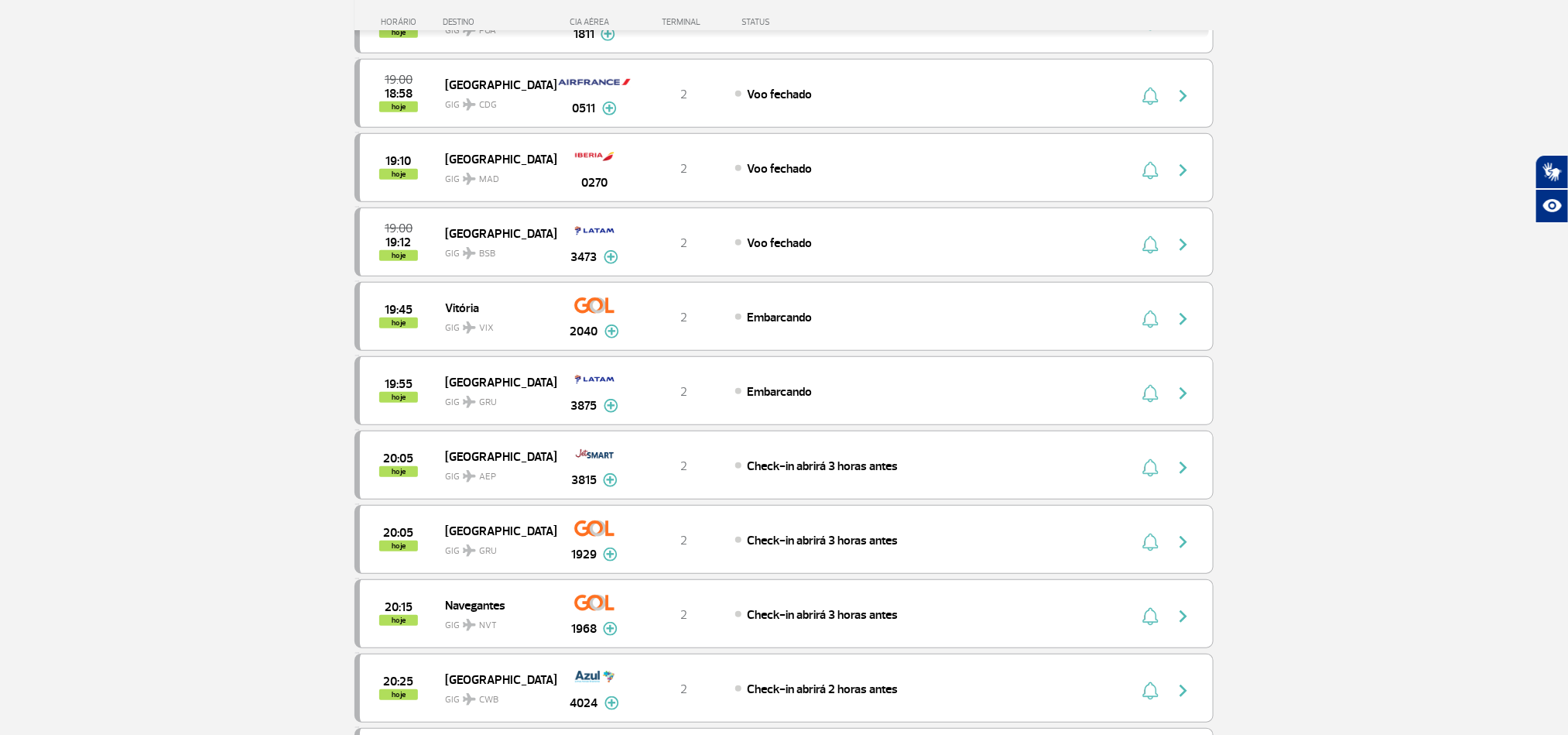
scroll to position [349, 0]
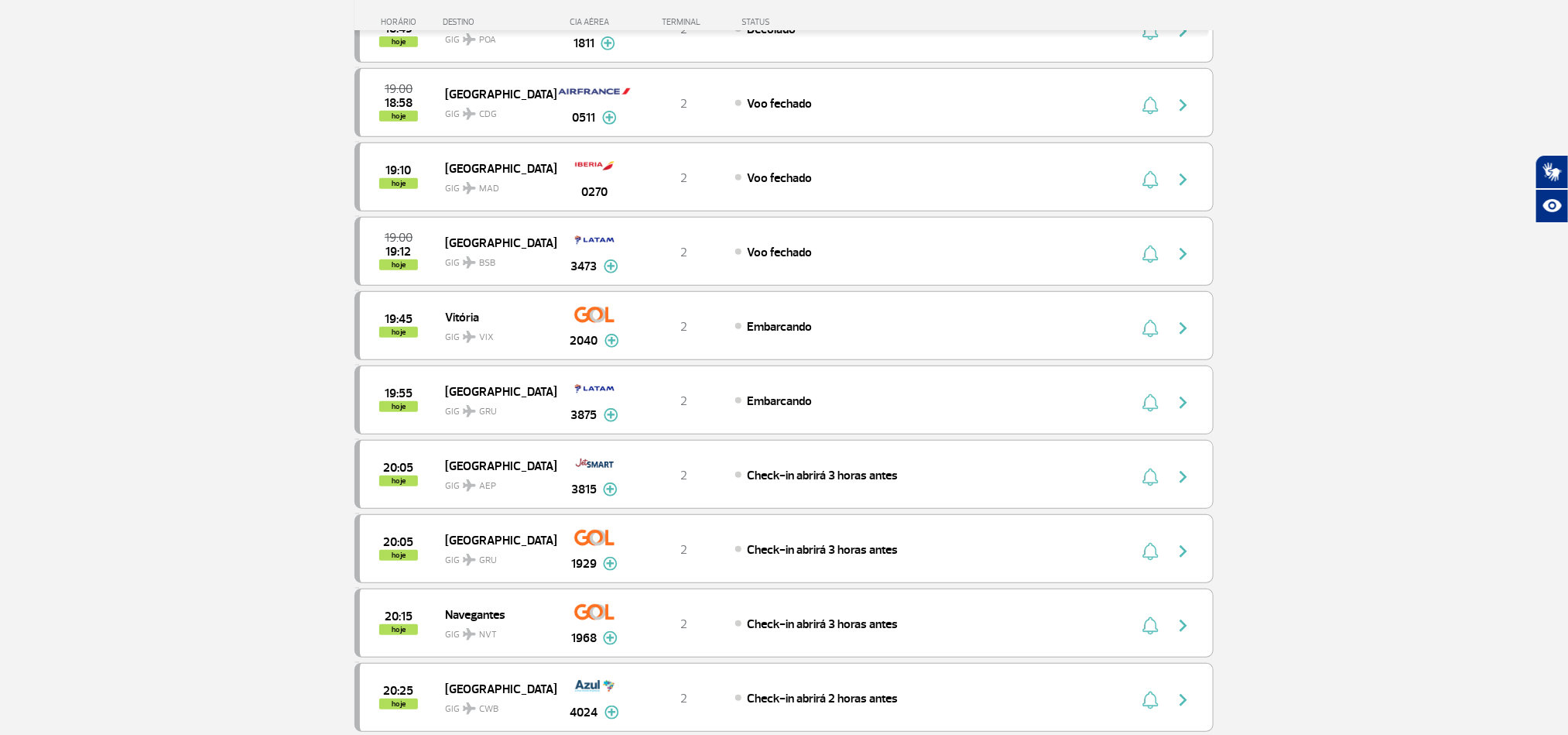
click at [240, 209] on section "Página Inicial > Voos > Painel de Voos Painel de Voos Partidas Chegadas 18:35 1…" at bounding box center [784, 636] width 1568 height 1816
